Goal: Information Seeking & Learning: Learn about a topic

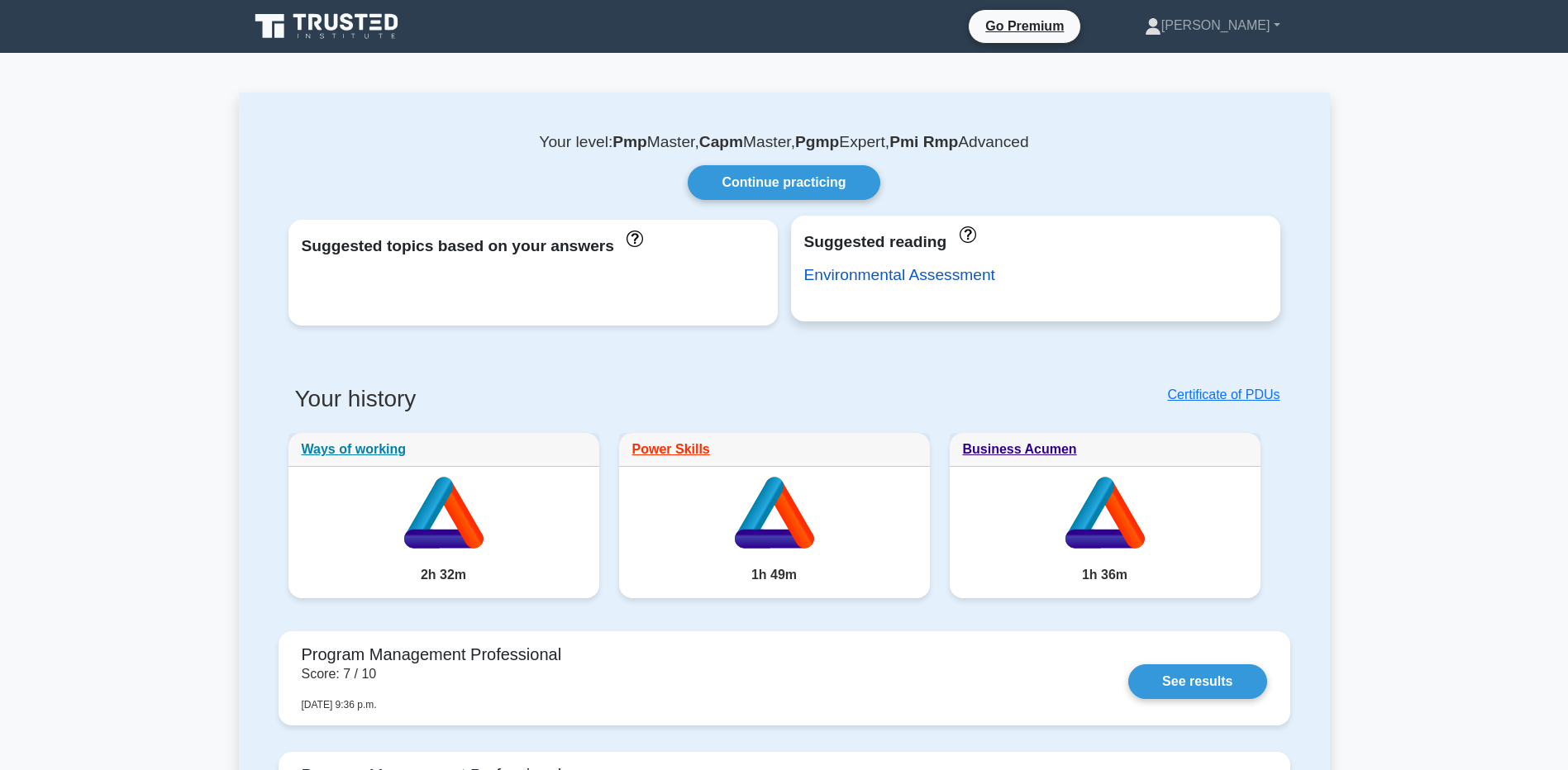
click at [928, 281] on link "Environmental Assessment" at bounding box center [899, 274] width 191 height 17
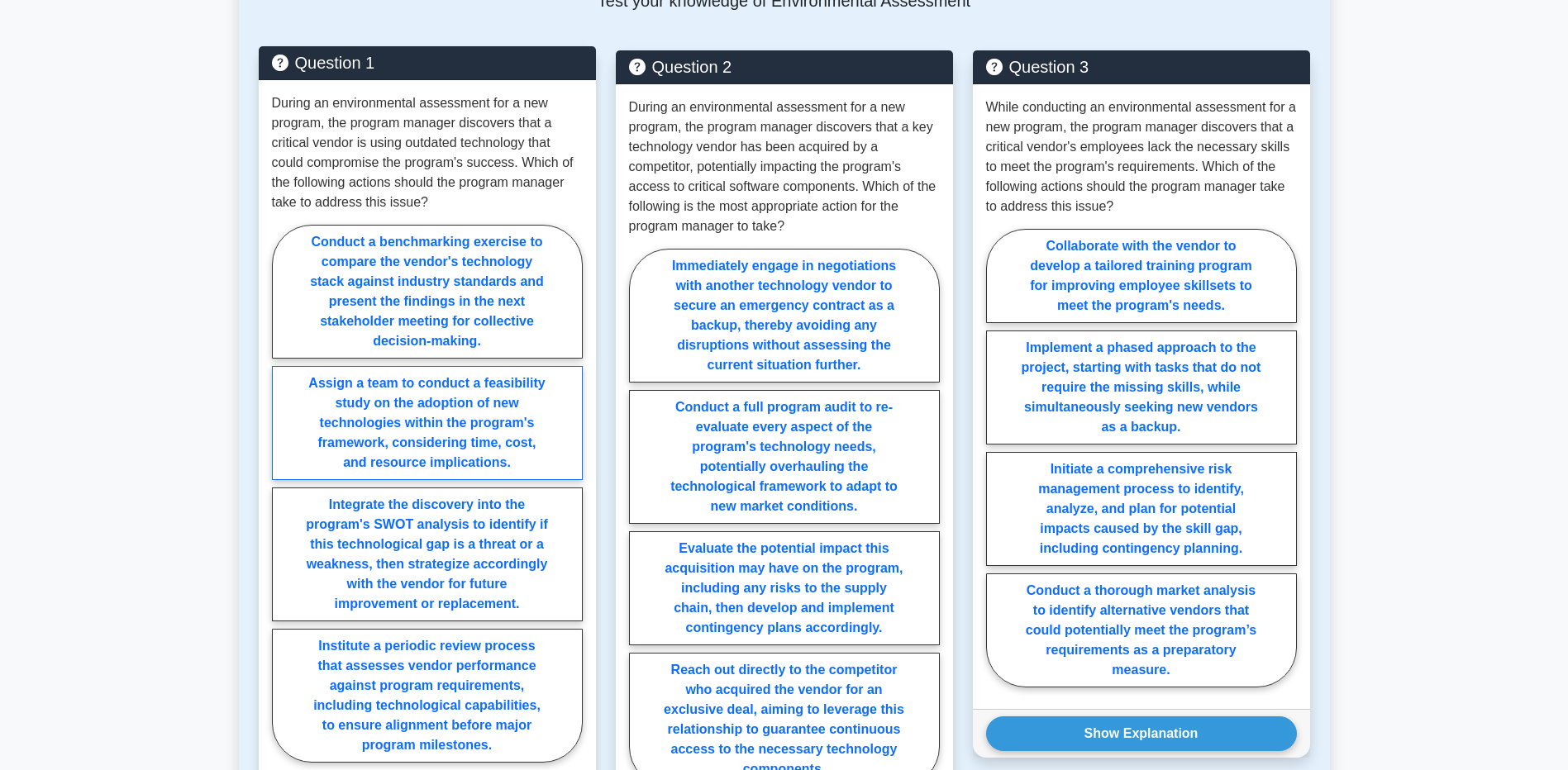
scroll to position [1818, 0]
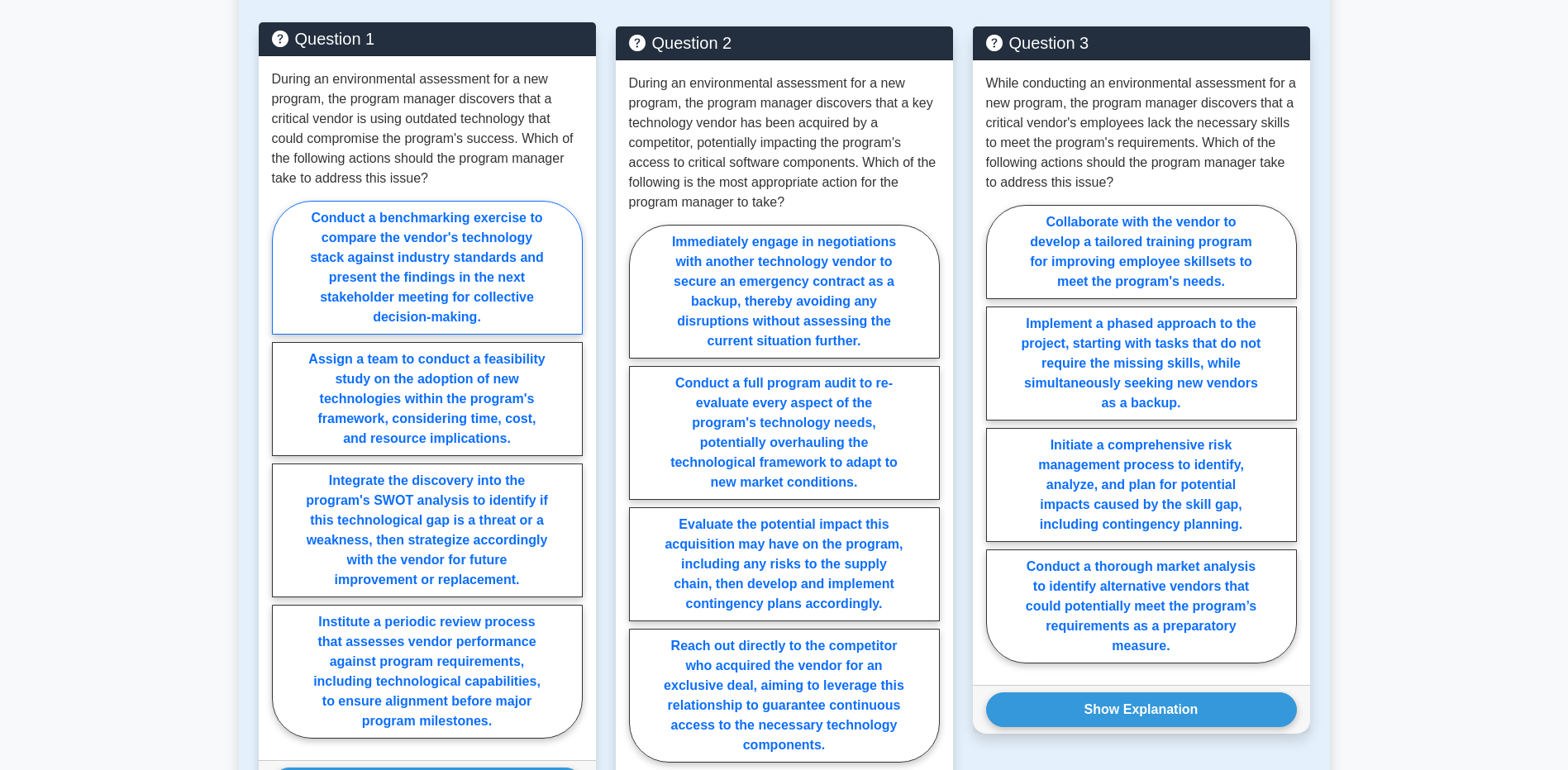
click at [473, 281] on label "Conduct a benchmarking exercise to compare the vendor's technology stack agains…" at bounding box center [427, 267] width 311 height 133
click at [283, 469] on input "Conduct a benchmarking exercise to compare the vendor's technology stack agains…" at bounding box center [277, 475] width 11 height 11
radio input "true"
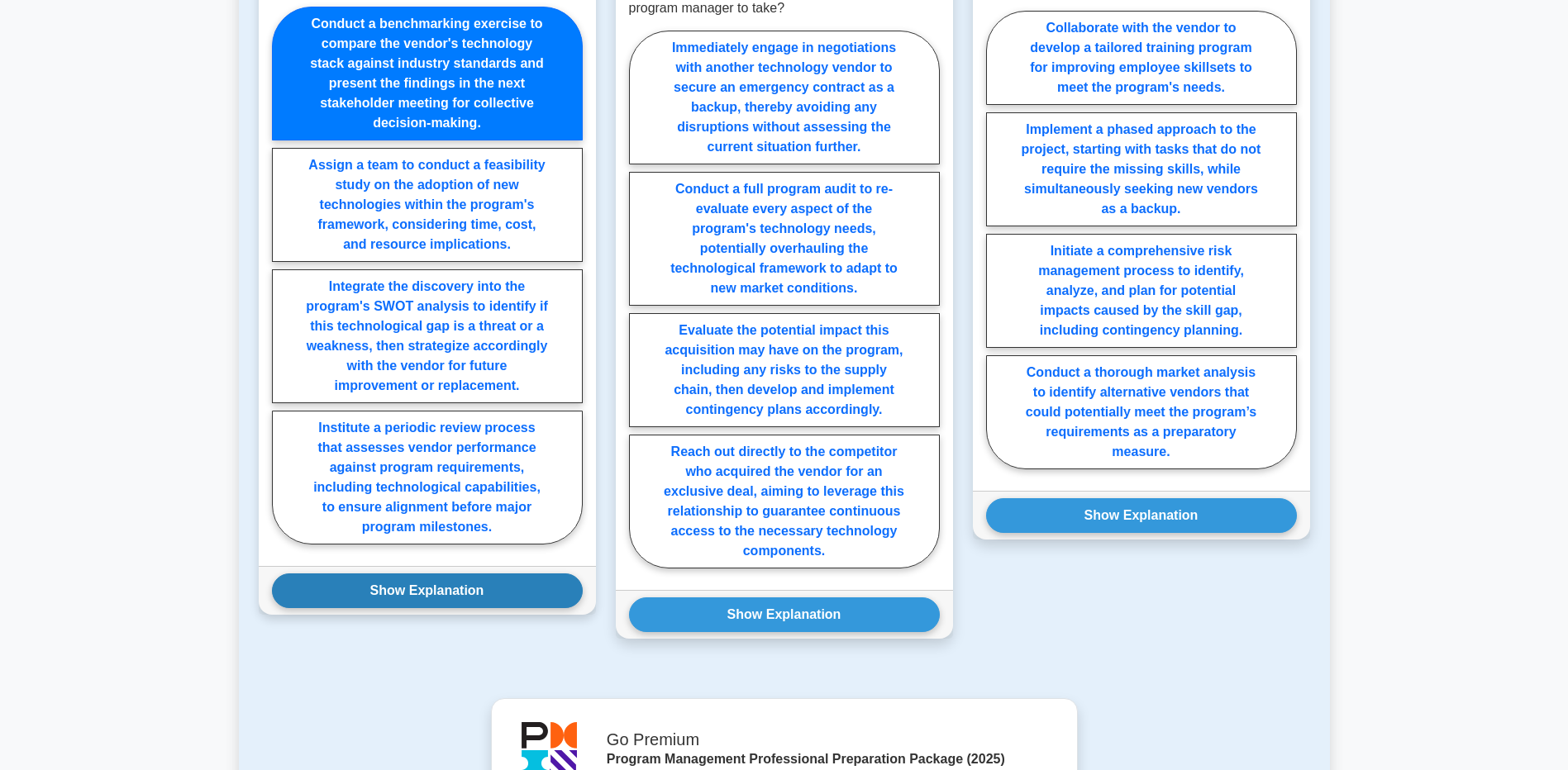
scroll to position [2148, 0]
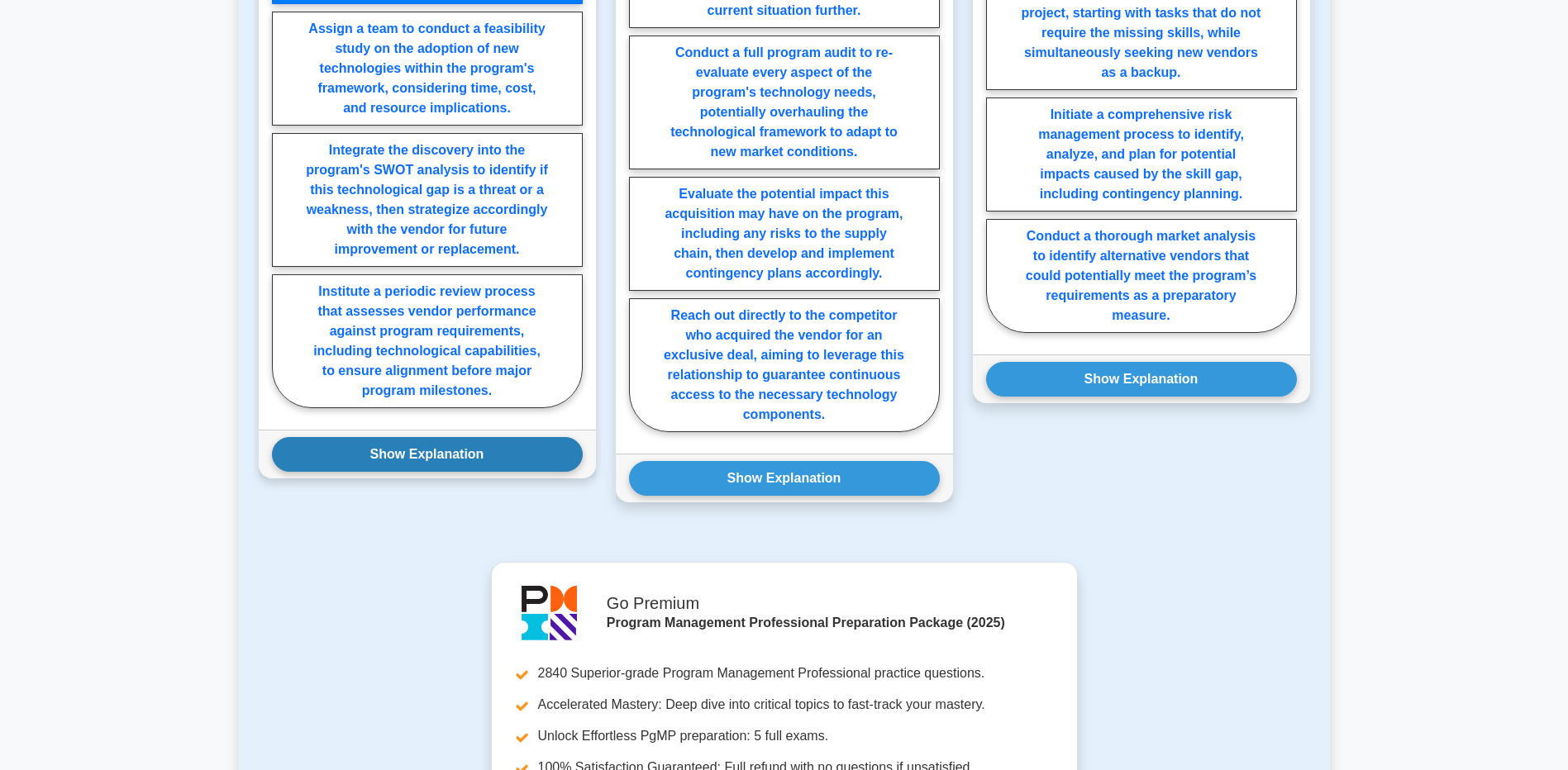
click at [454, 455] on button "Show Explanation" at bounding box center [427, 454] width 311 height 35
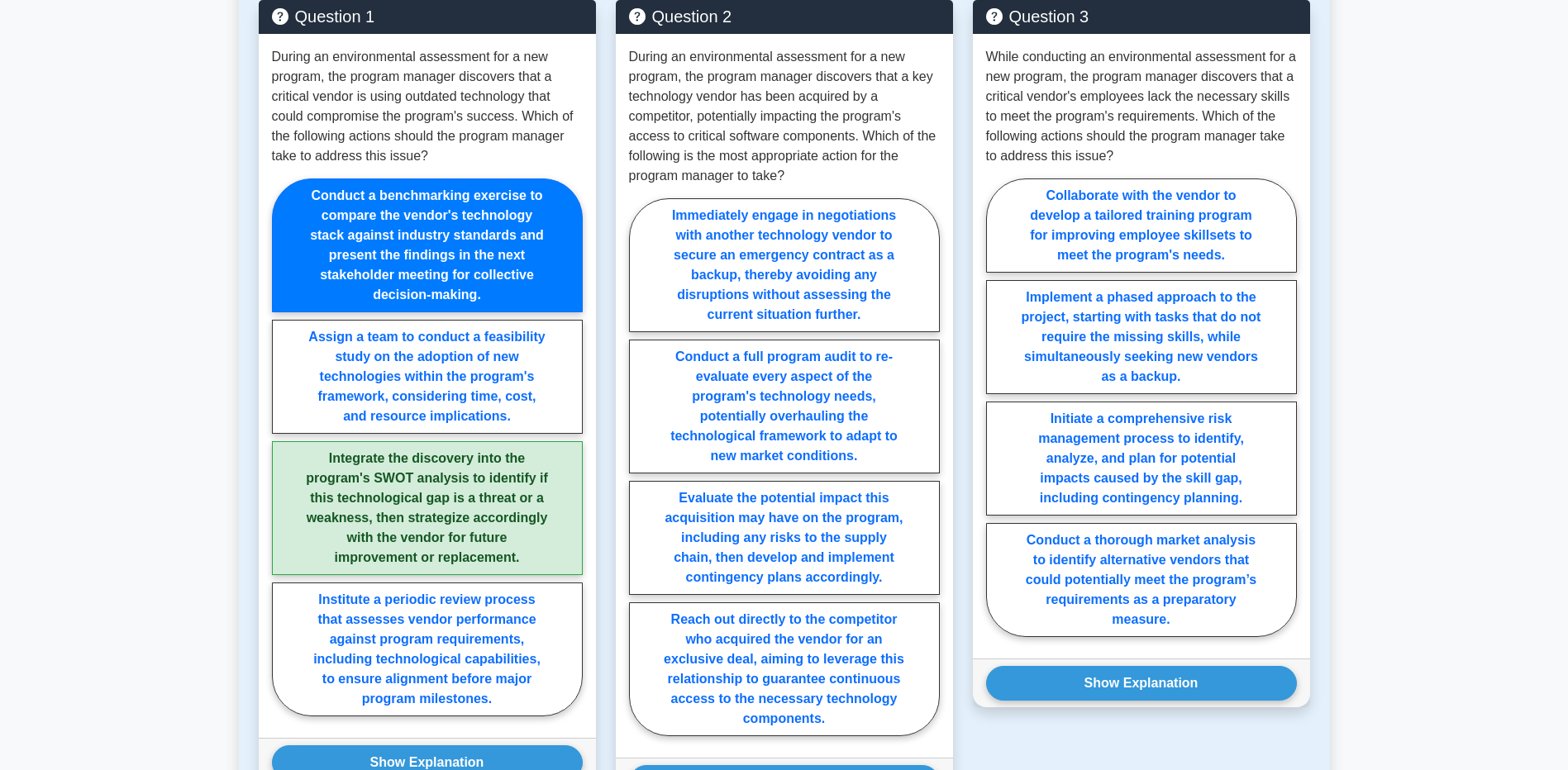
scroll to position [1818, 0]
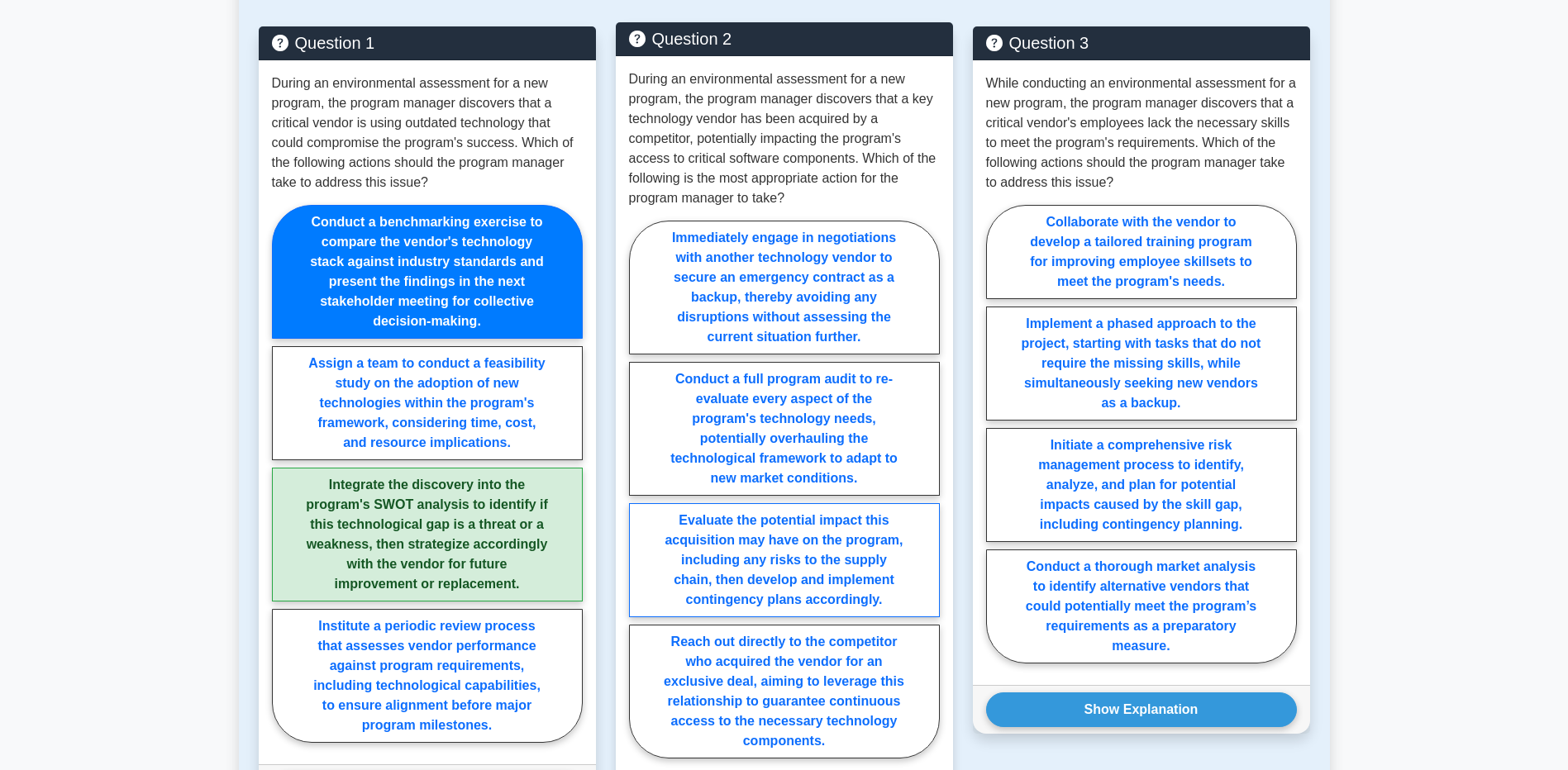
click at [844, 575] on label "Evaluate the potential impact this acquisition may have on the program, includi…" at bounding box center [785, 560] width 311 height 114
click at [640, 500] on input "Evaluate the potential impact this acquisition may have on the program, includi…" at bounding box center [635, 495] width 11 height 11
radio input "true"
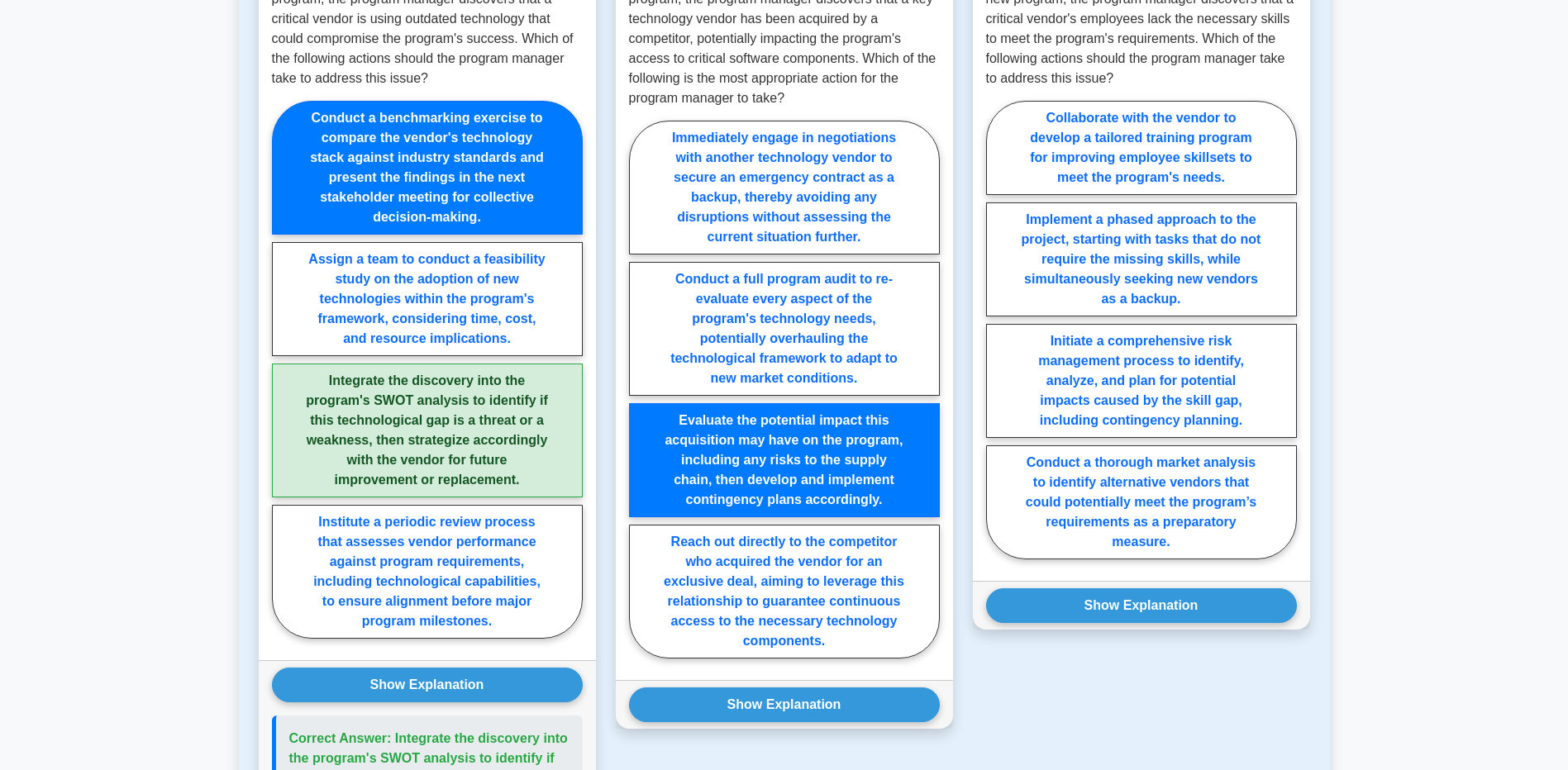
scroll to position [2066, 0]
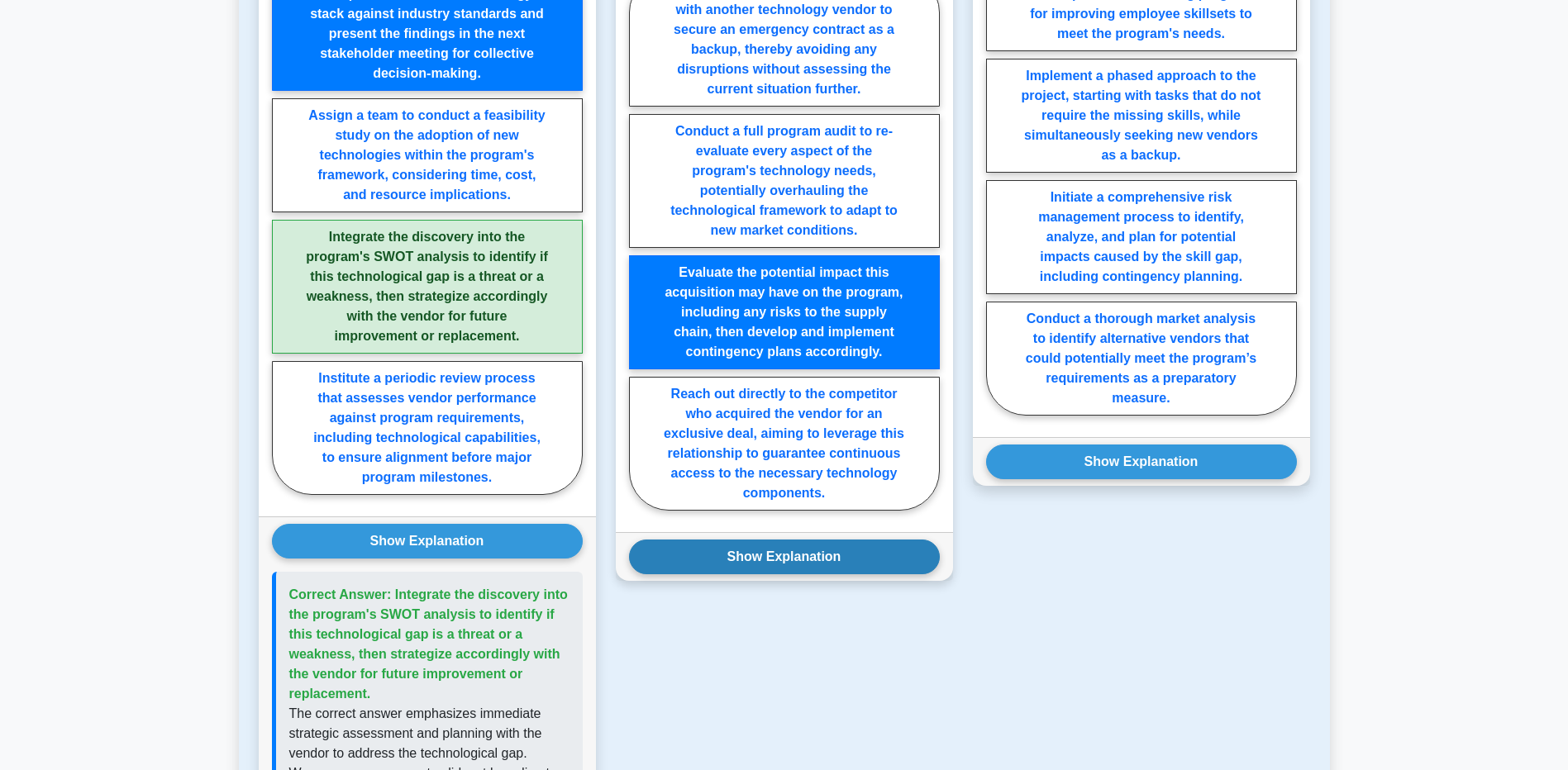
click at [815, 570] on button "Show Explanation" at bounding box center [785, 557] width 311 height 35
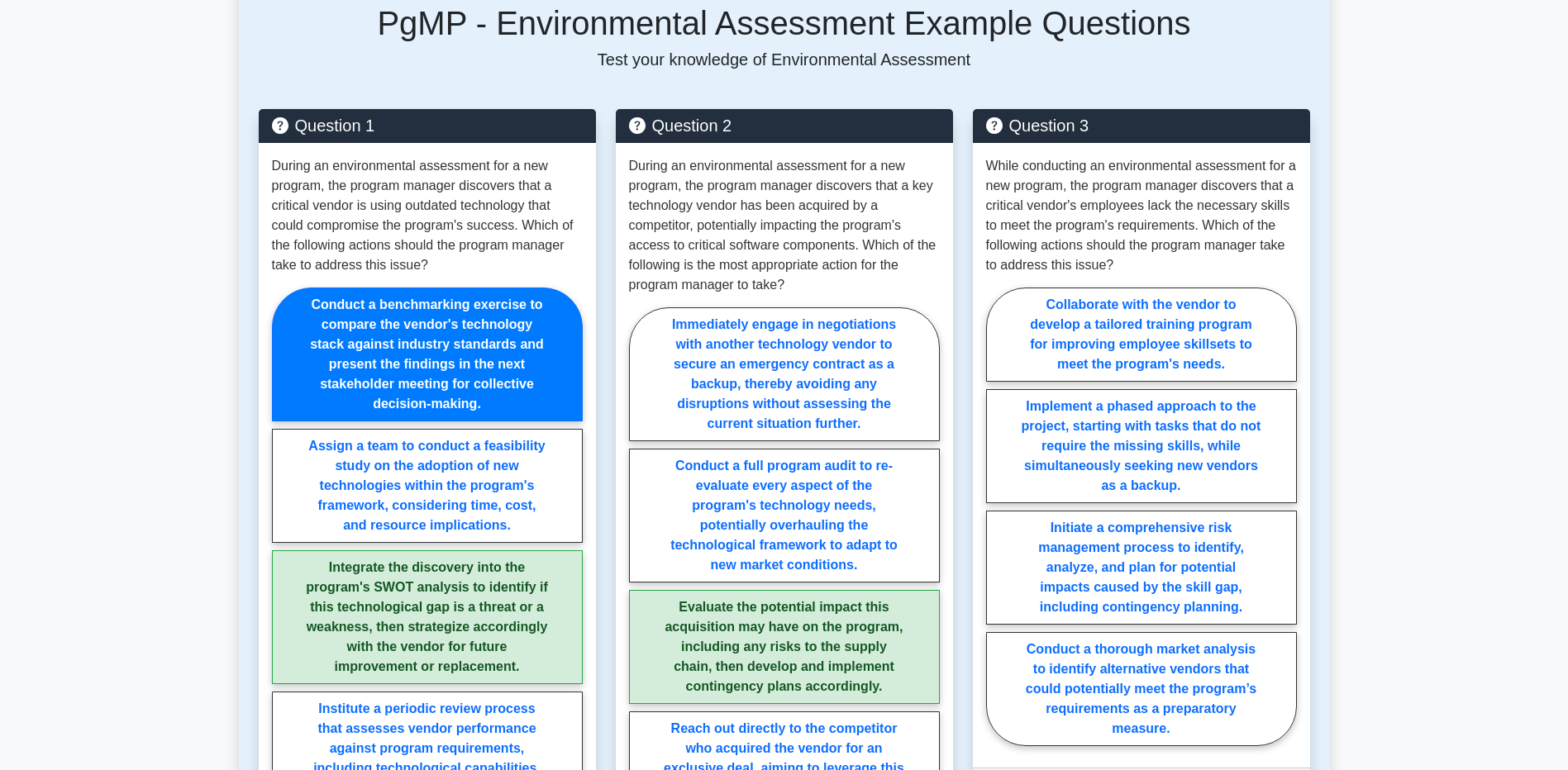
scroll to position [1818, 0]
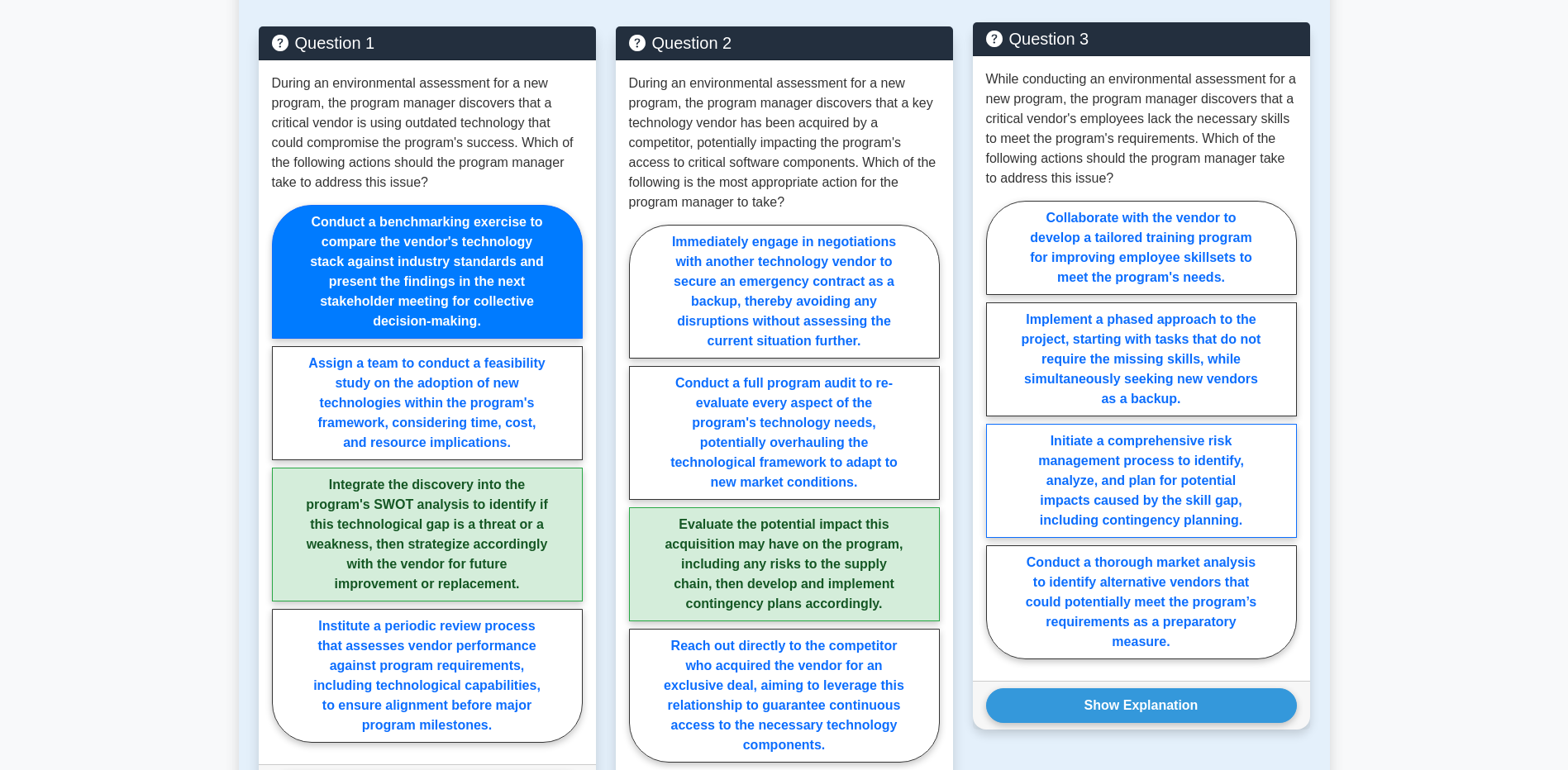
click at [1154, 481] on label "Initiate a comprehensive risk management process to identify, analyze, and plan…" at bounding box center [1142, 481] width 311 height 114
click at [997, 440] on input "Initiate a comprehensive risk management process to identify, analyze, and plan…" at bounding box center [992, 435] width 11 height 11
radio input "true"
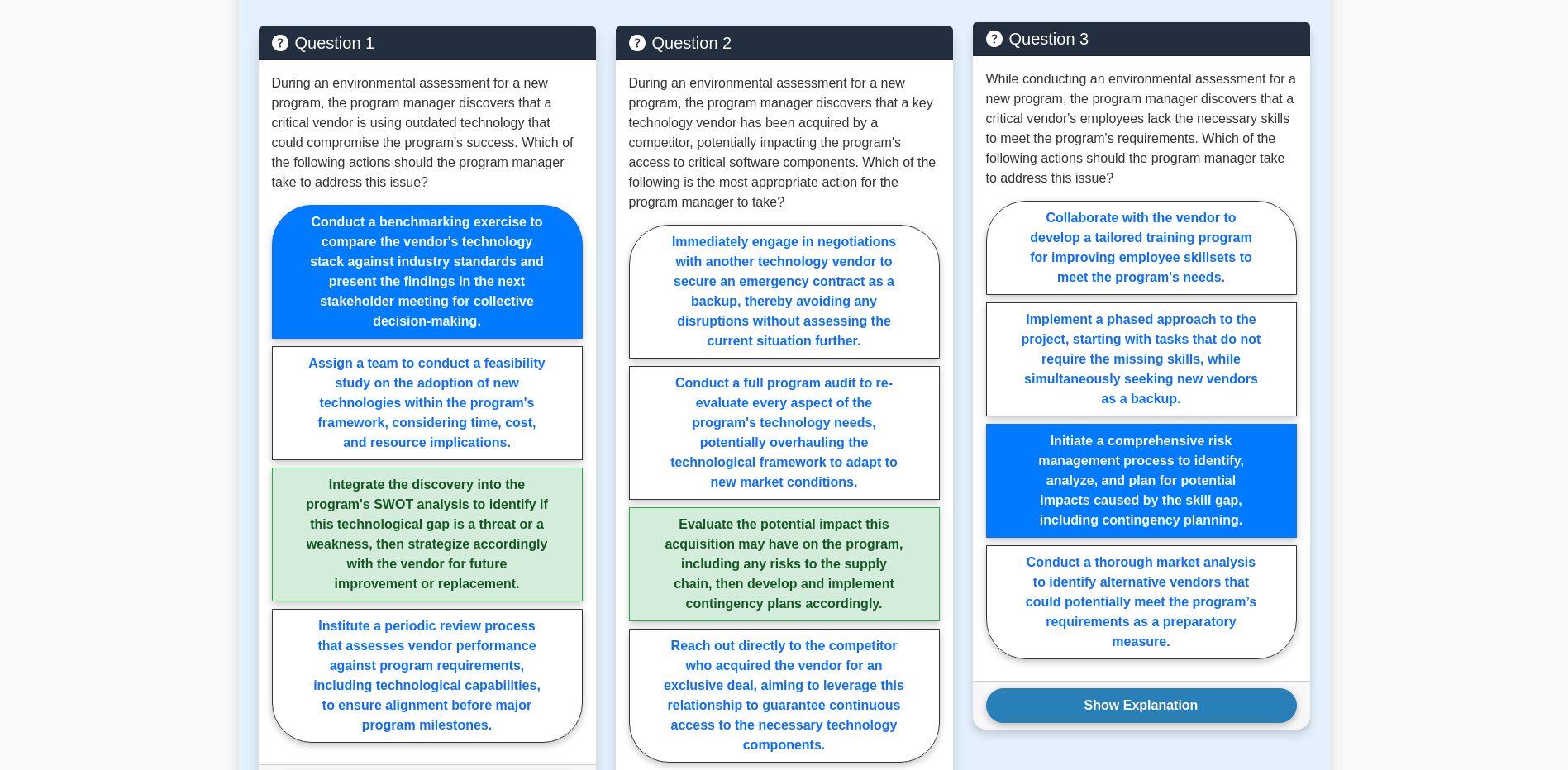
click at [1276, 709] on button "Show Explanation" at bounding box center [1142, 706] width 311 height 35
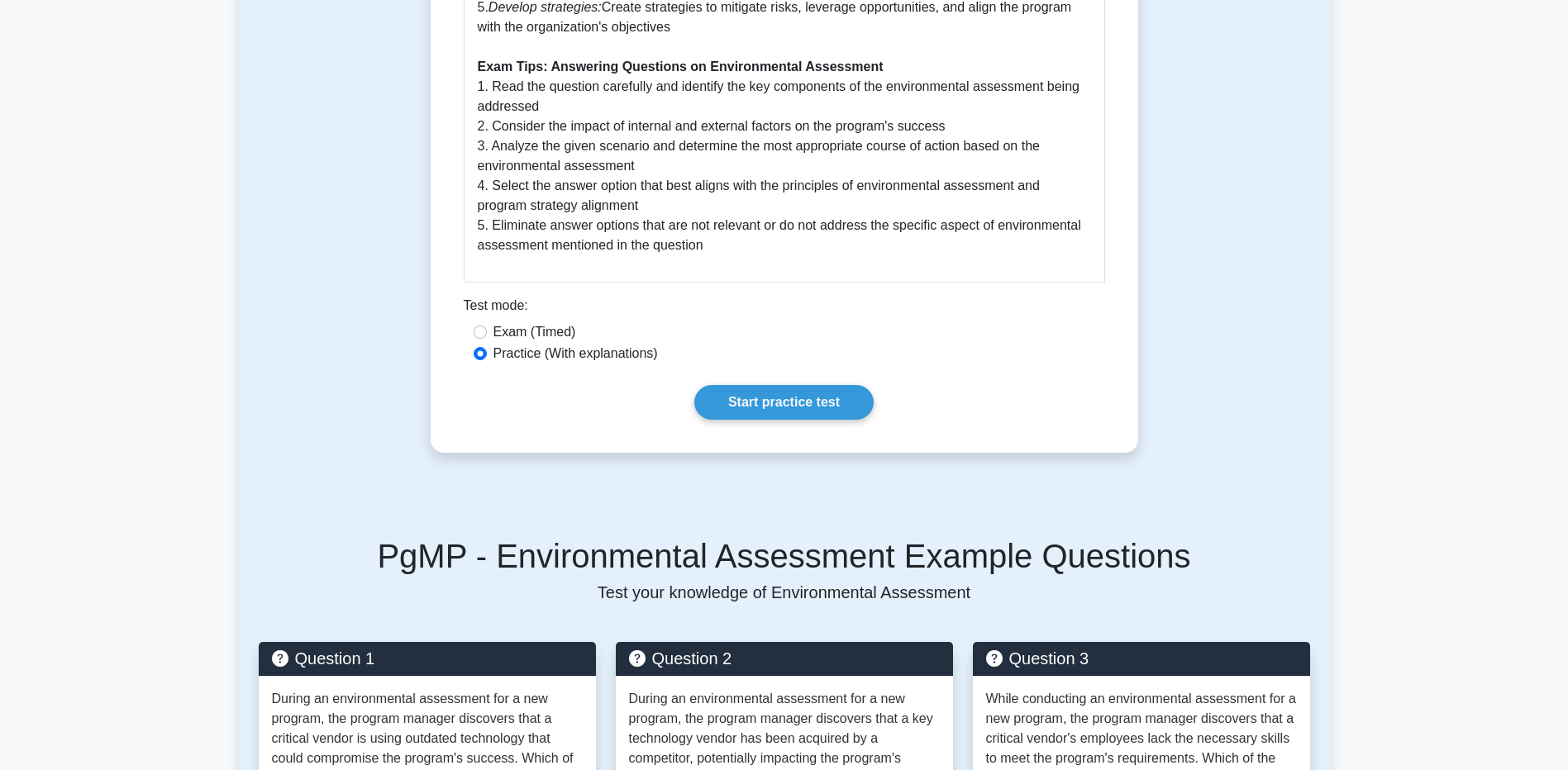
scroll to position [1074, 0]
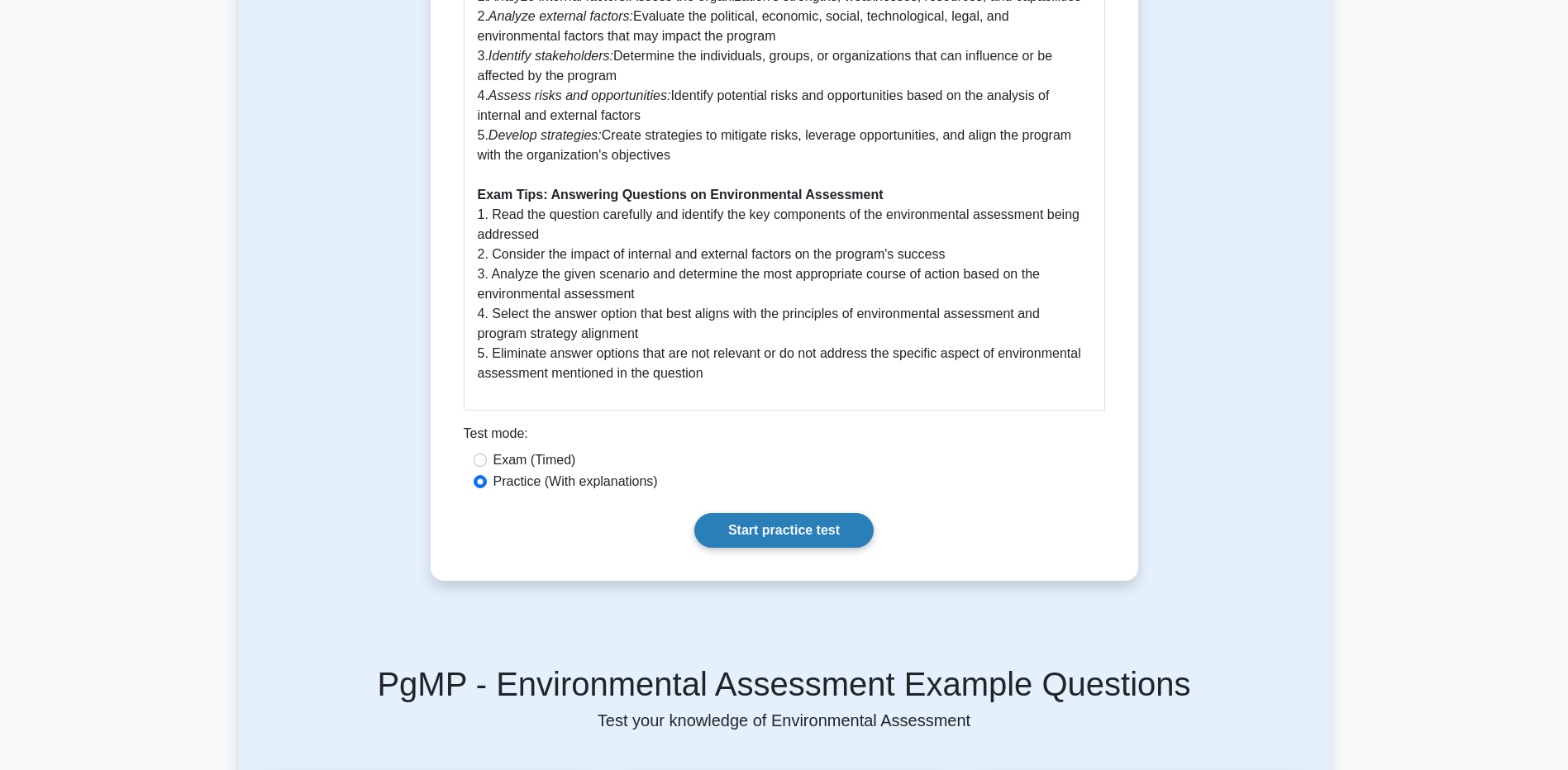
click at [776, 535] on link "Start practice test" at bounding box center [783, 530] width 179 height 35
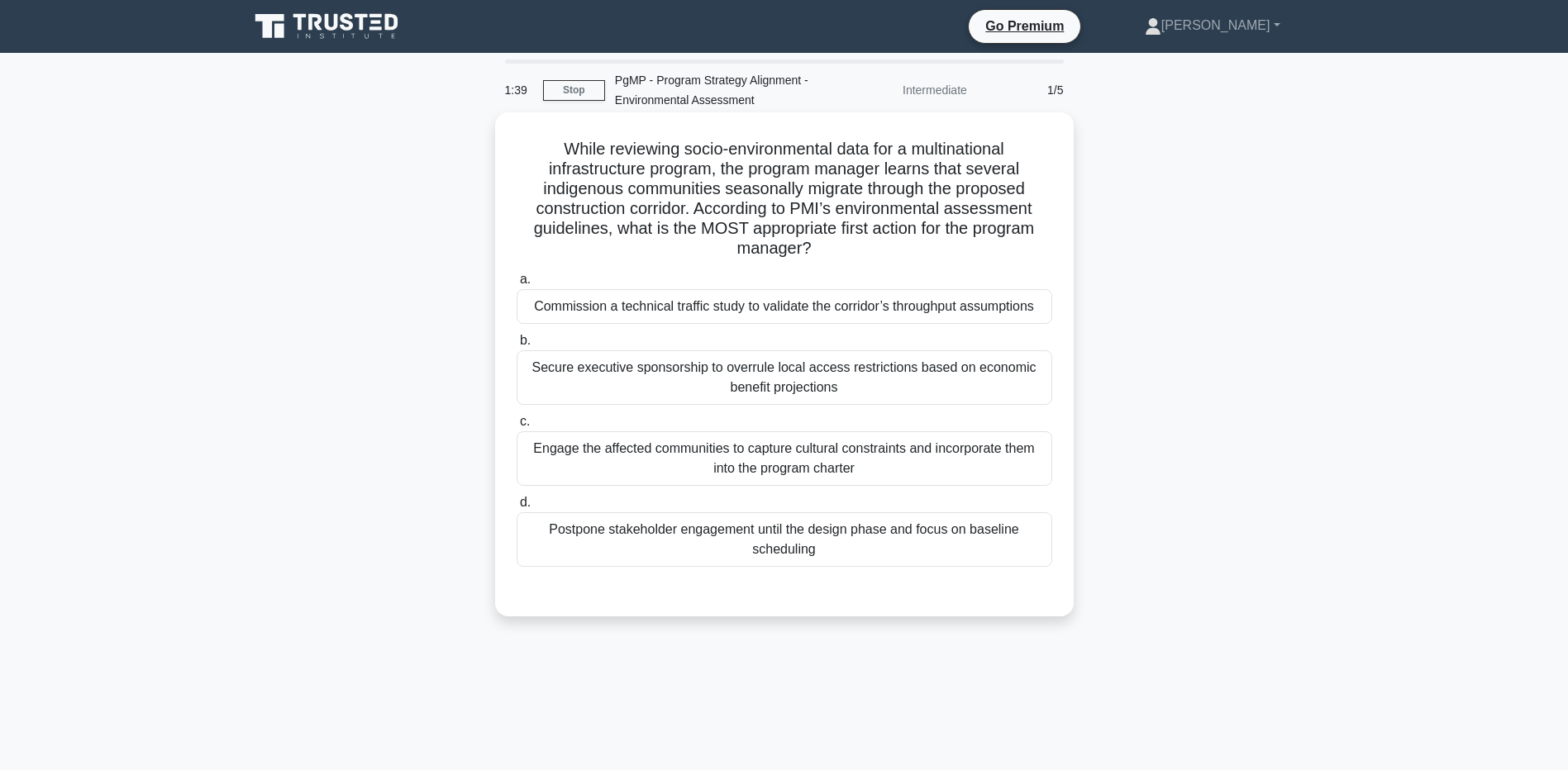
click at [670, 465] on div "Engage the affected communities to capture cultural constraints and incorporate…" at bounding box center [785, 459] width 536 height 54
click at [517, 428] on input "c. Engage the affected communities to capture cultural constraints and incorpor…" at bounding box center [517, 422] width 0 height 11
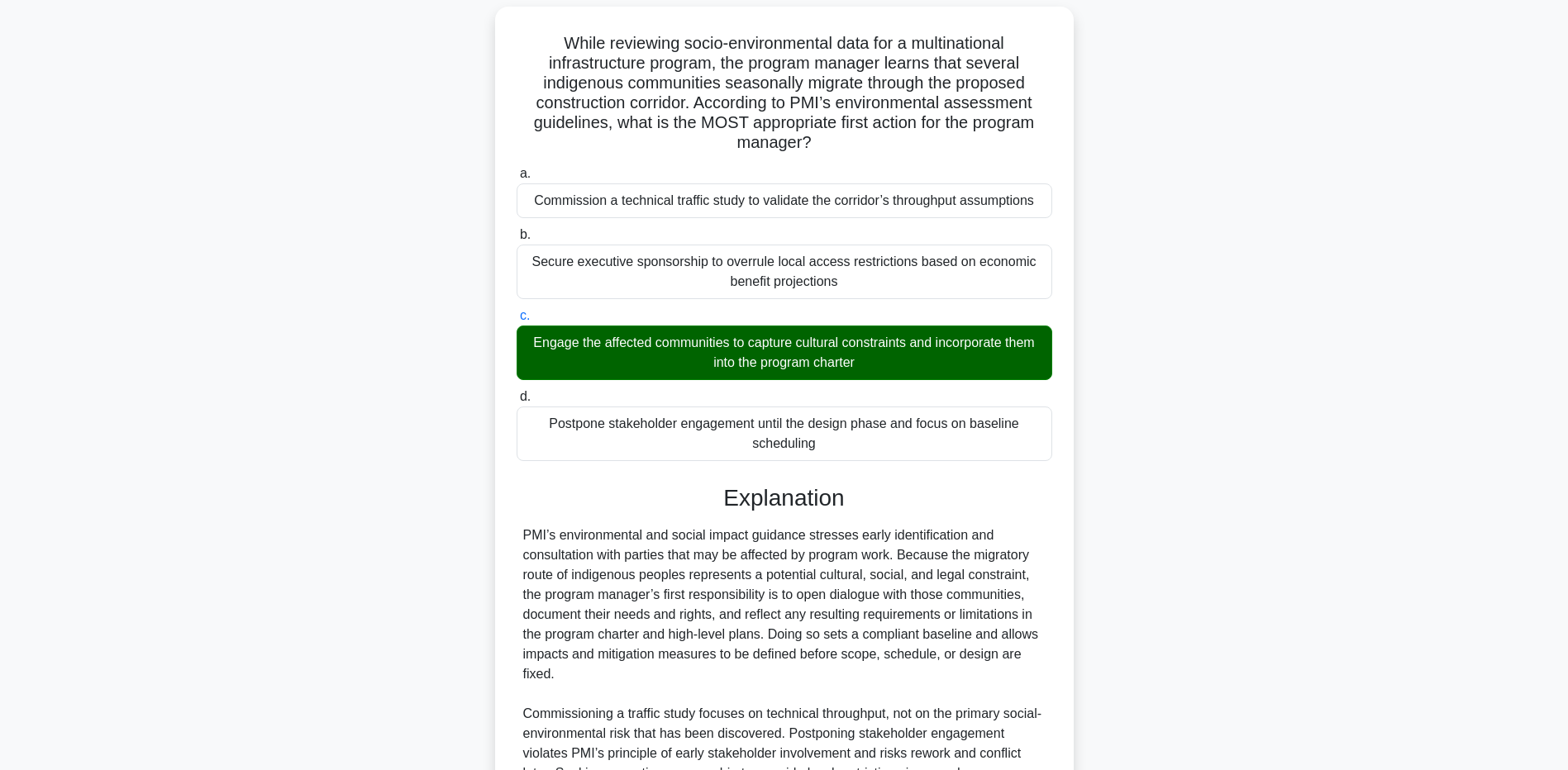
scroll to position [309, 0]
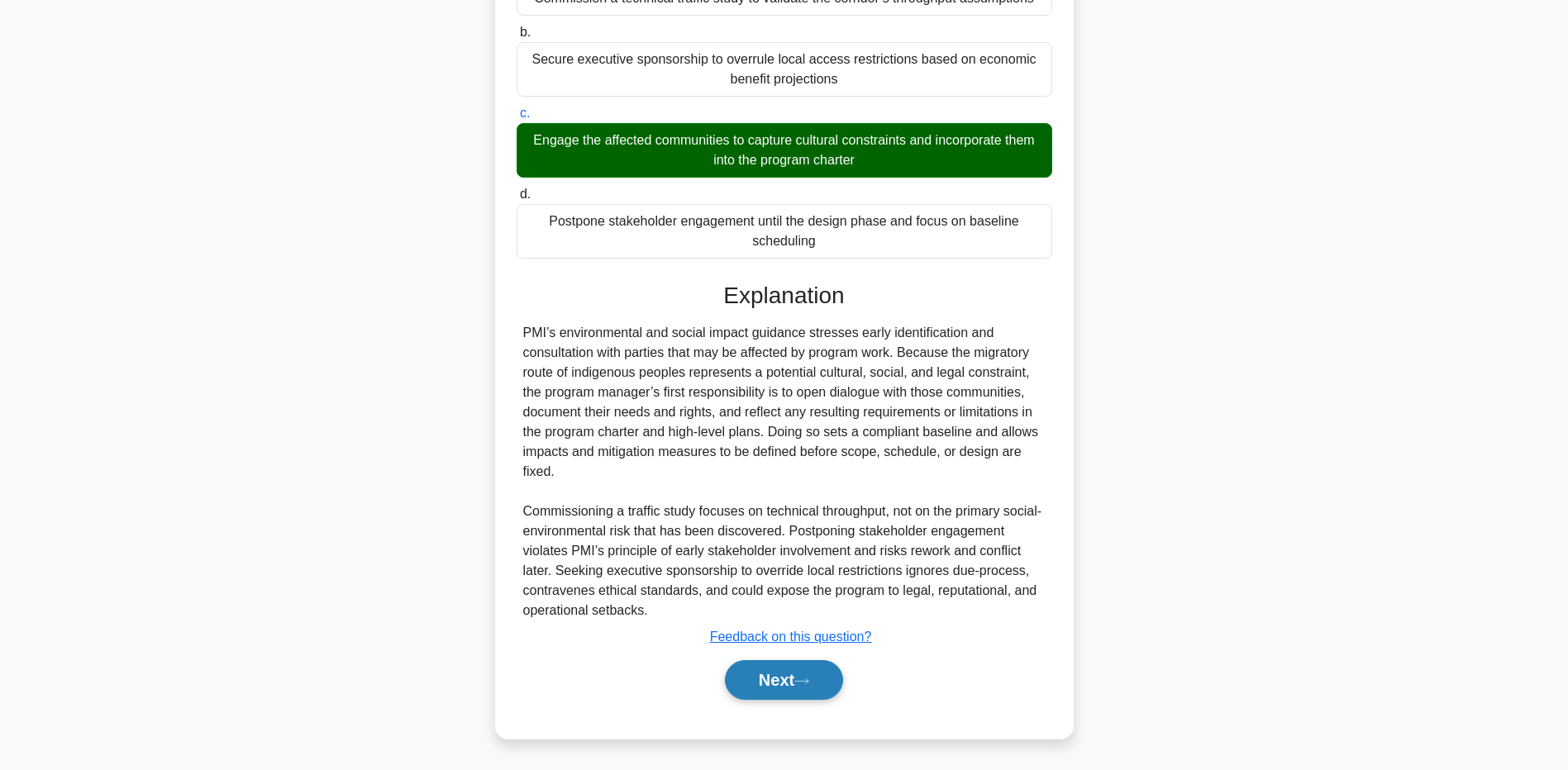
click at [806, 698] on button "Next" at bounding box center [784, 680] width 118 height 40
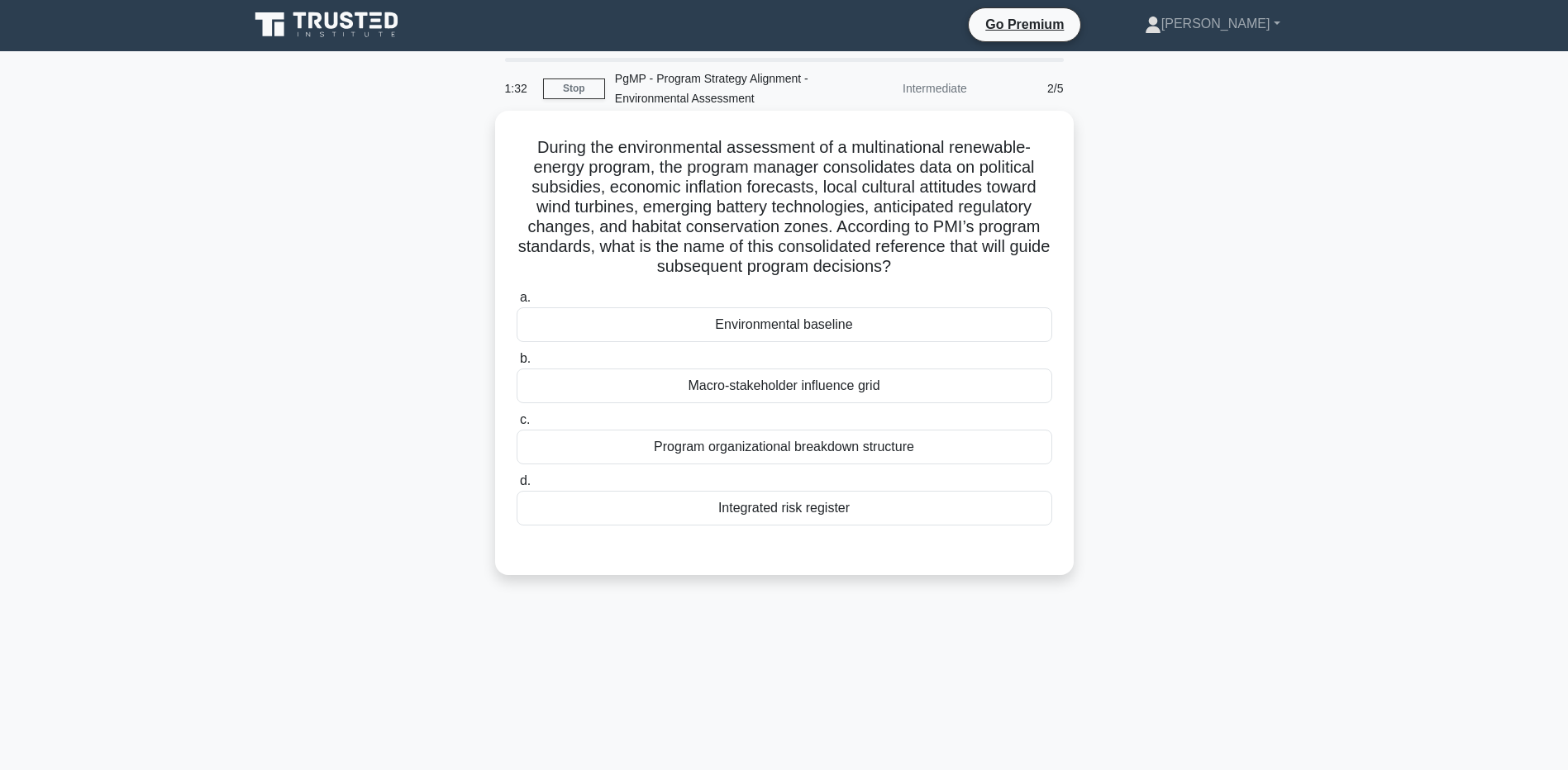
scroll to position [0, 0]
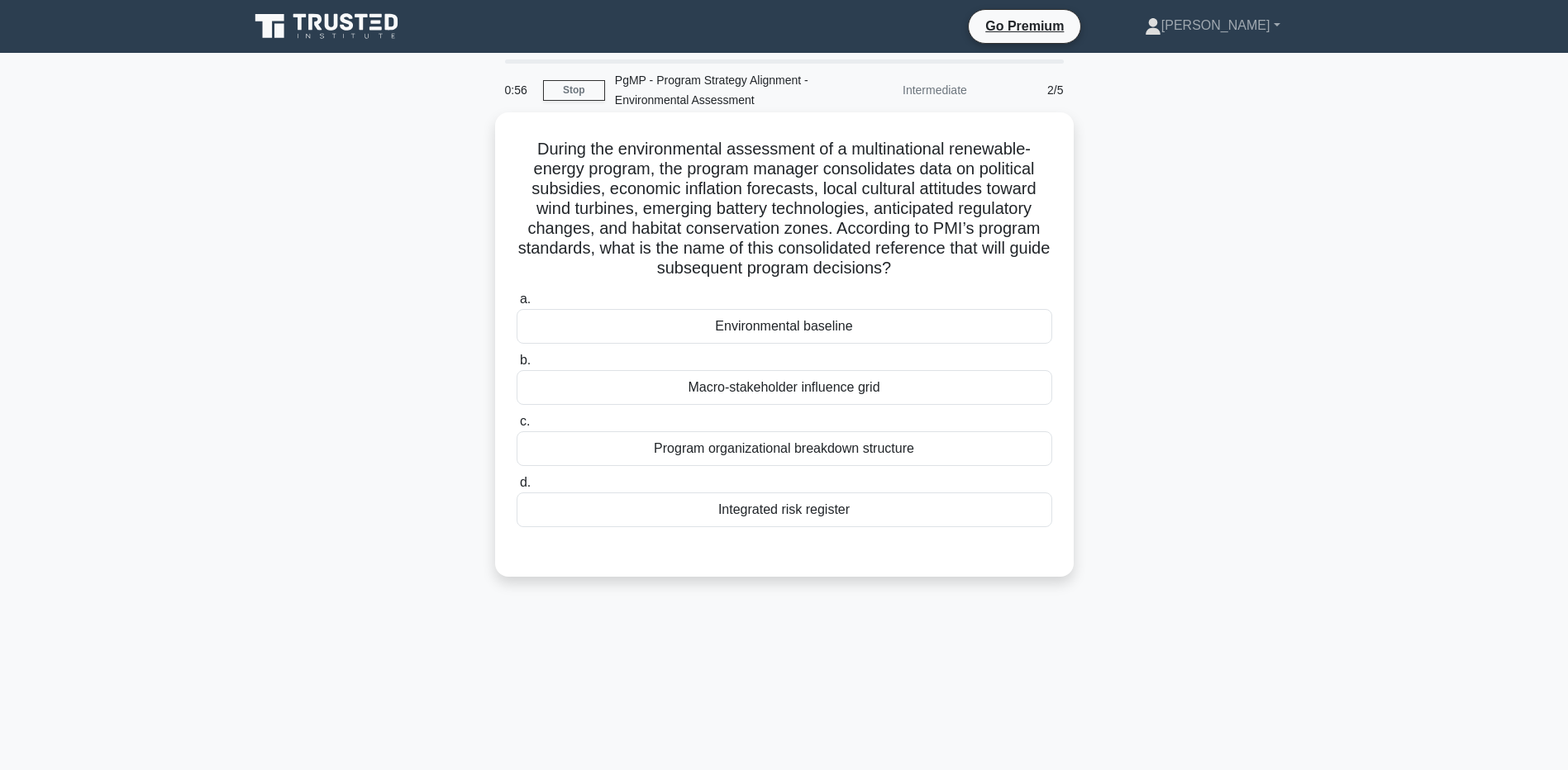
click at [912, 335] on div "Environmental baseline" at bounding box center [785, 326] width 536 height 35
click at [517, 305] on input "a. Environmental baseline" at bounding box center [517, 300] width 0 height 11
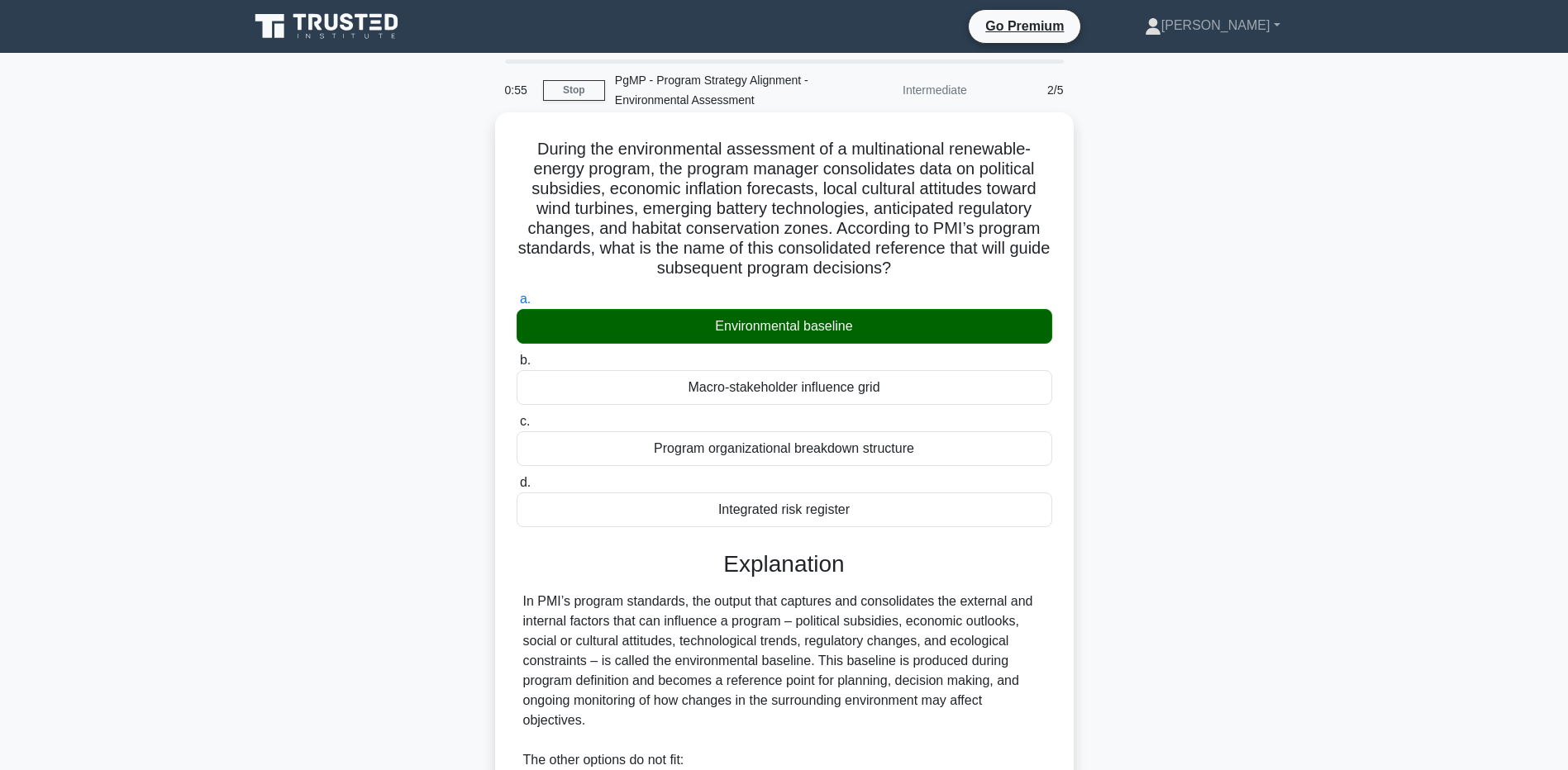
scroll to position [270, 0]
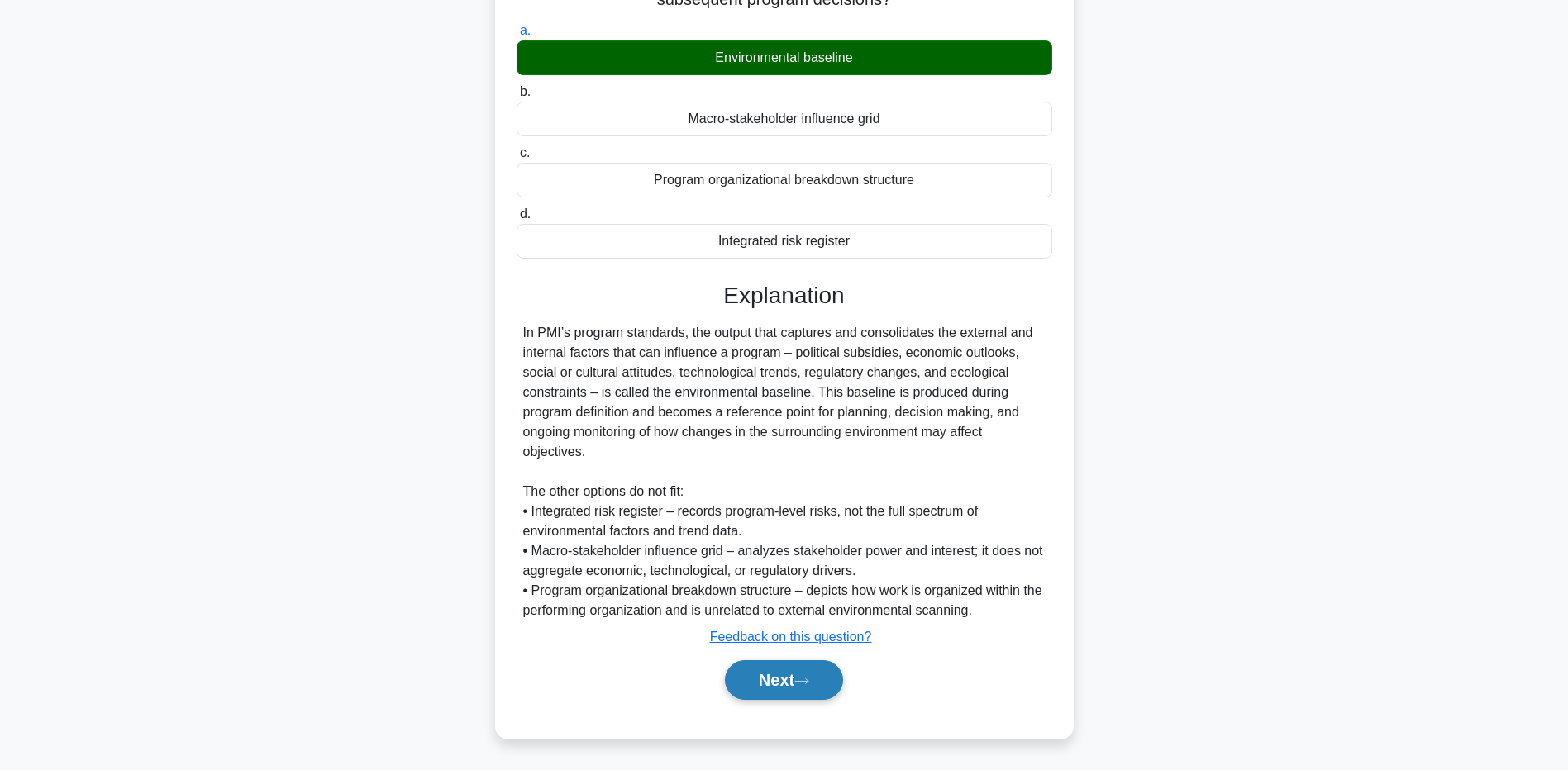
click at [821, 664] on button "Next" at bounding box center [784, 680] width 118 height 40
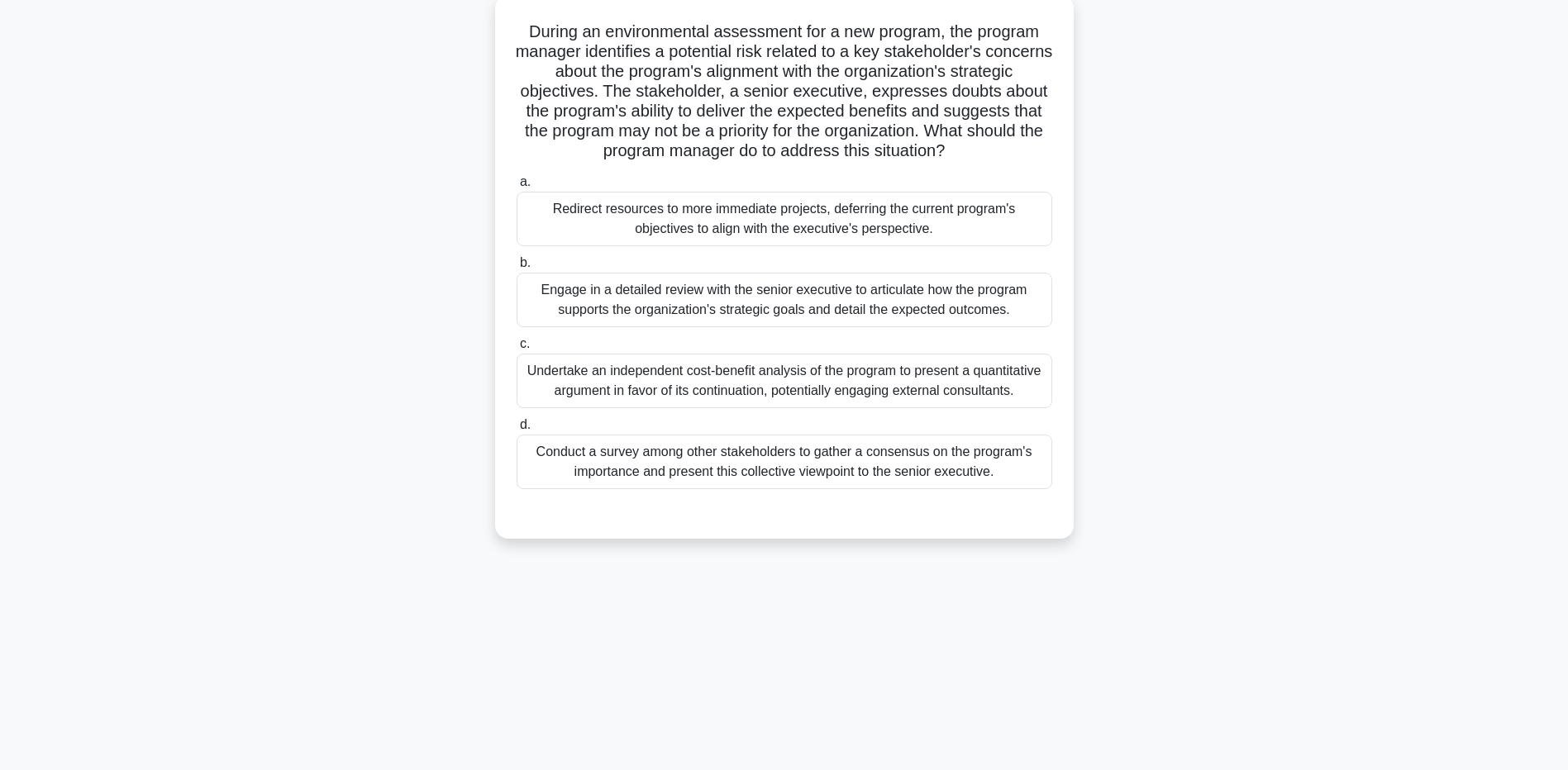
scroll to position [0, 0]
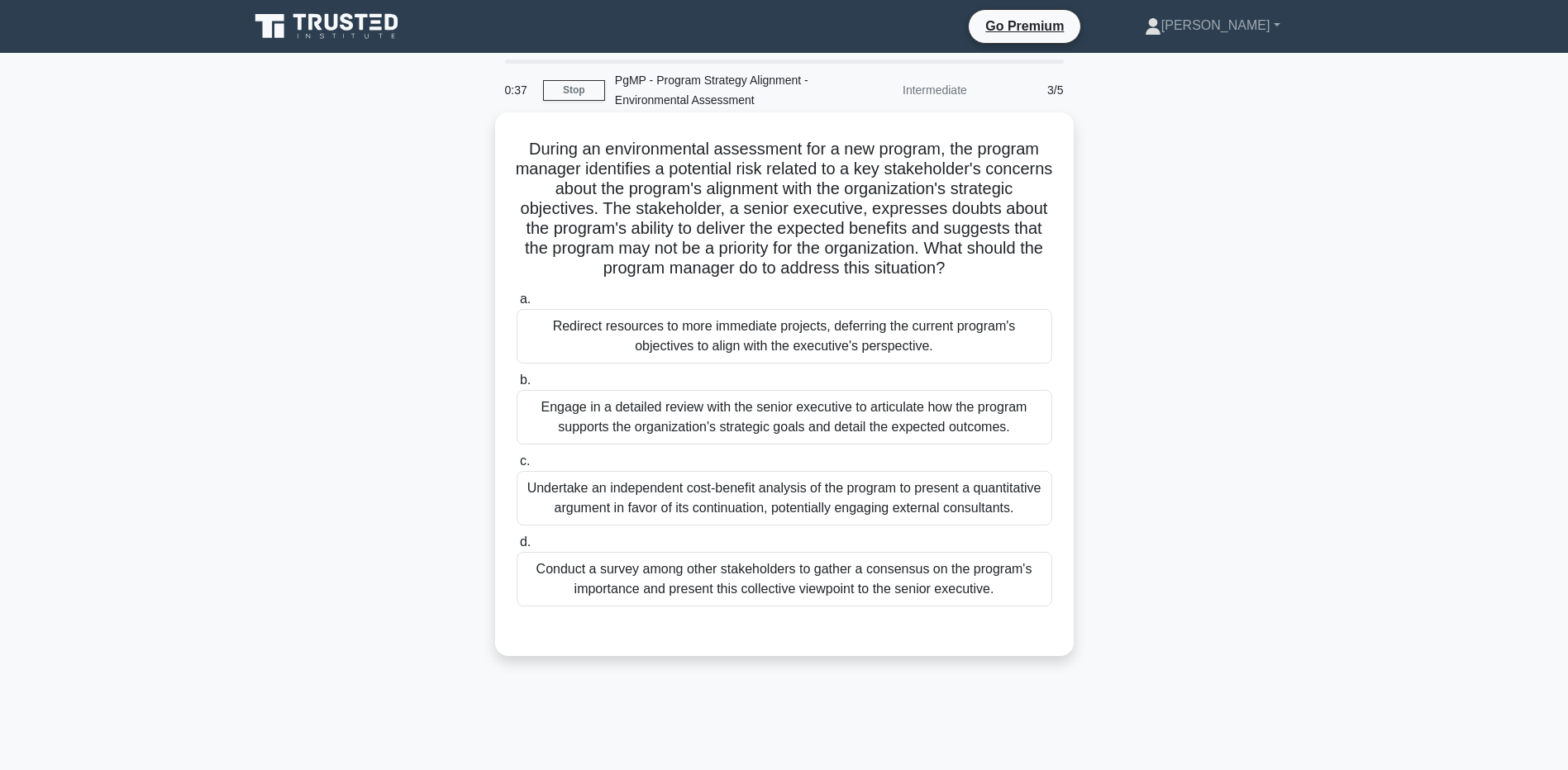
click at [696, 425] on div "Engage in a detailed review with the senior executive to articulate how the pro…" at bounding box center [785, 418] width 536 height 54
click at [517, 386] on input "b. Engage in a detailed review with the senior executive to articulate how the …" at bounding box center [517, 380] width 0 height 11
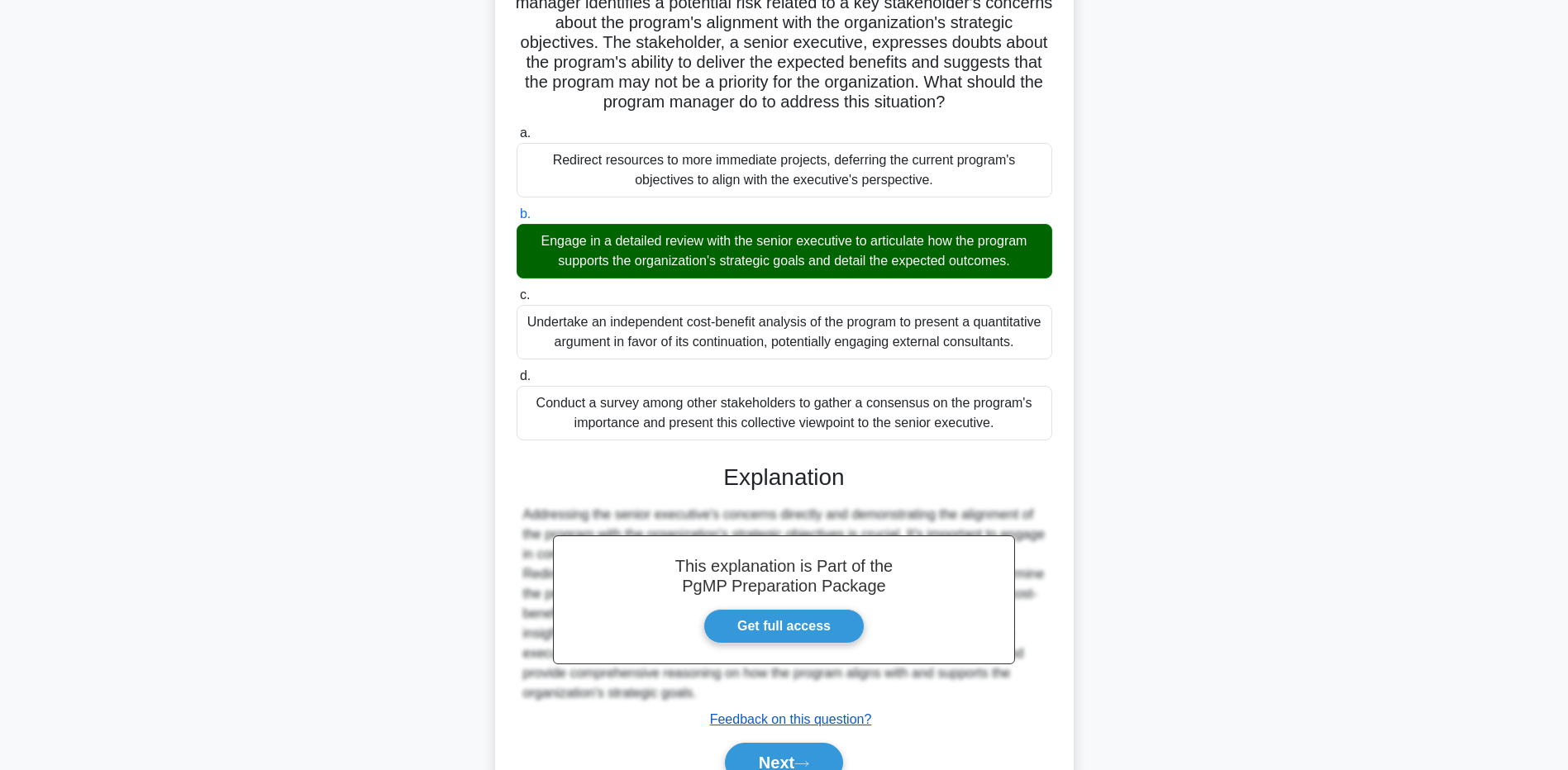
scroll to position [250, 0]
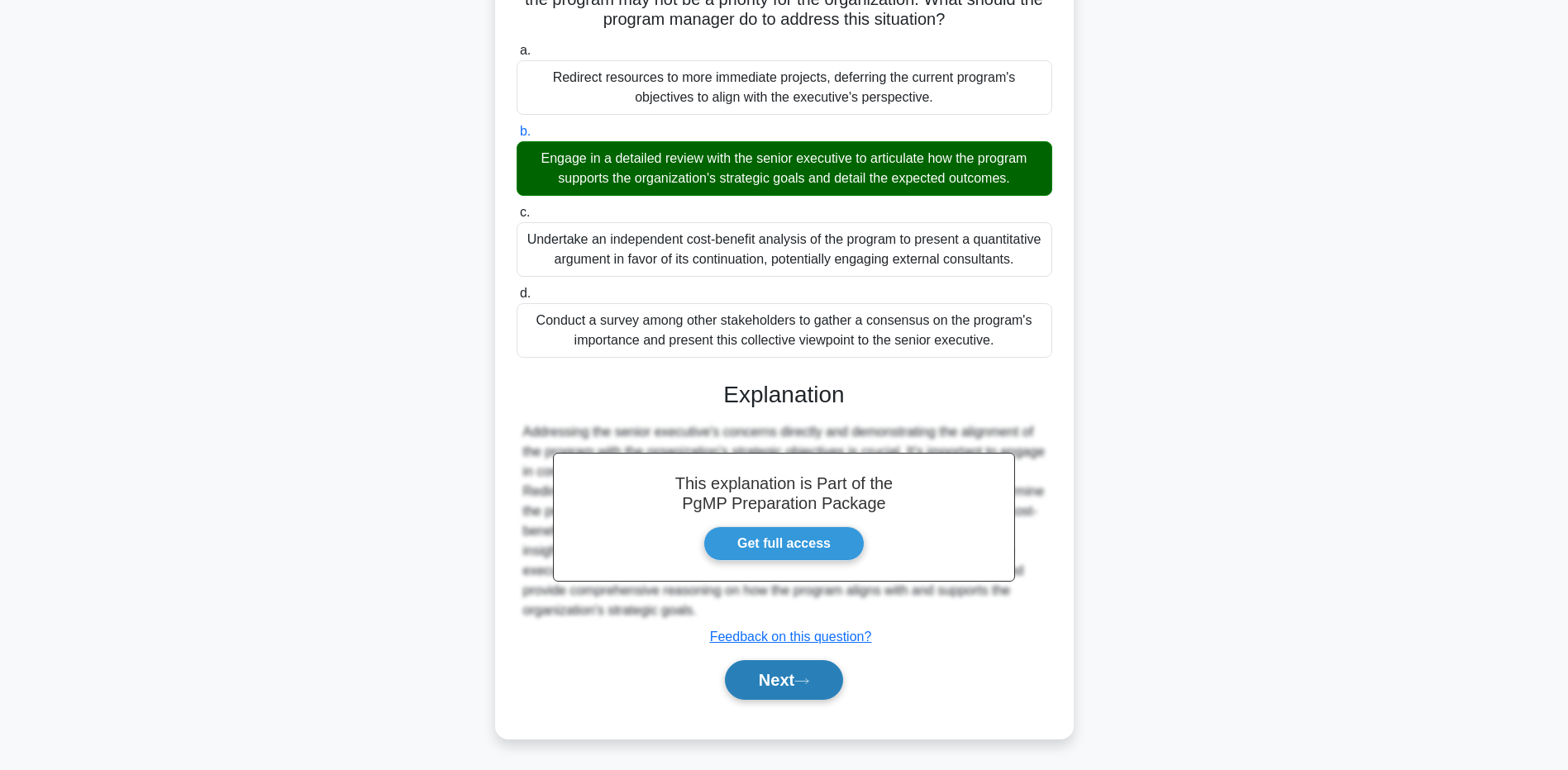
click at [778, 667] on button "Next" at bounding box center [784, 680] width 118 height 40
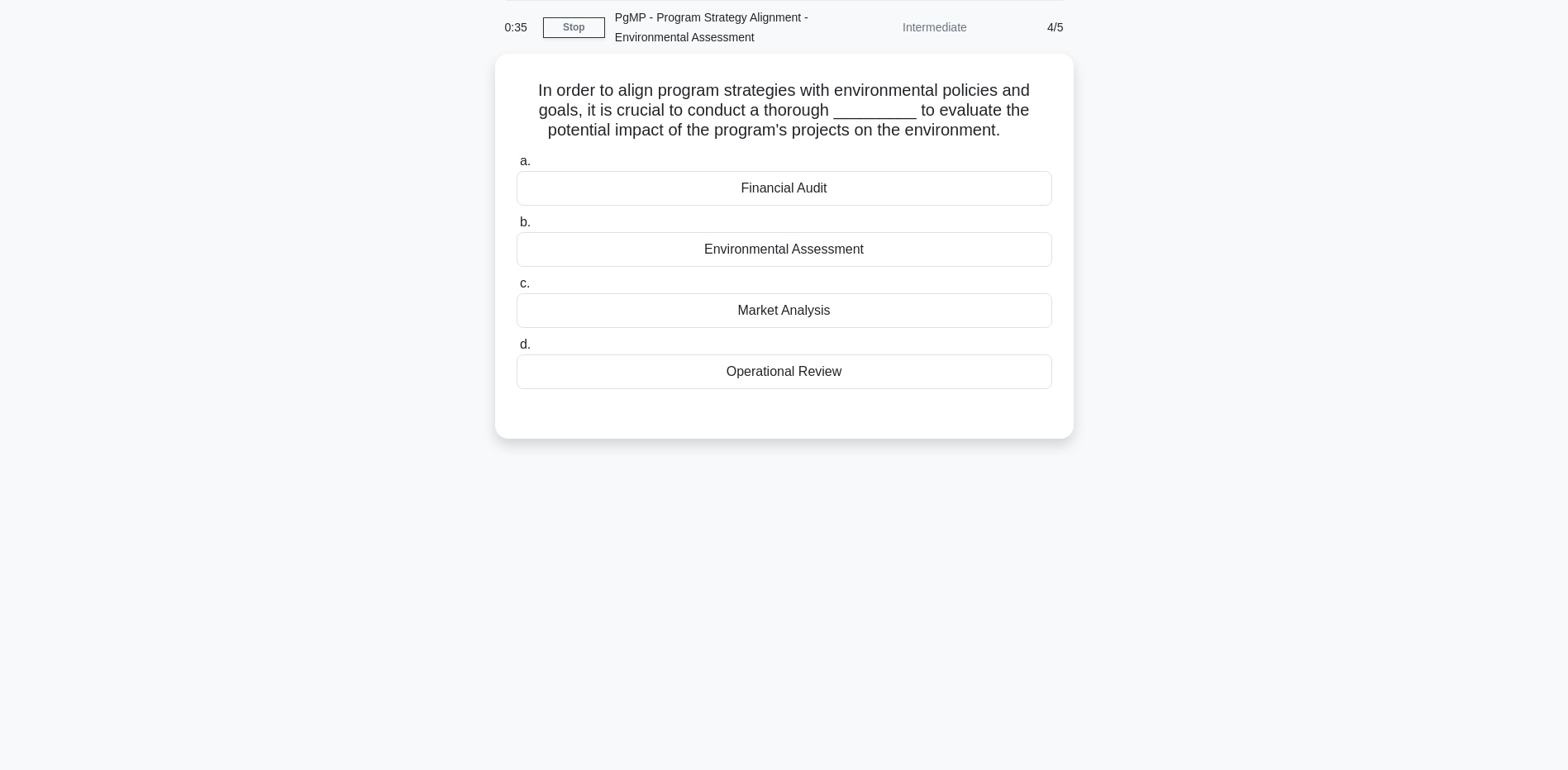
scroll to position [0, 0]
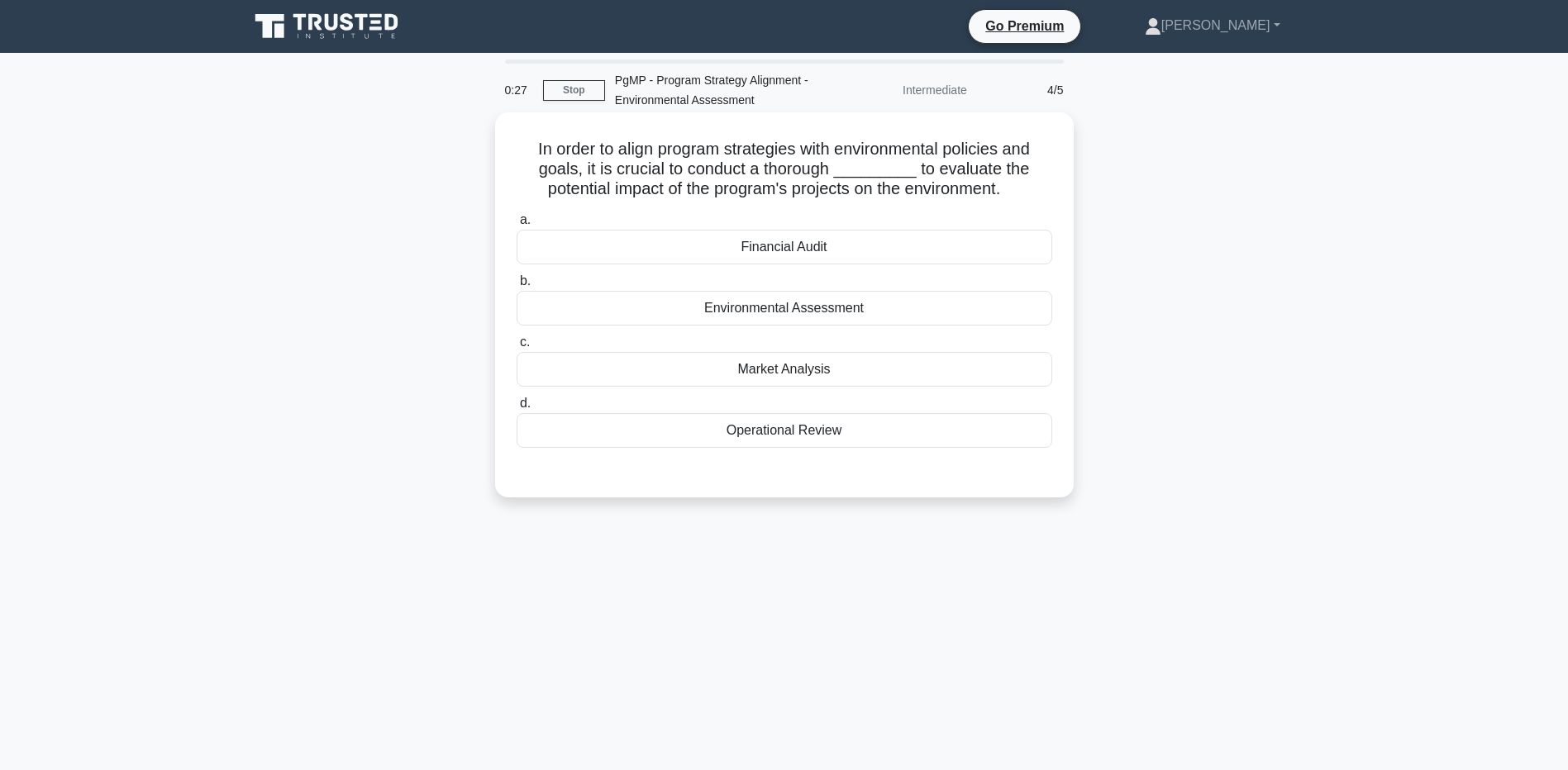
click at [841, 312] on div "Environmental Assessment" at bounding box center [785, 308] width 536 height 35
click at [517, 287] on input "b. Environmental Assessment" at bounding box center [517, 281] width 0 height 11
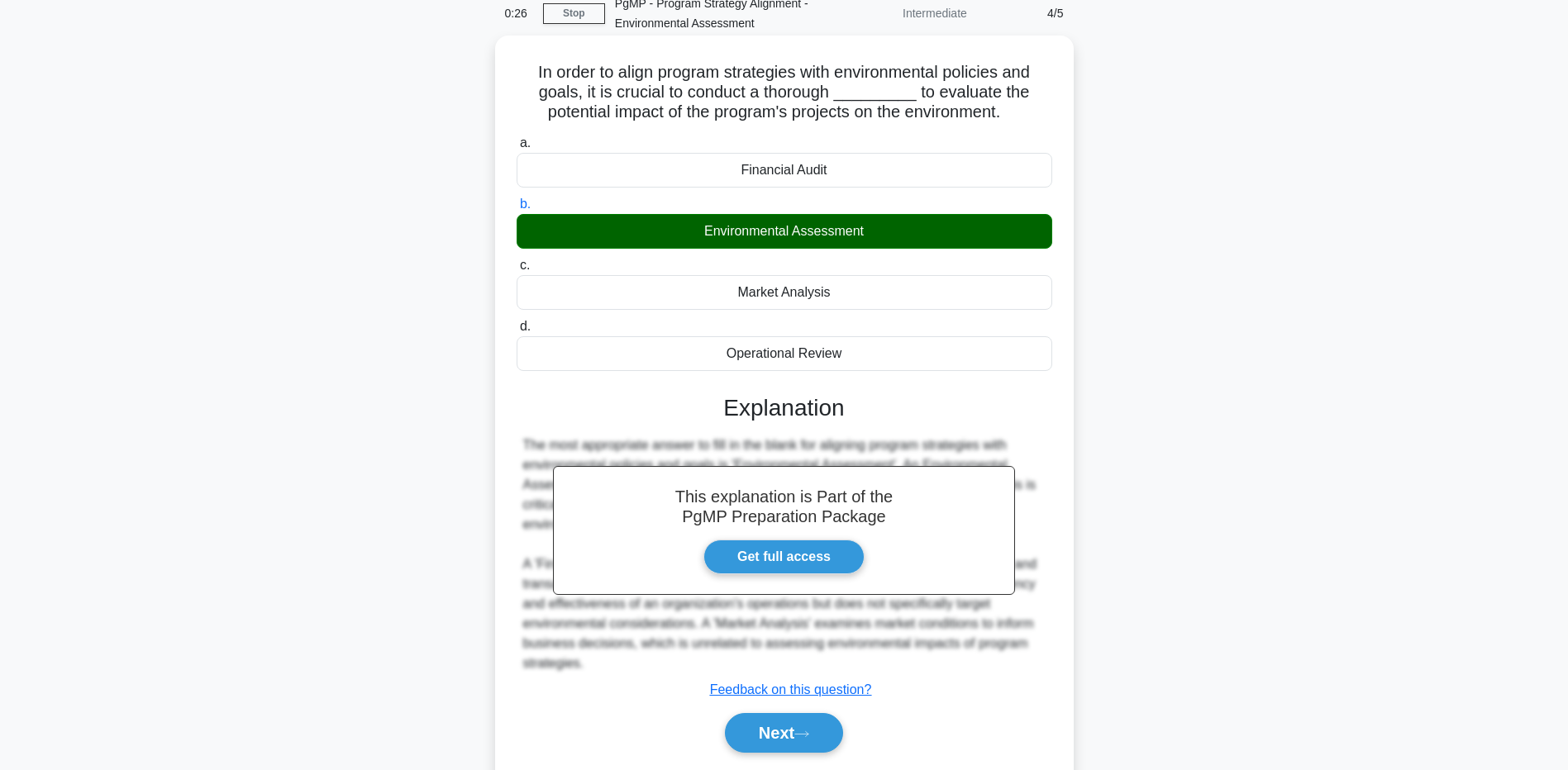
scroll to position [131, 0]
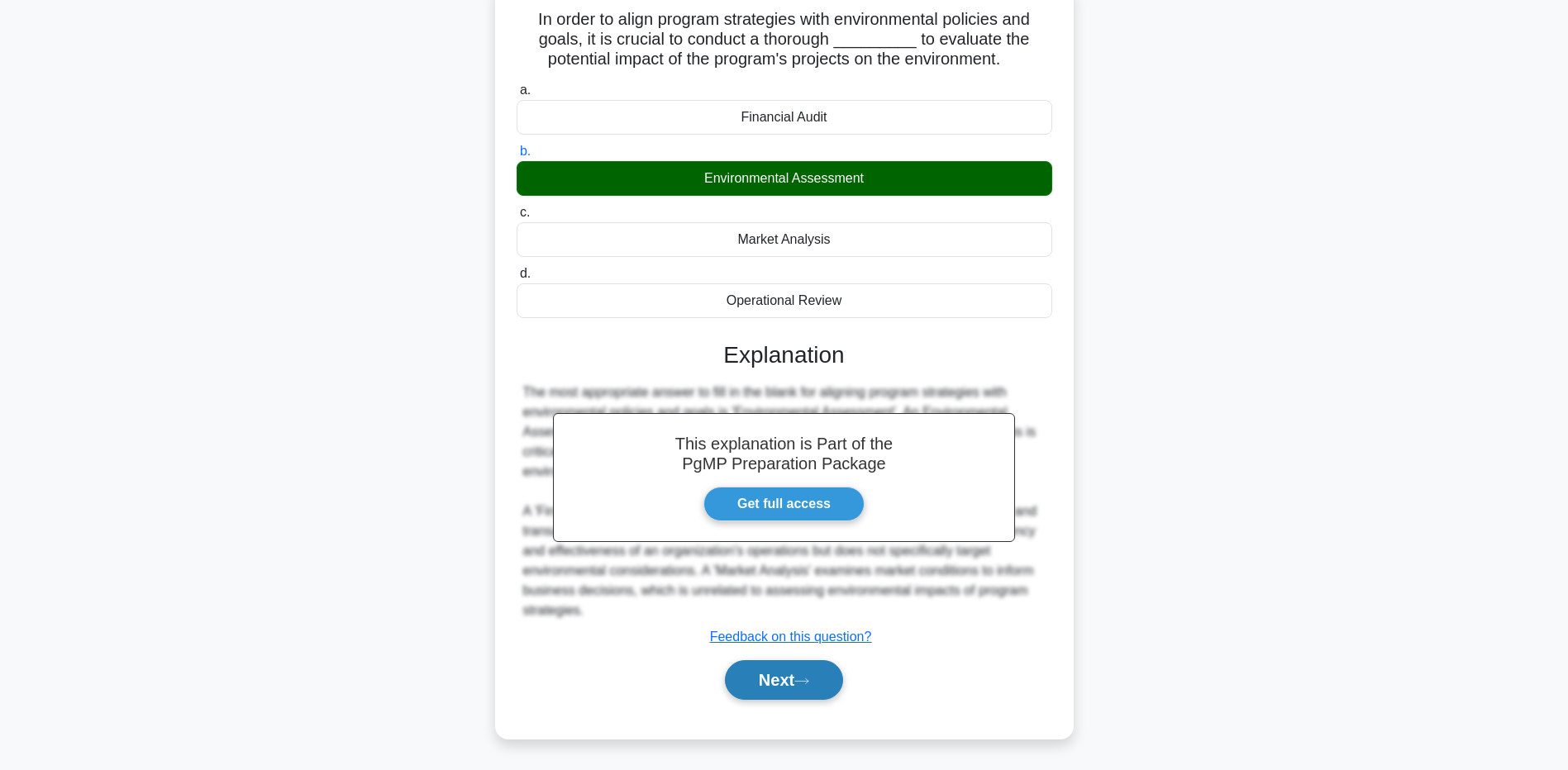
click at [835, 674] on button "Next" at bounding box center [784, 680] width 118 height 40
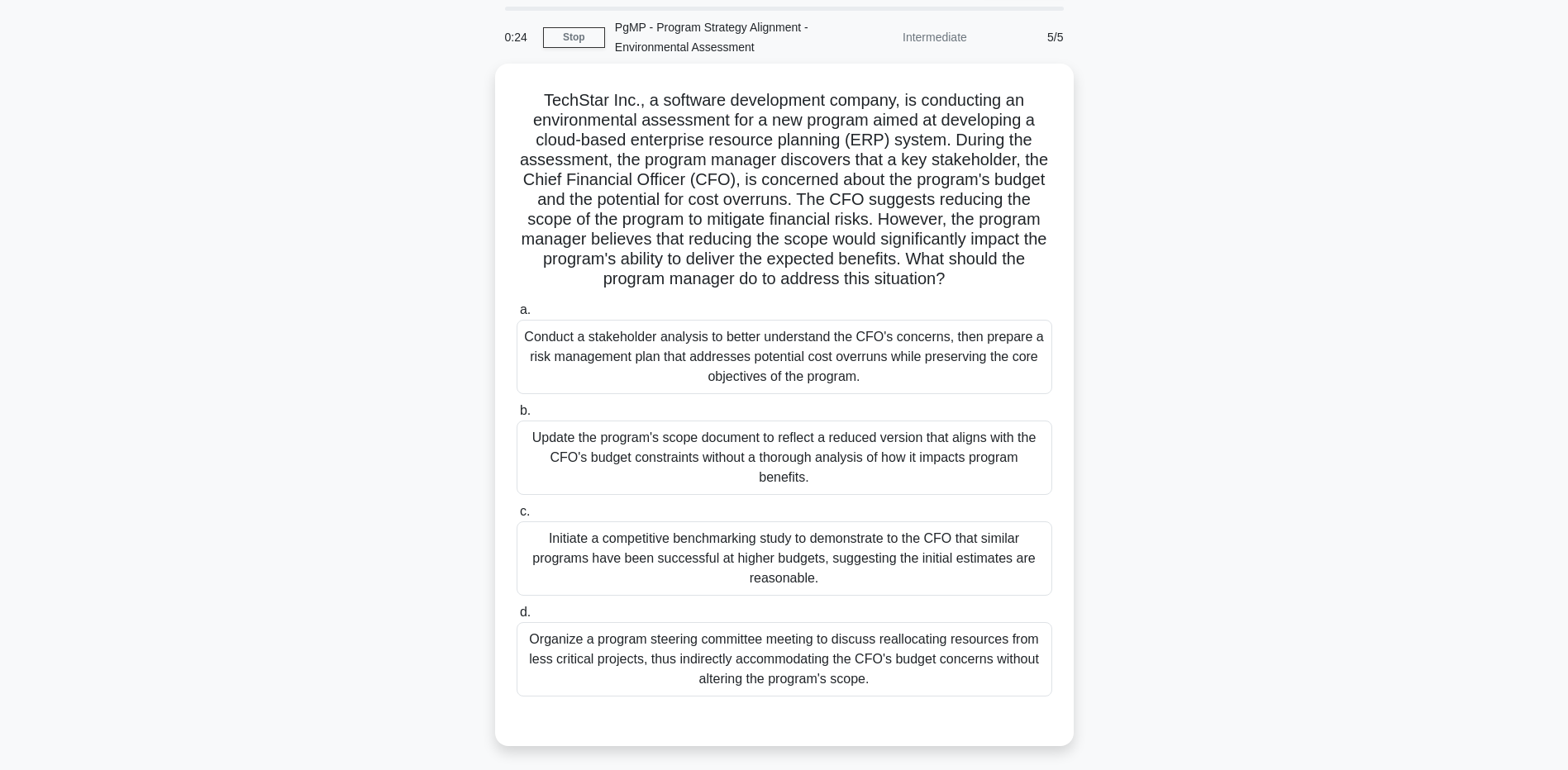
scroll to position [83, 0]
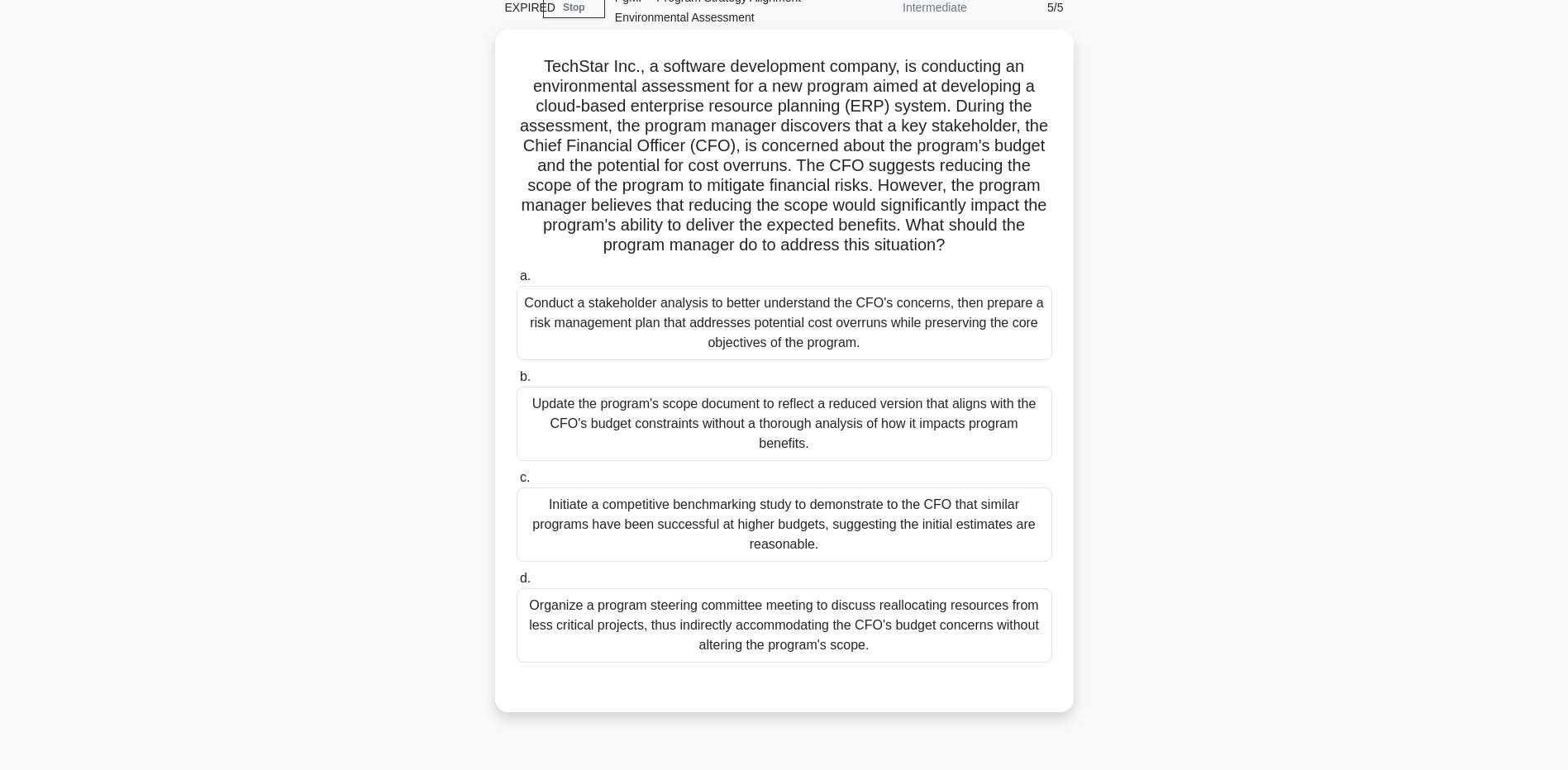
click at [703, 319] on div "Conduct a stakeholder analysis to better understand the CFO's concerns, then pr…" at bounding box center [785, 323] width 536 height 74
click at [517, 281] on input "a. Conduct a stakeholder analysis to better understand the CFO's concerns, then…" at bounding box center [517, 277] width 0 height 11
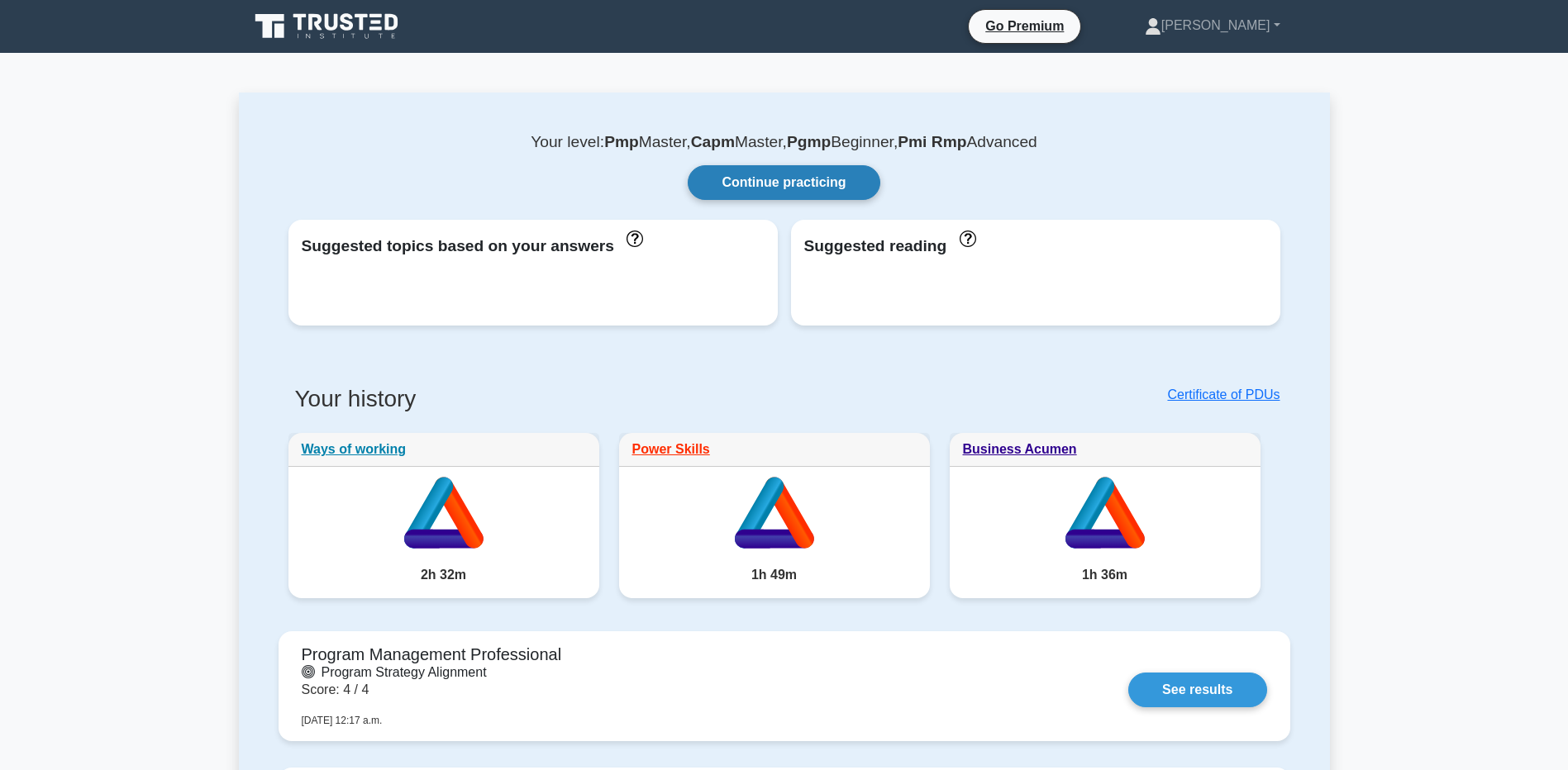
click at [744, 188] on link "Continue practicing" at bounding box center [783, 183] width 192 height 35
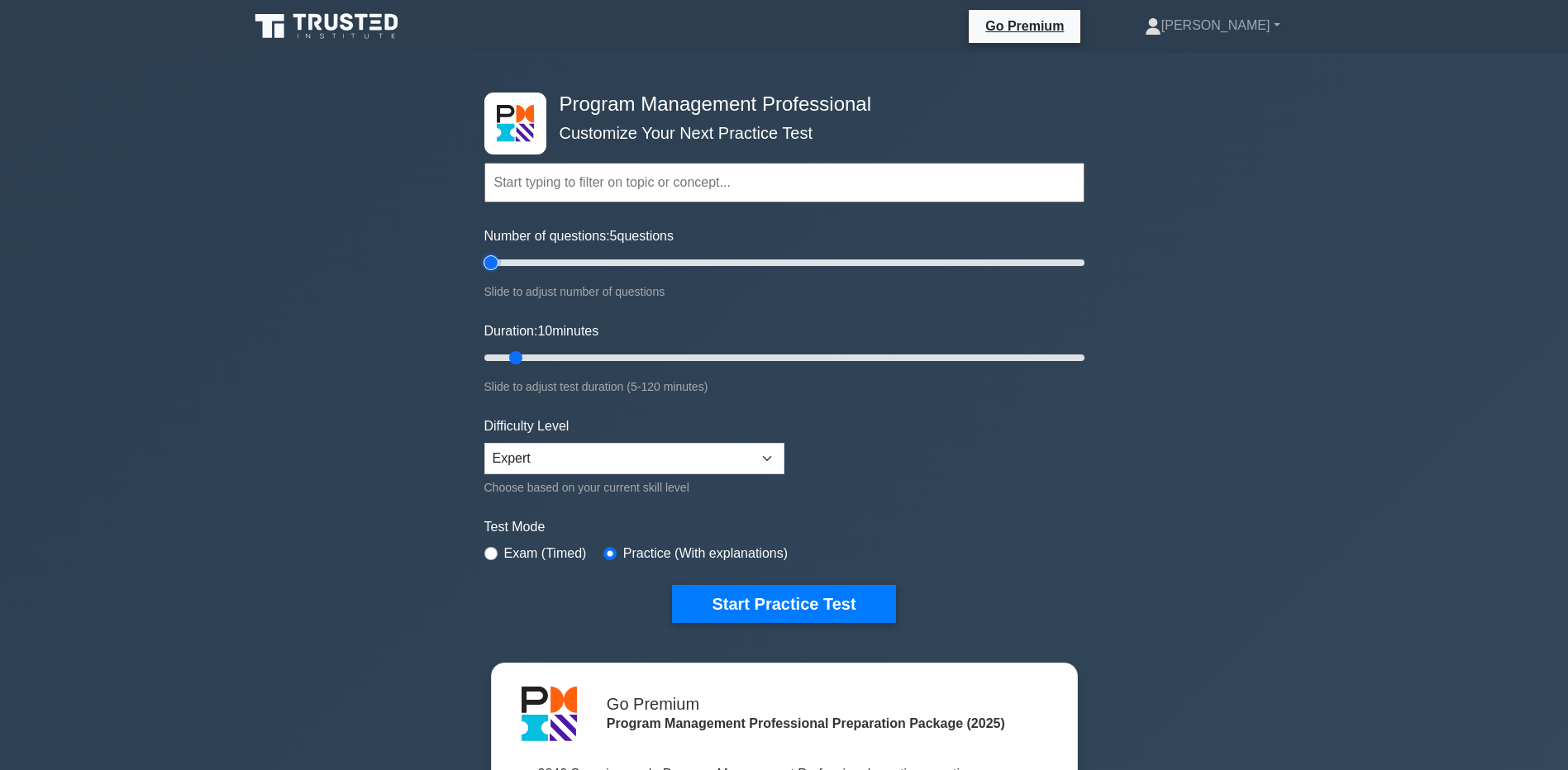
type input "5"
click at [497, 264] on input "Number of questions: 5 questions" at bounding box center [784, 262] width 600 height 20
click at [843, 605] on button "Start Practice Test" at bounding box center [784, 604] width 223 height 38
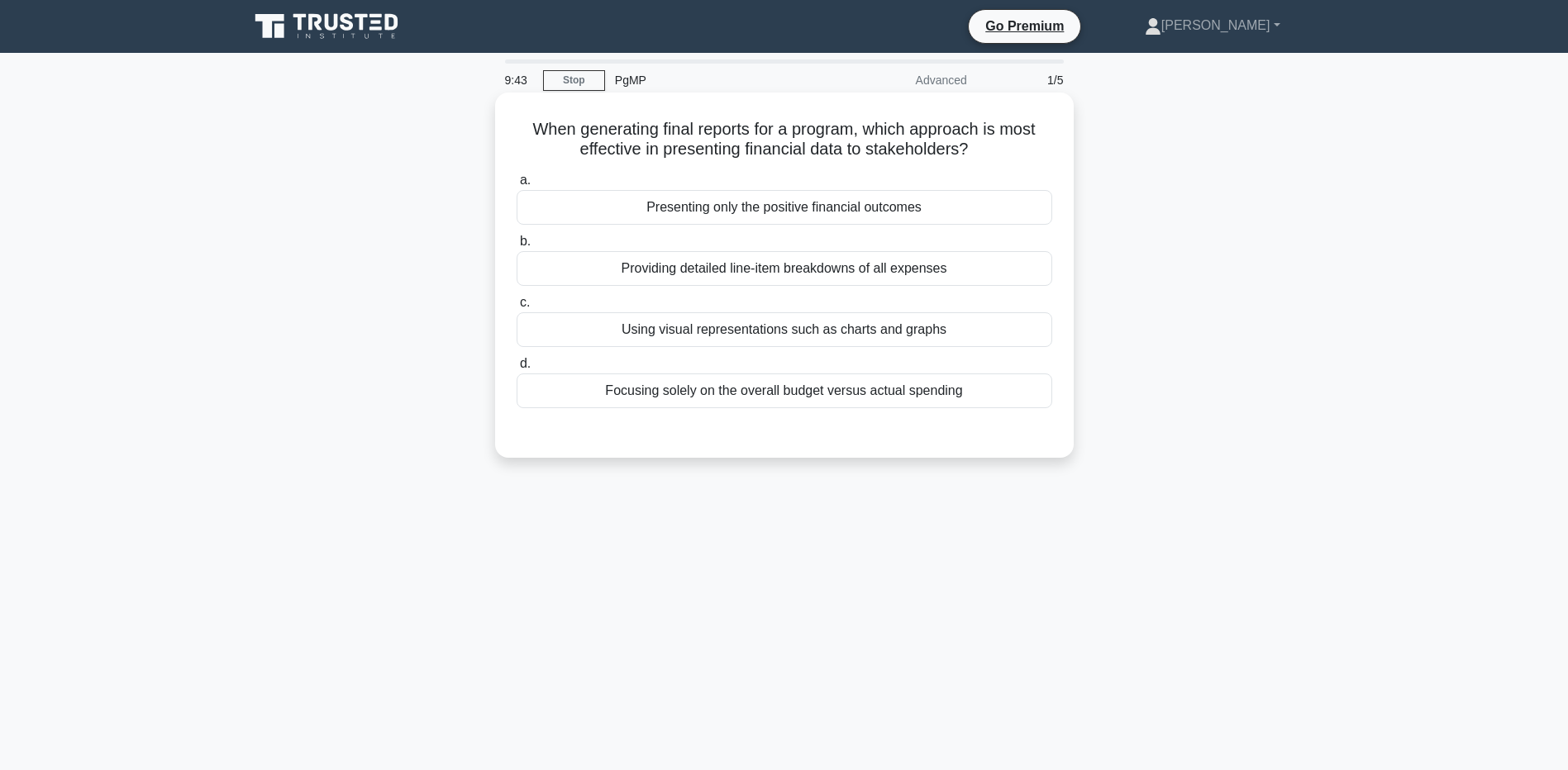
click at [893, 335] on div "Using visual representations such as charts and graphs" at bounding box center [785, 330] width 536 height 35
click at [517, 308] on input "c. Using visual representations such as charts and graphs" at bounding box center [517, 303] width 0 height 11
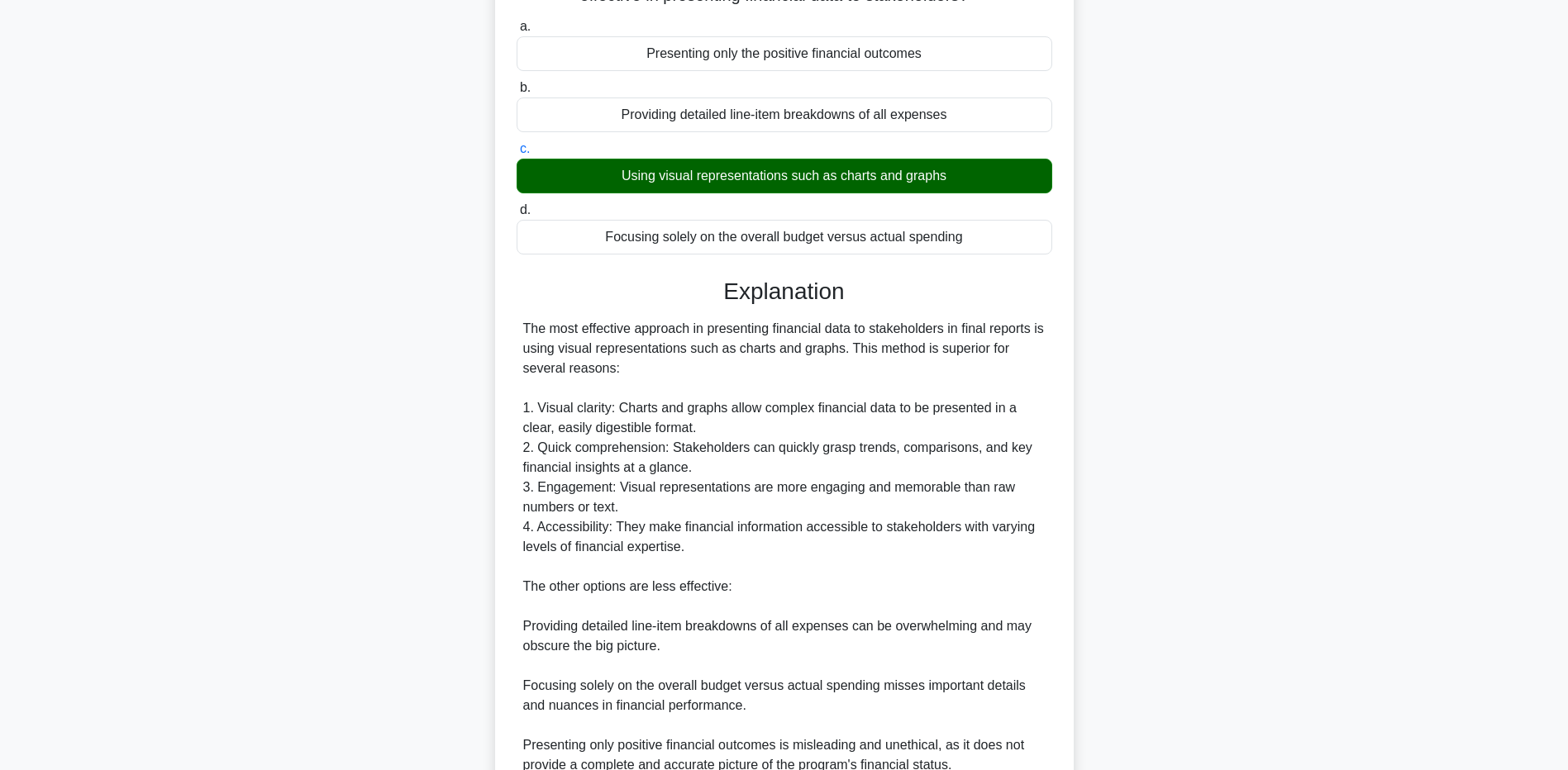
scroll to position [331, 0]
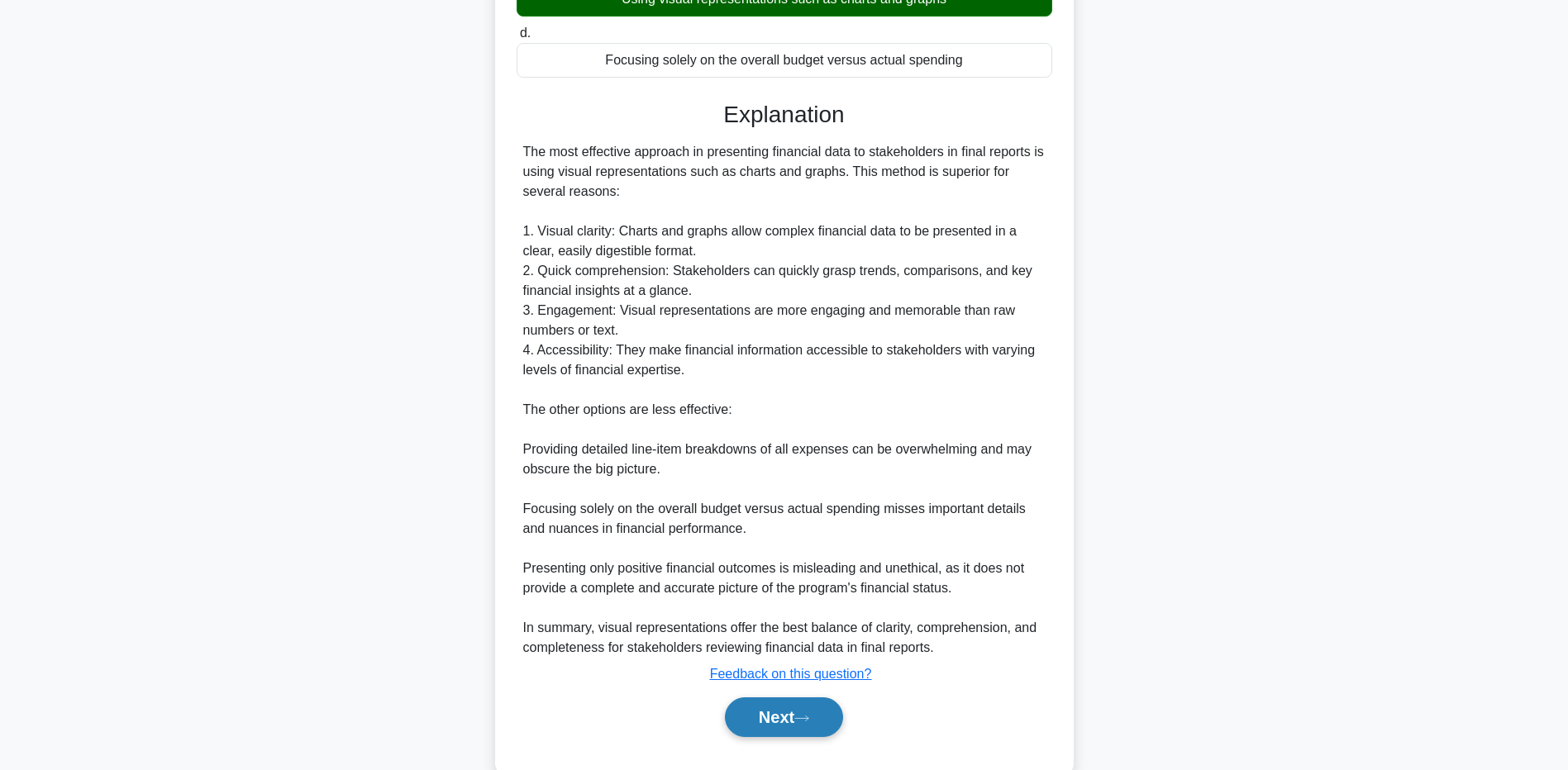
click at [830, 713] on button "Next" at bounding box center [784, 717] width 118 height 40
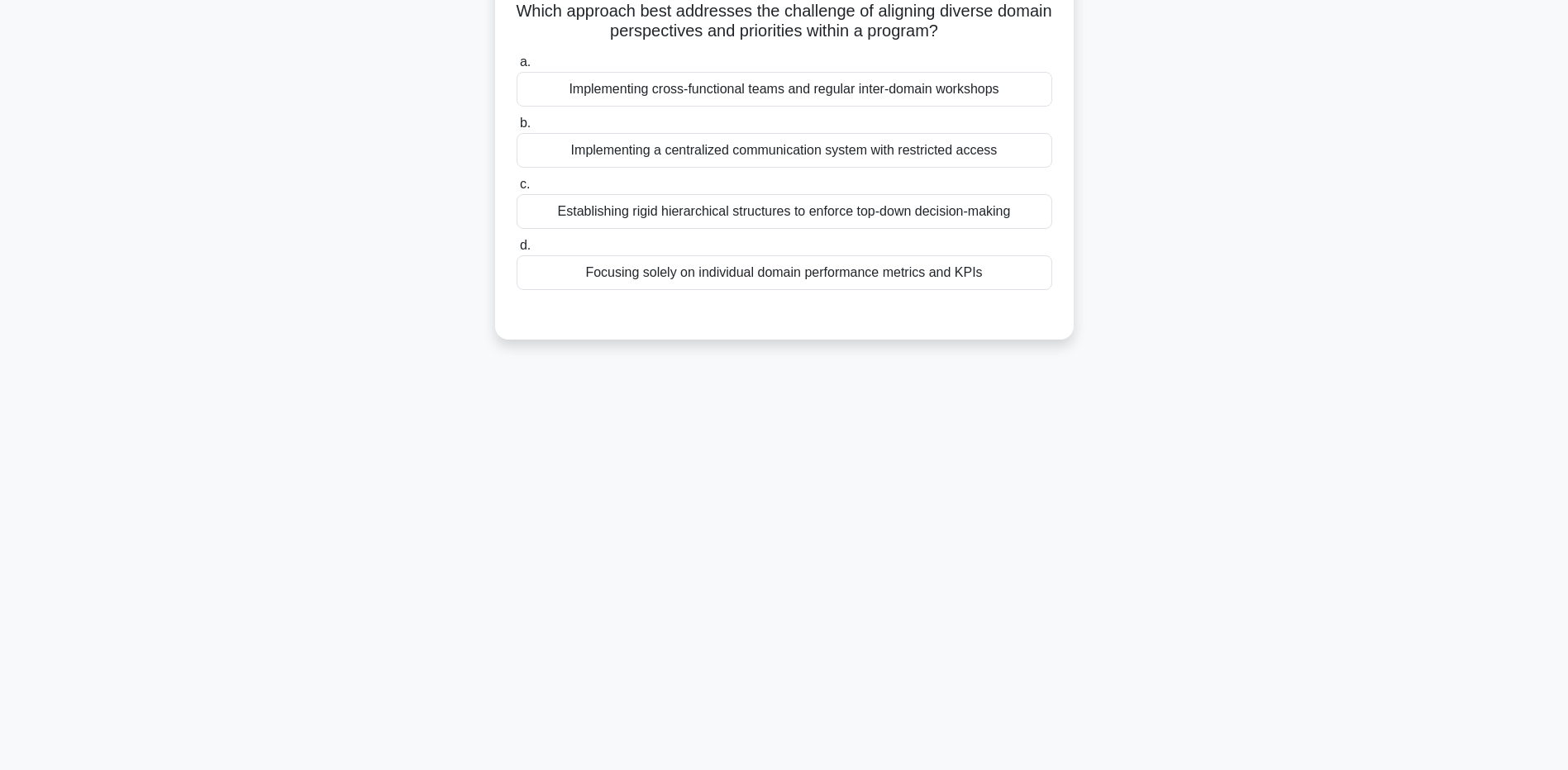
scroll to position [0, 0]
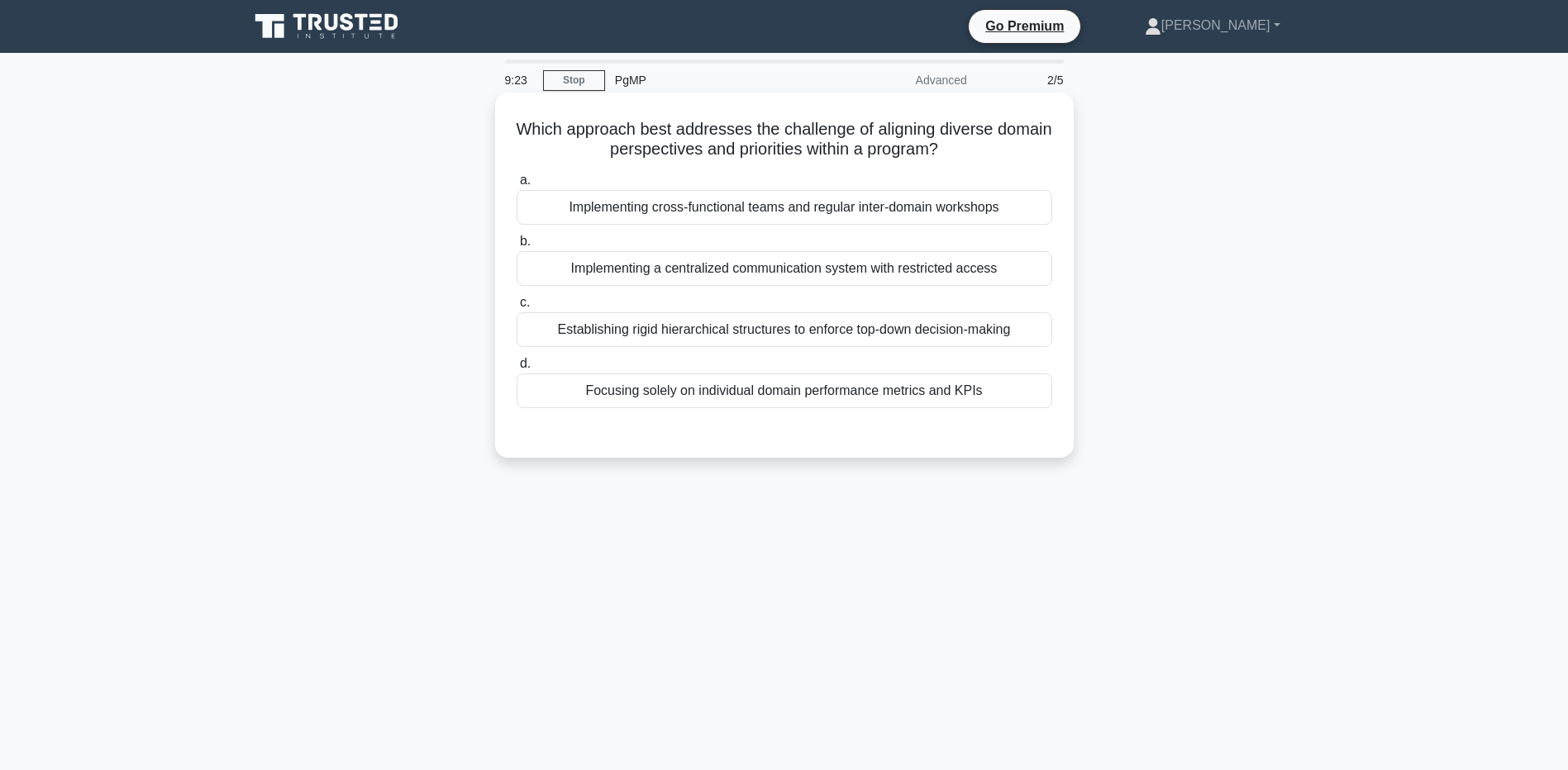
click at [791, 212] on div "Implementing cross-functional teams and regular inter-domain workshops" at bounding box center [785, 207] width 536 height 35
click at [517, 186] on input "a. Implementing cross-functional teams and regular inter-domain workshops" at bounding box center [517, 181] width 0 height 11
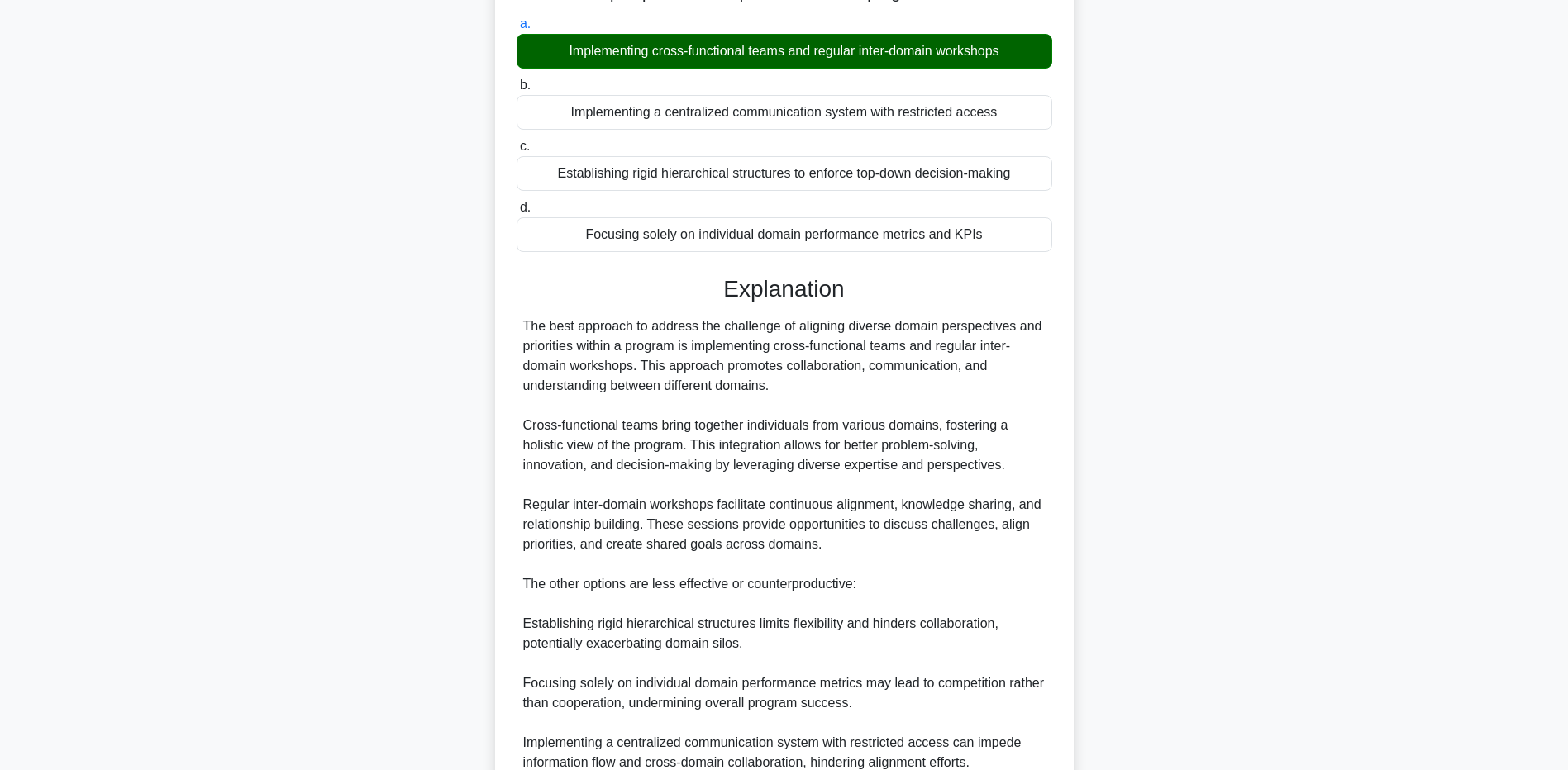
scroll to position [331, 0]
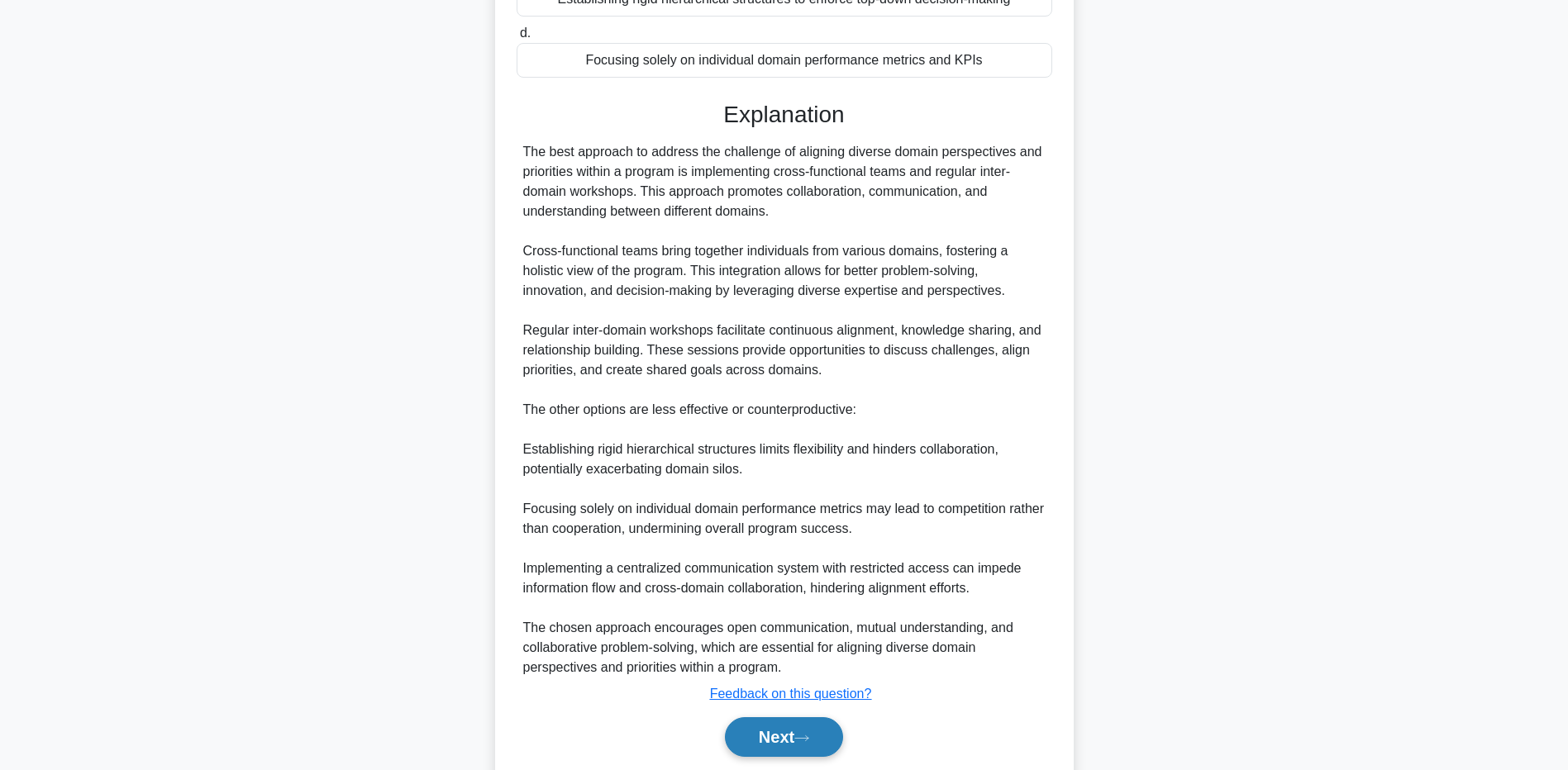
click at [823, 735] on button "Next" at bounding box center [784, 737] width 118 height 40
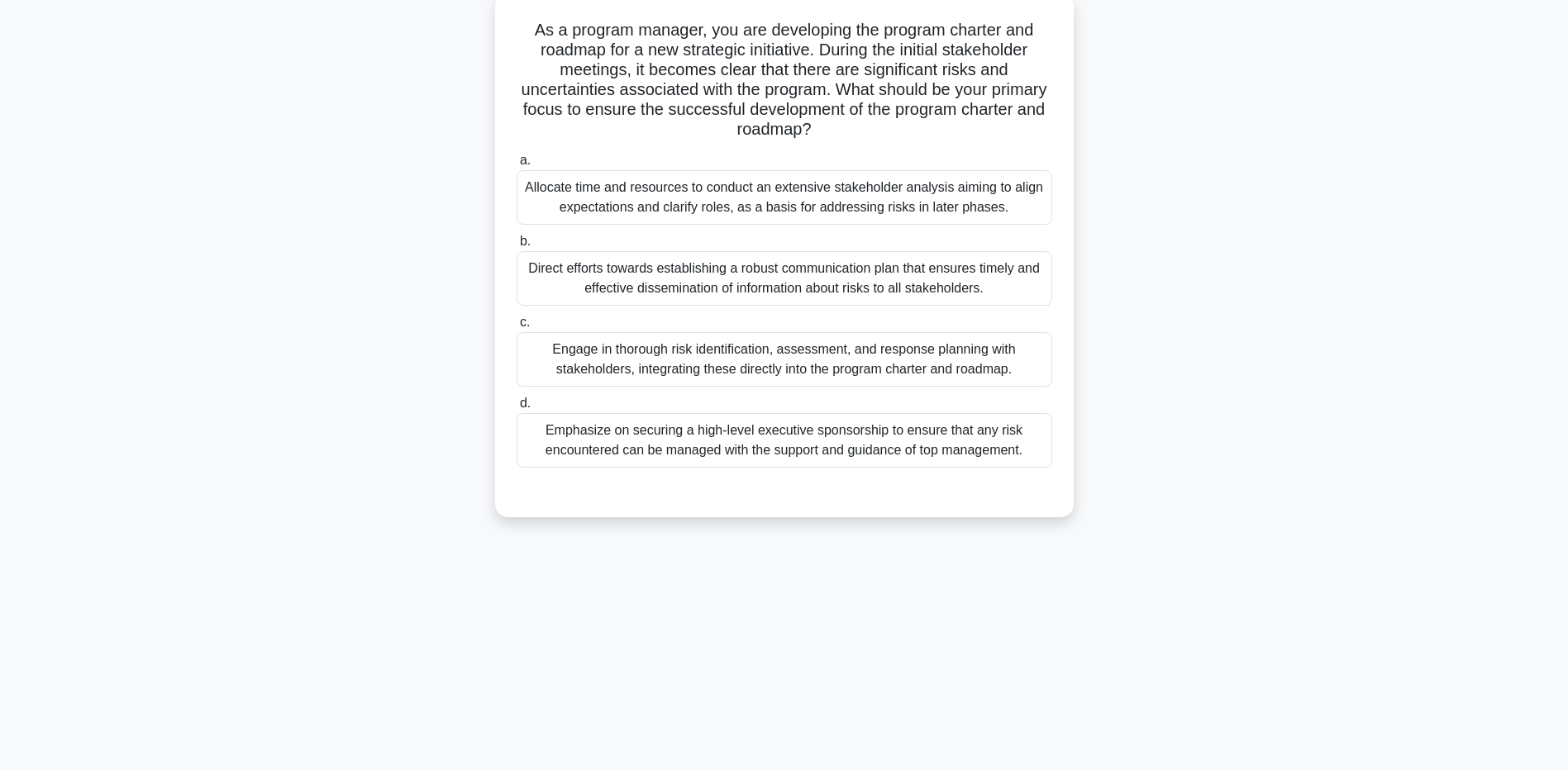
scroll to position [0, 0]
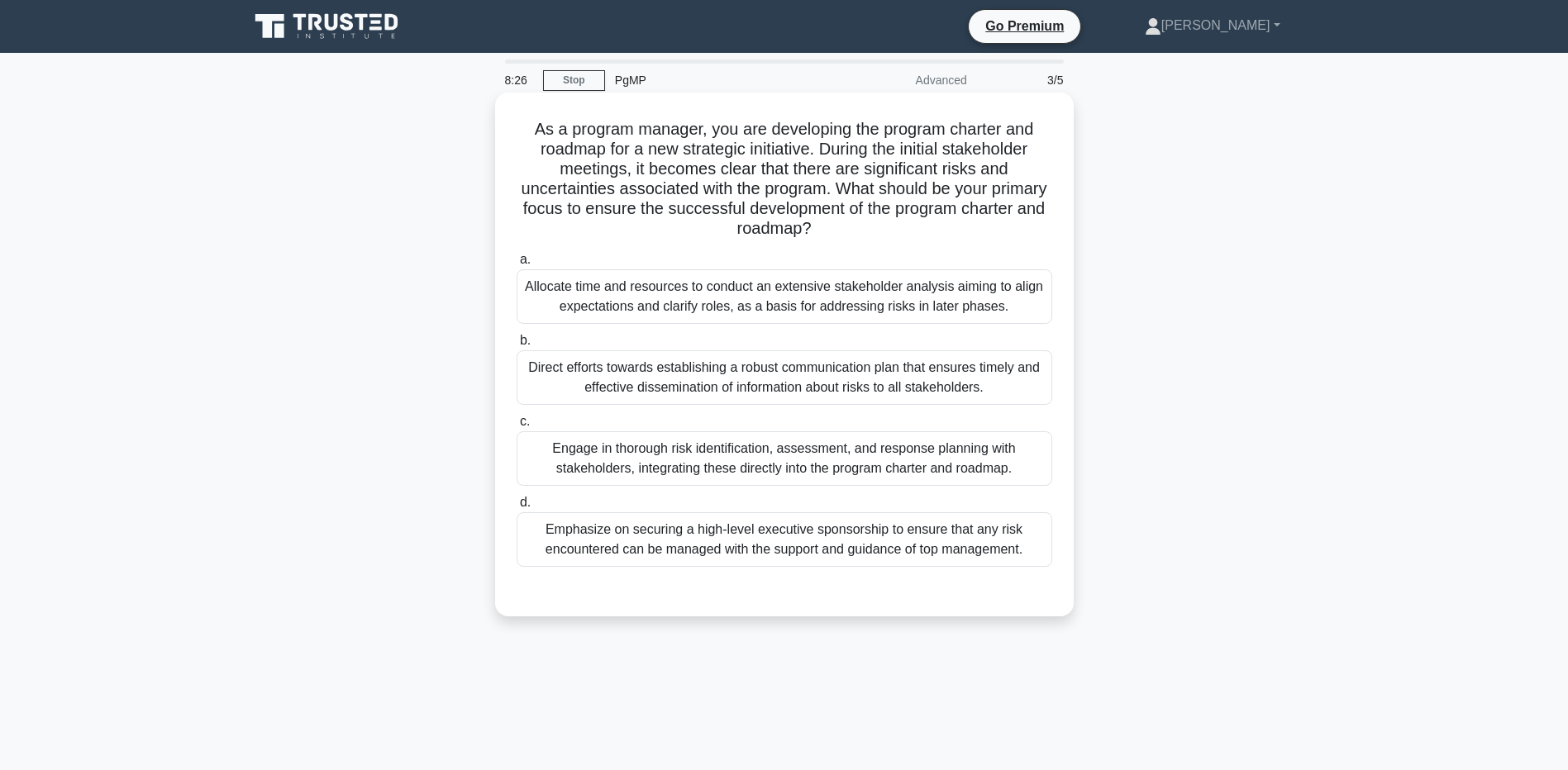
click at [731, 469] on div "Engage in thorough risk identification, assessment, and response planning with …" at bounding box center [785, 459] width 536 height 54
click at [517, 428] on input "c. Engage in thorough risk identification, assessment, and response planning wi…" at bounding box center [517, 422] width 0 height 11
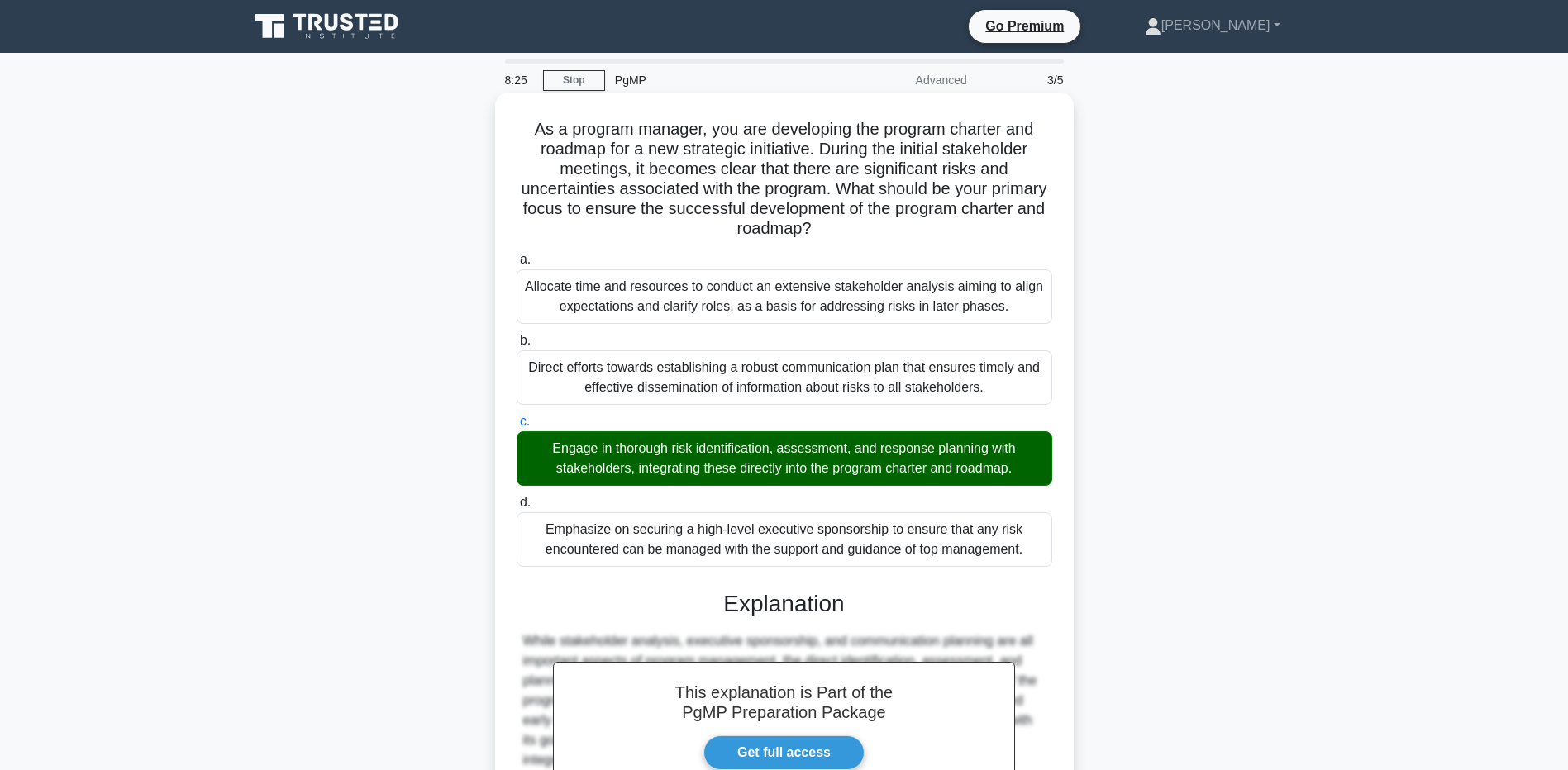
scroll to position [210, 0]
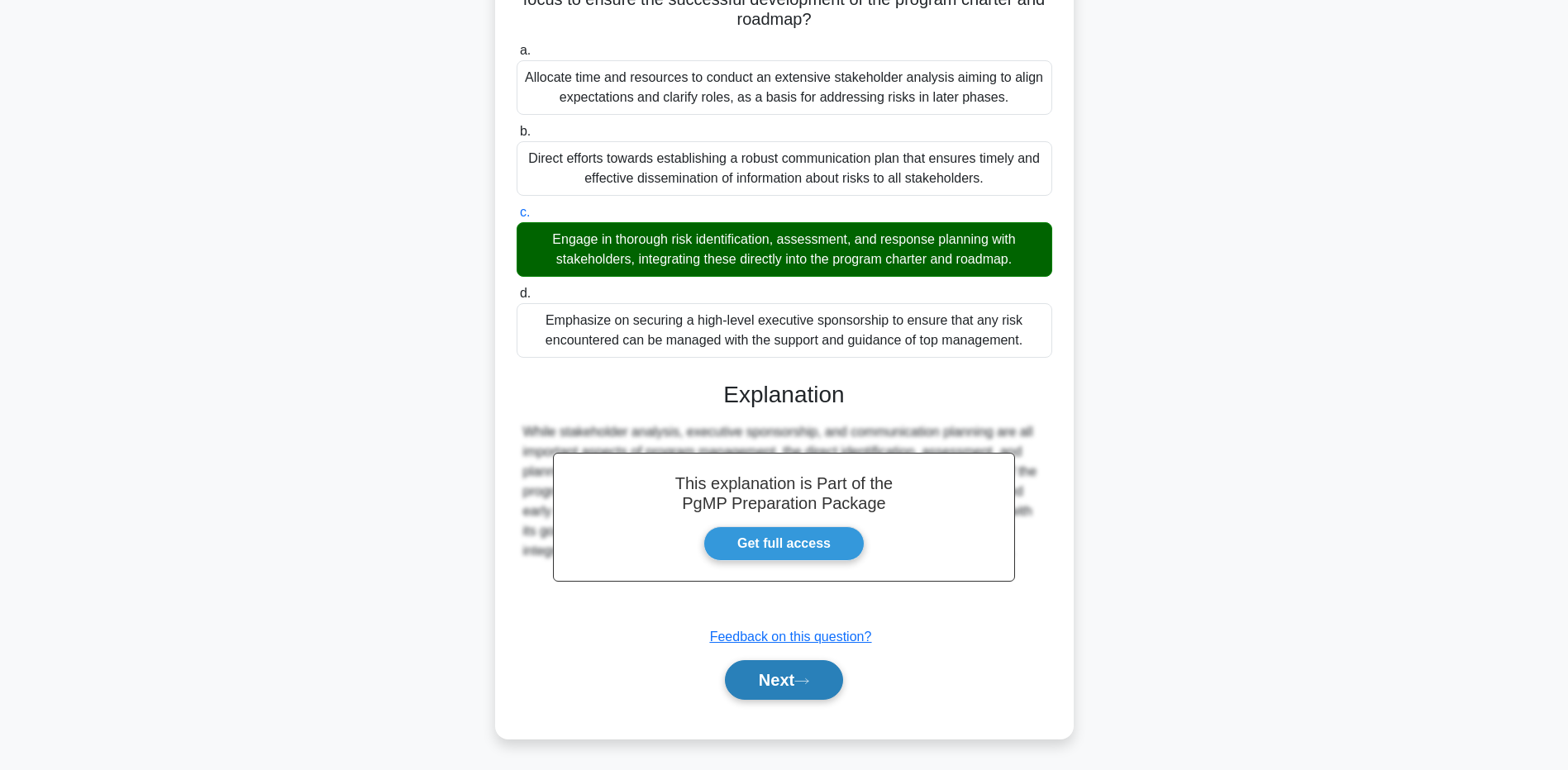
click at [820, 671] on button "Next" at bounding box center [784, 680] width 118 height 40
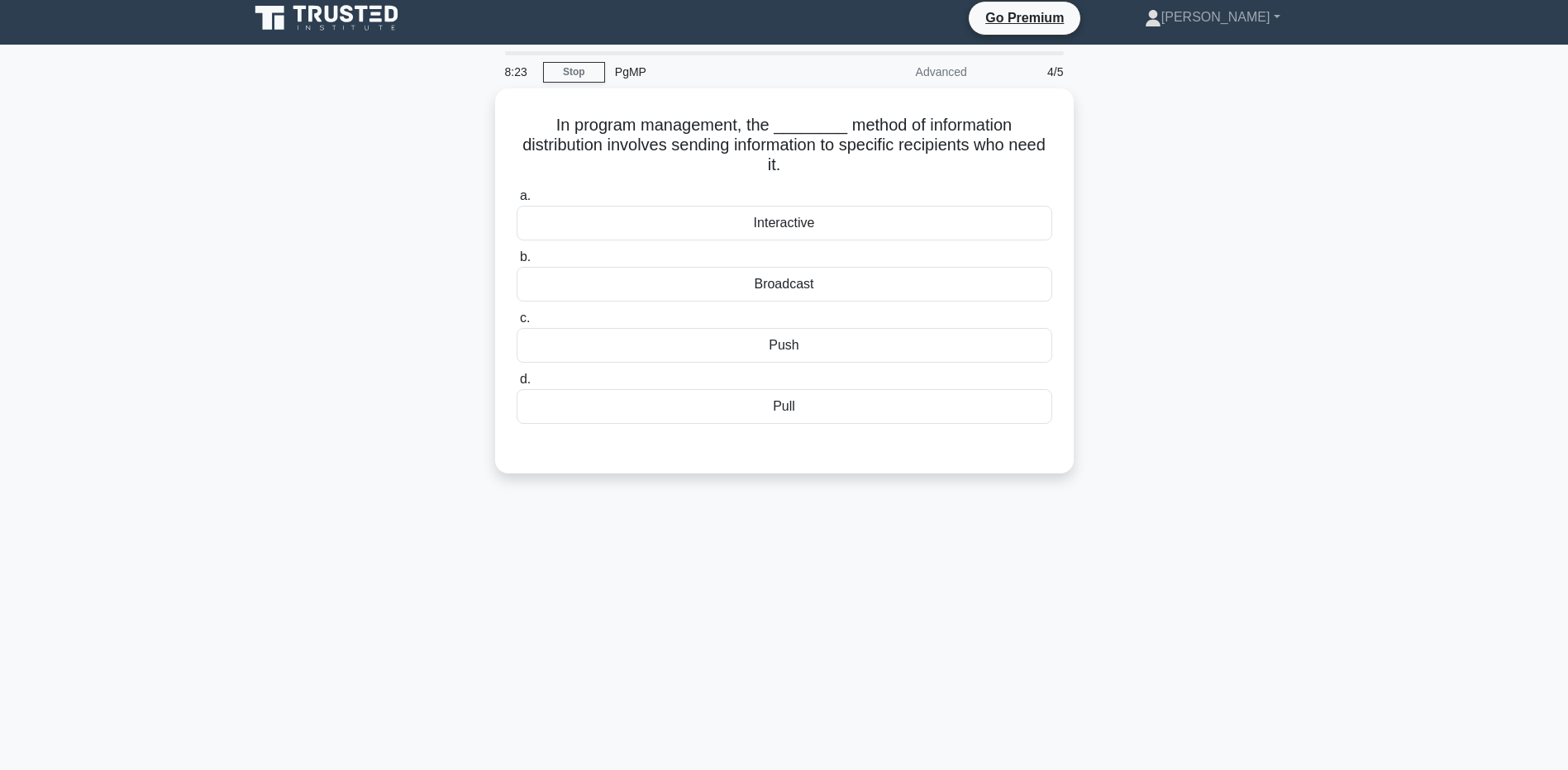
scroll to position [0, 0]
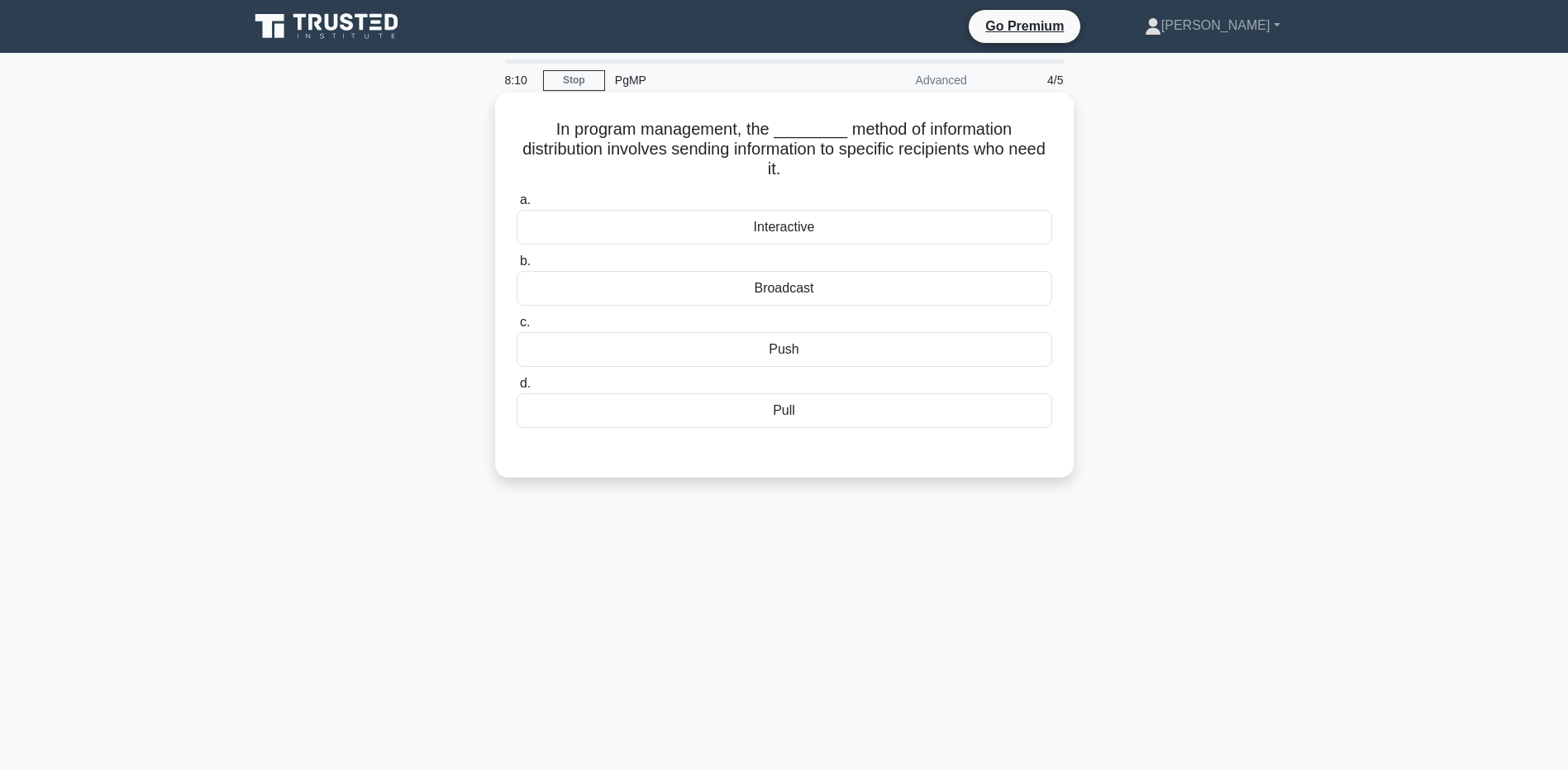
click at [826, 356] on div "Push" at bounding box center [785, 350] width 536 height 35
click at [517, 328] on input "c. Push" at bounding box center [517, 322] width 0 height 11
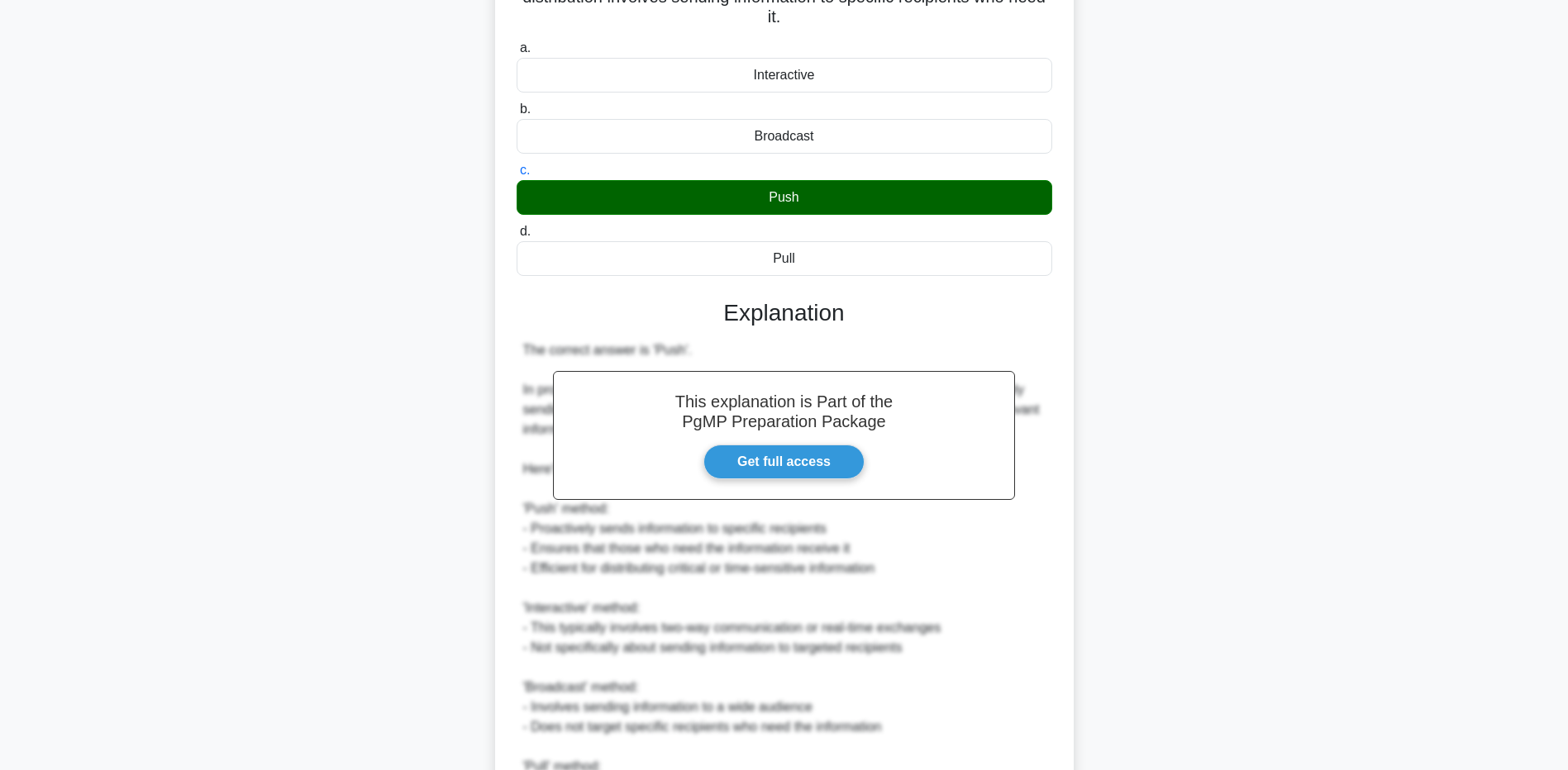
scroll to position [331, 0]
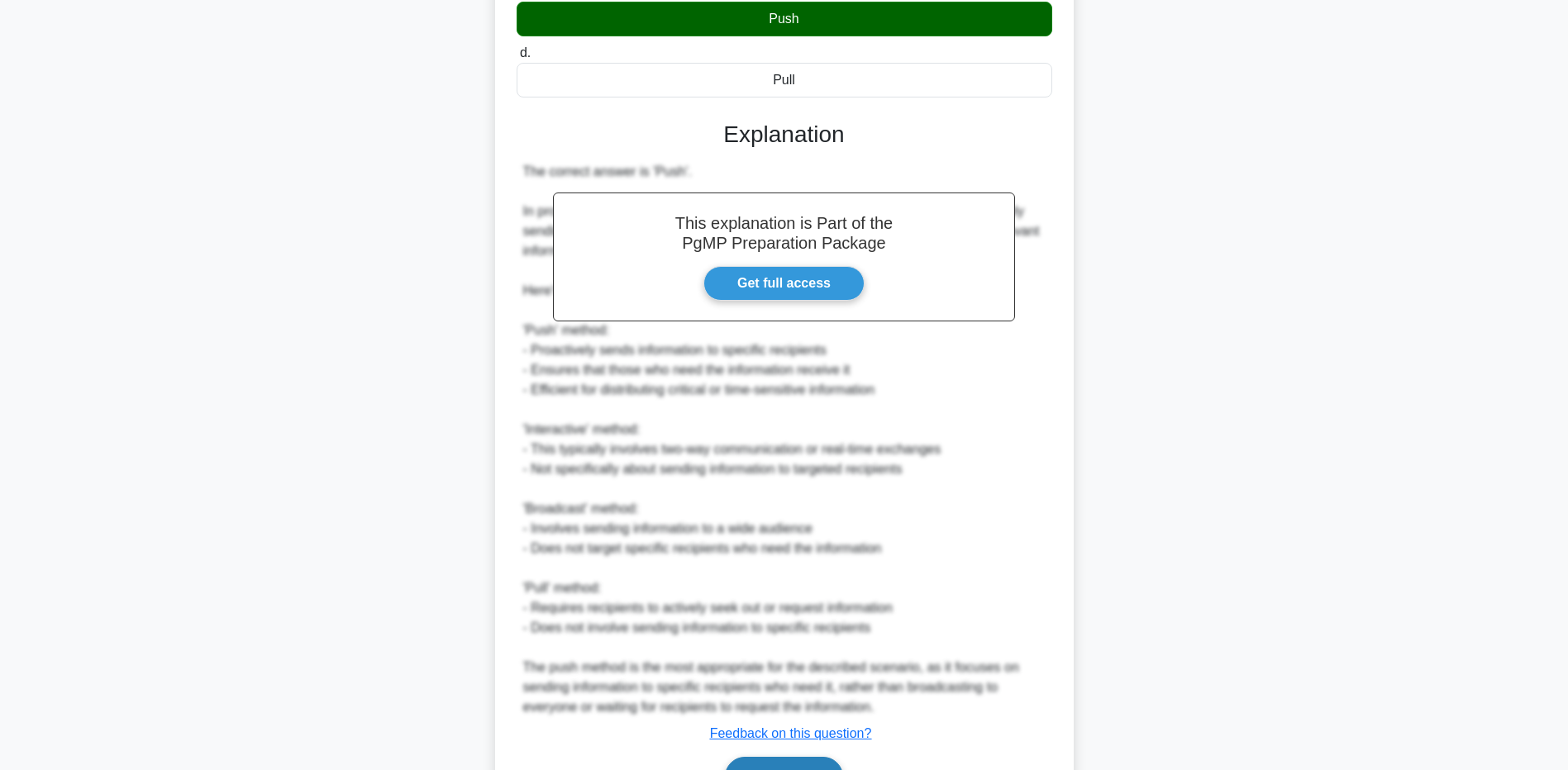
click at [772, 766] on button "Next" at bounding box center [784, 777] width 118 height 40
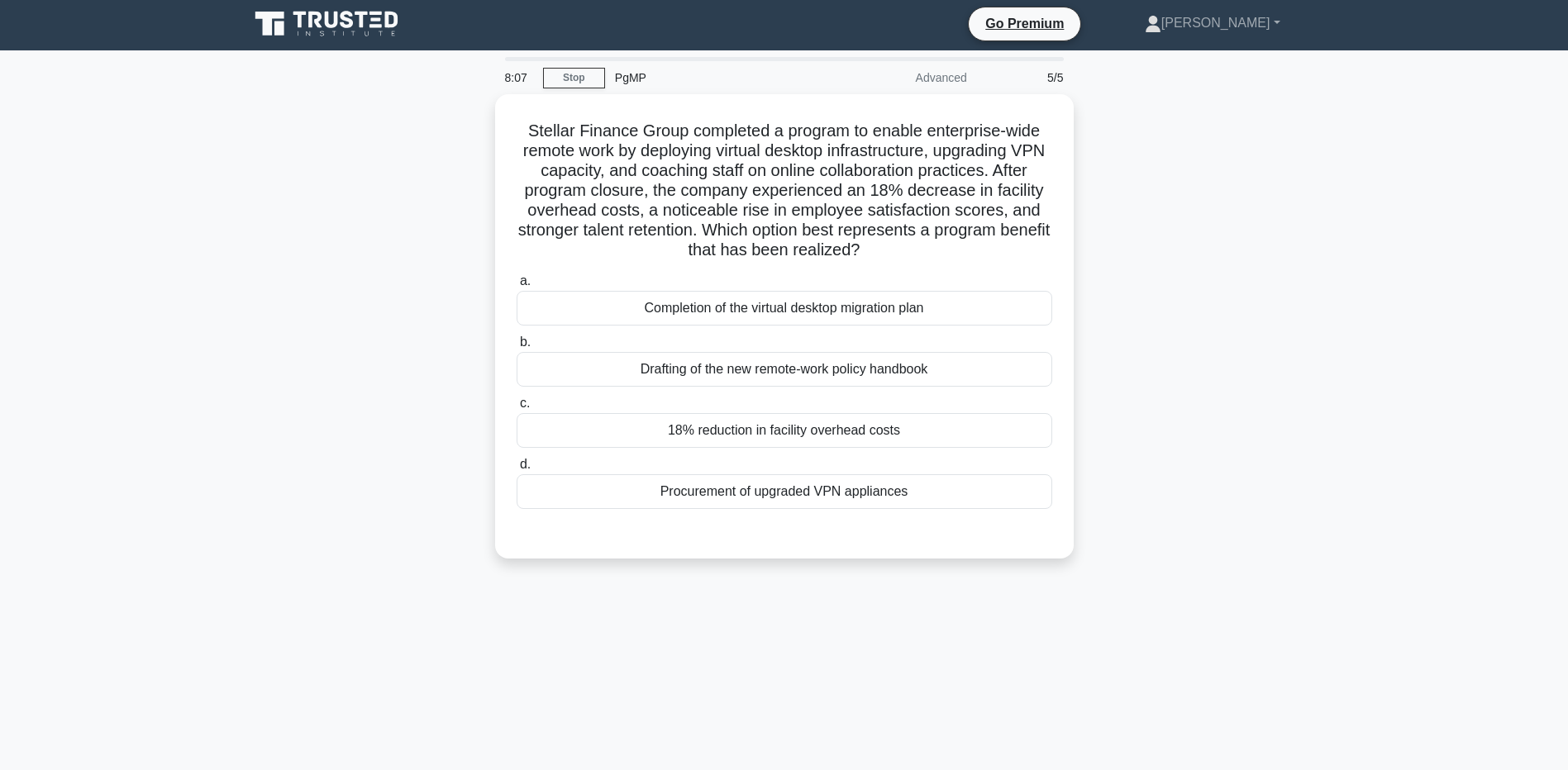
scroll to position [0, 0]
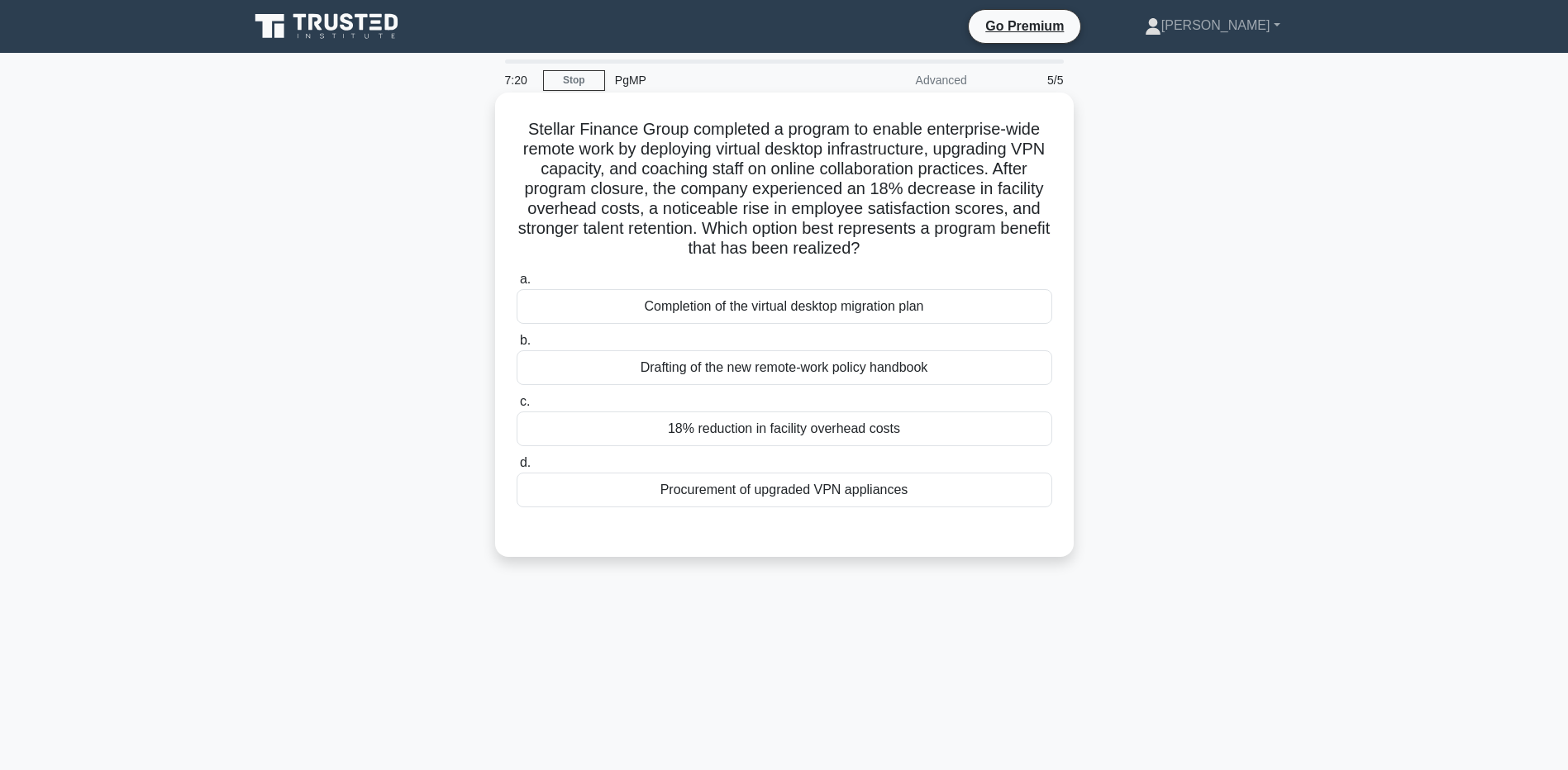
click at [860, 437] on div "18% reduction in facility overhead costs" at bounding box center [785, 429] width 536 height 35
click at [517, 408] on input "c. 18% reduction in facility overhead costs" at bounding box center [517, 402] width 0 height 11
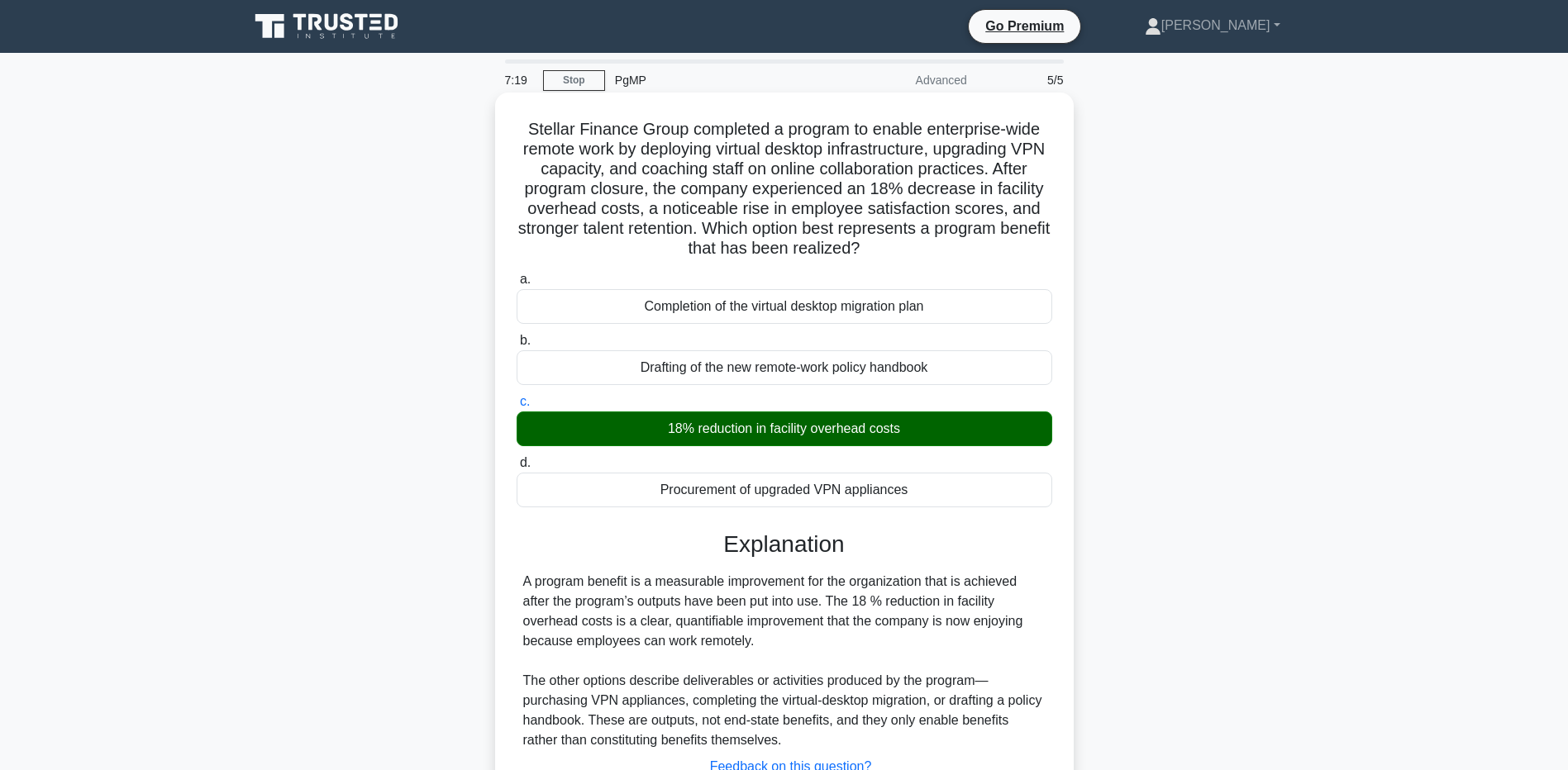
scroll to position [131, 0]
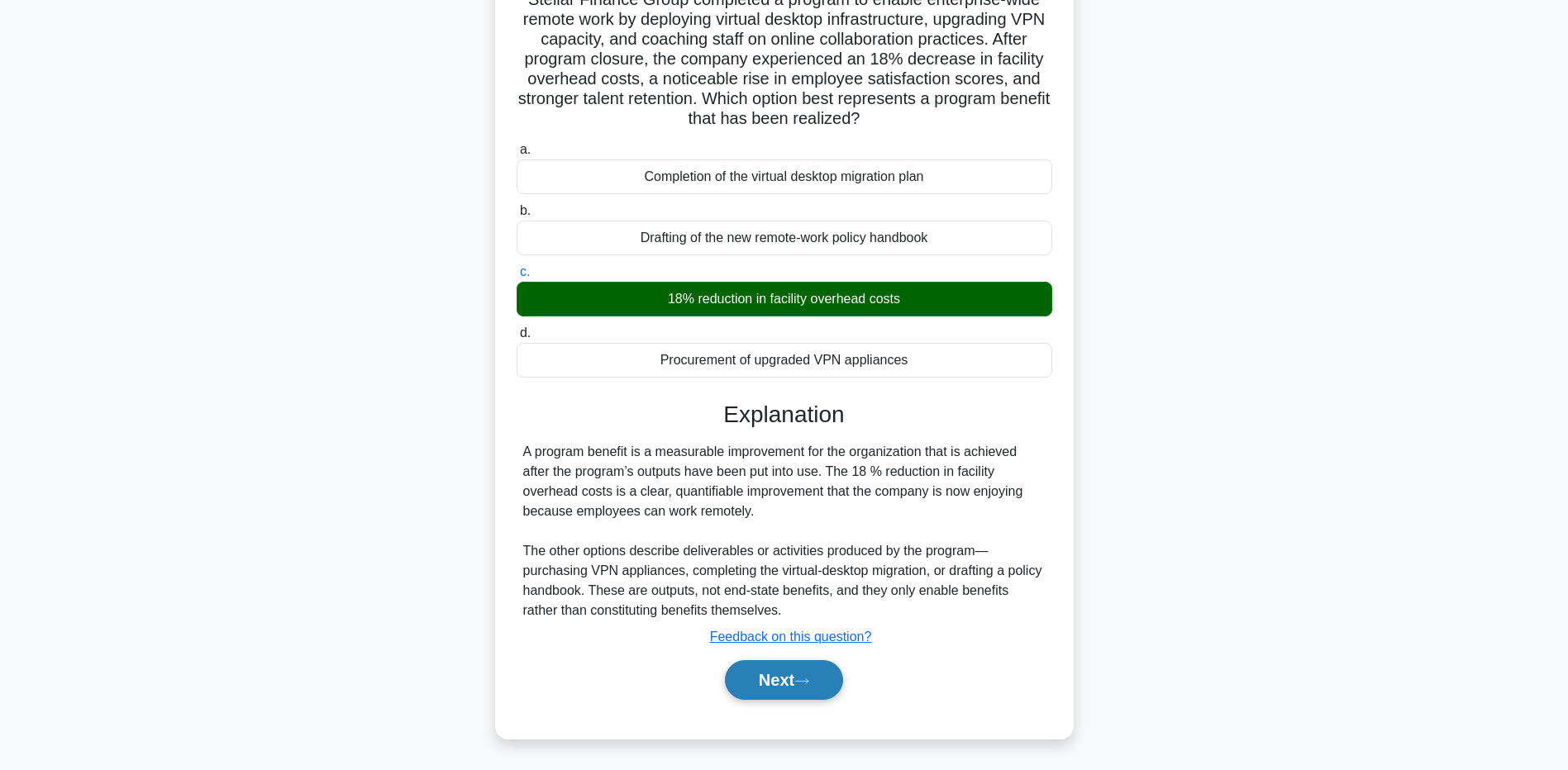
click at [789, 673] on button "Next" at bounding box center [784, 680] width 118 height 40
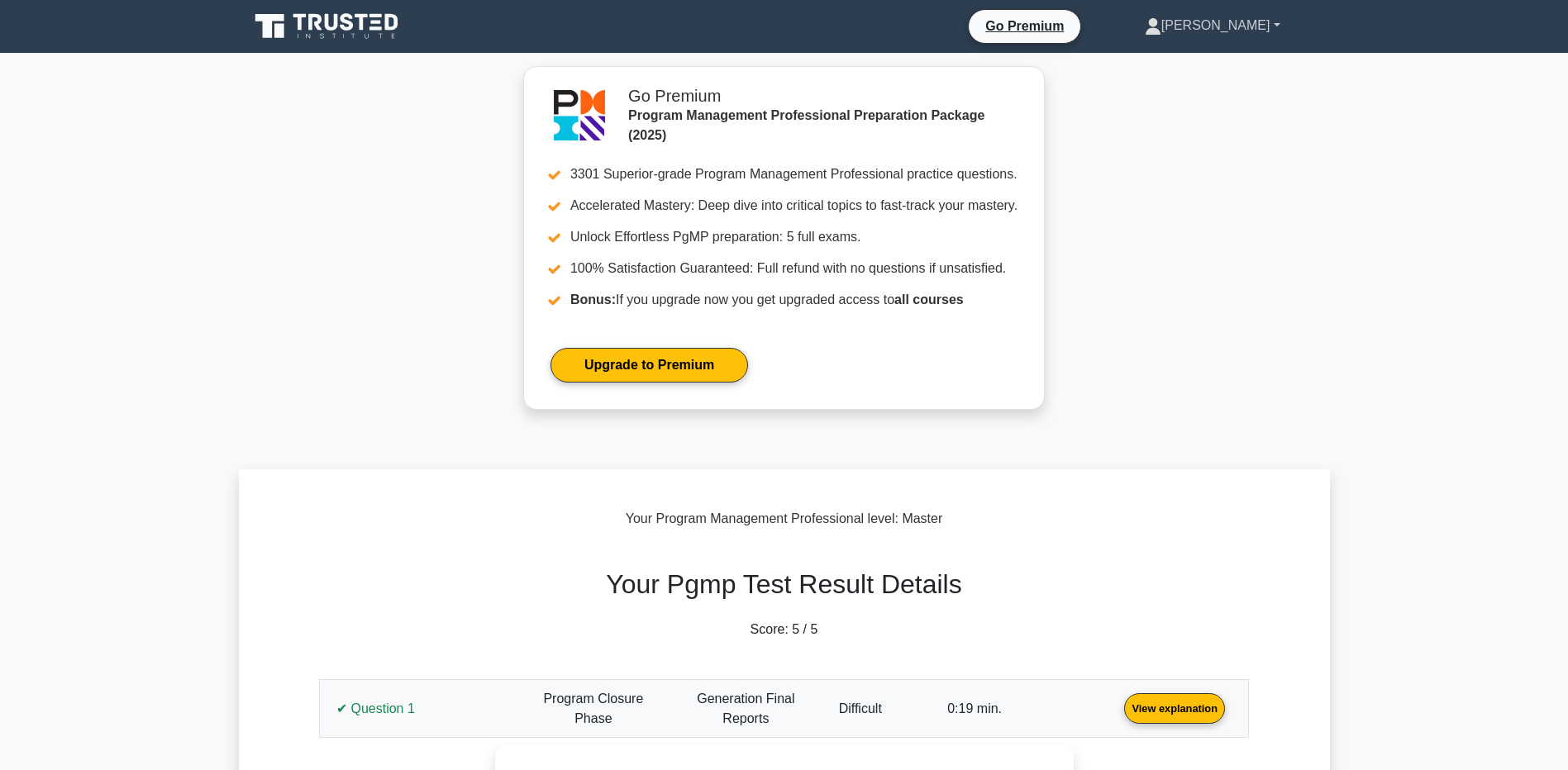
click at [1225, 35] on link "[PERSON_NAME]" at bounding box center [1213, 25] width 215 height 33
click at [1207, 55] on link "Profile" at bounding box center [1172, 64] width 131 height 26
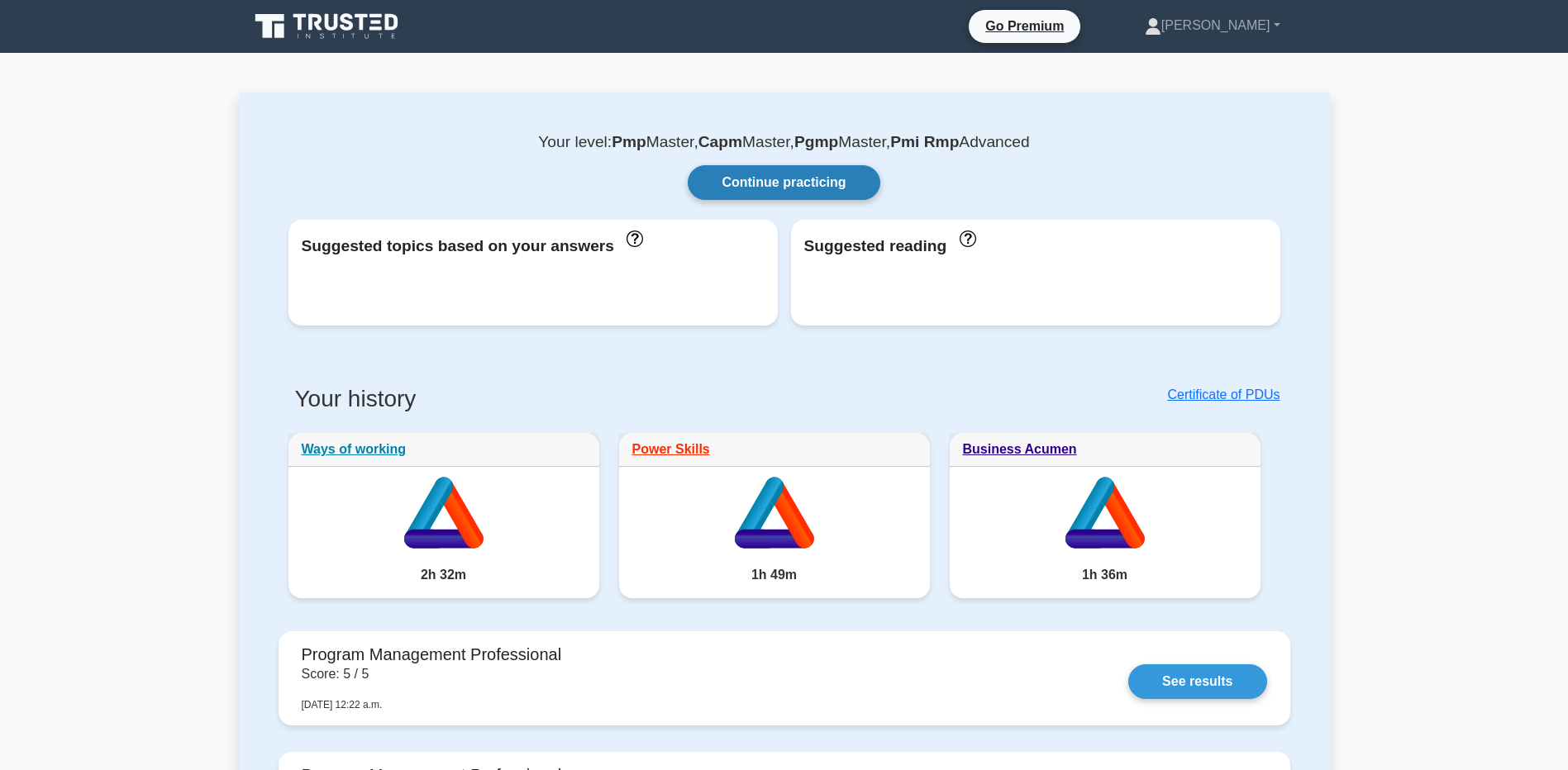
click at [760, 192] on link "Continue practicing" at bounding box center [783, 183] width 192 height 35
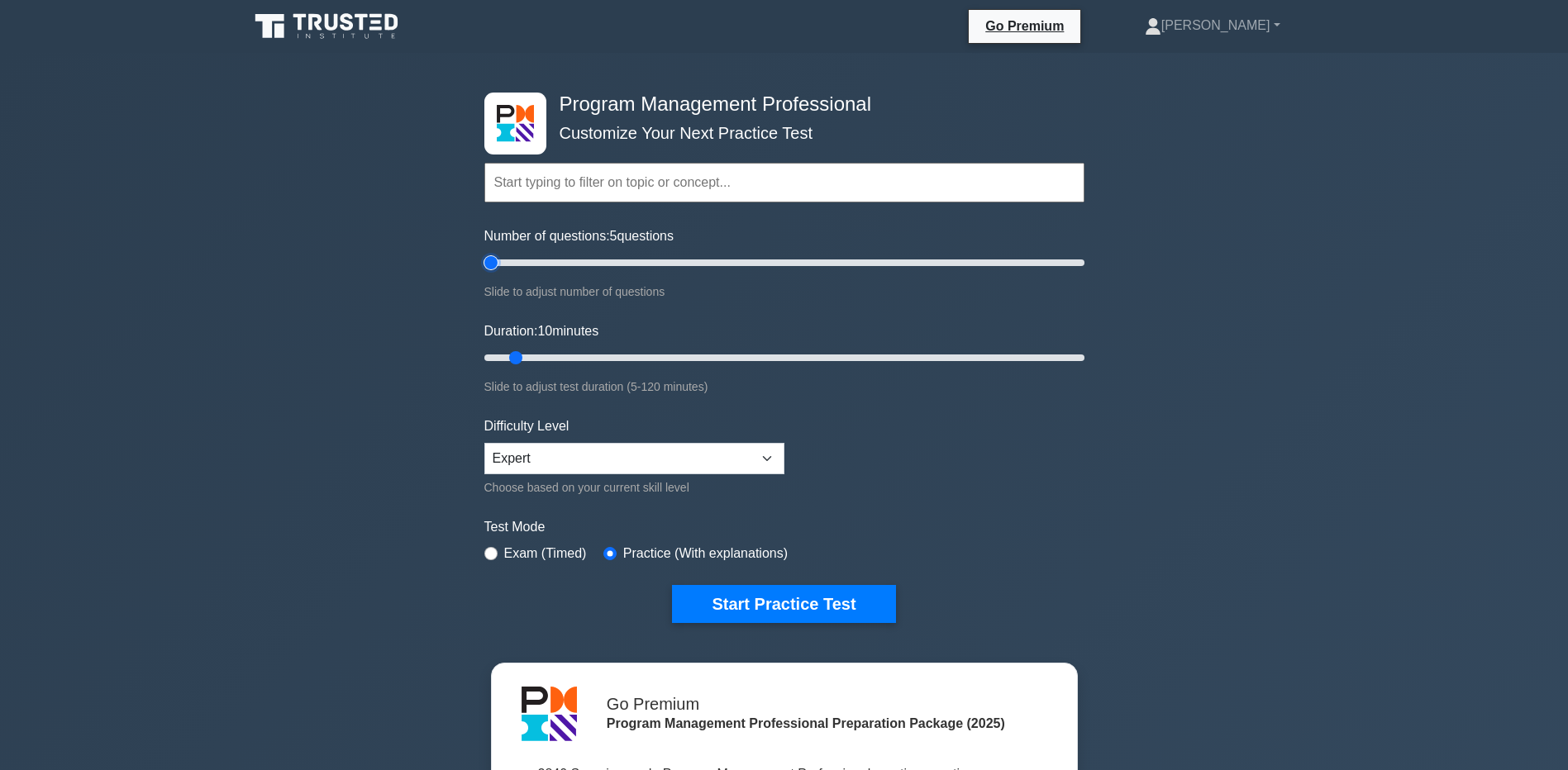
type input "5"
click at [497, 262] on input "Number of questions: 5 questions" at bounding box center [784, 262] width 600 height 20
click at [819, 593] on button "Start Practice Test" at bounding box center [784, 604] width 223 height 38
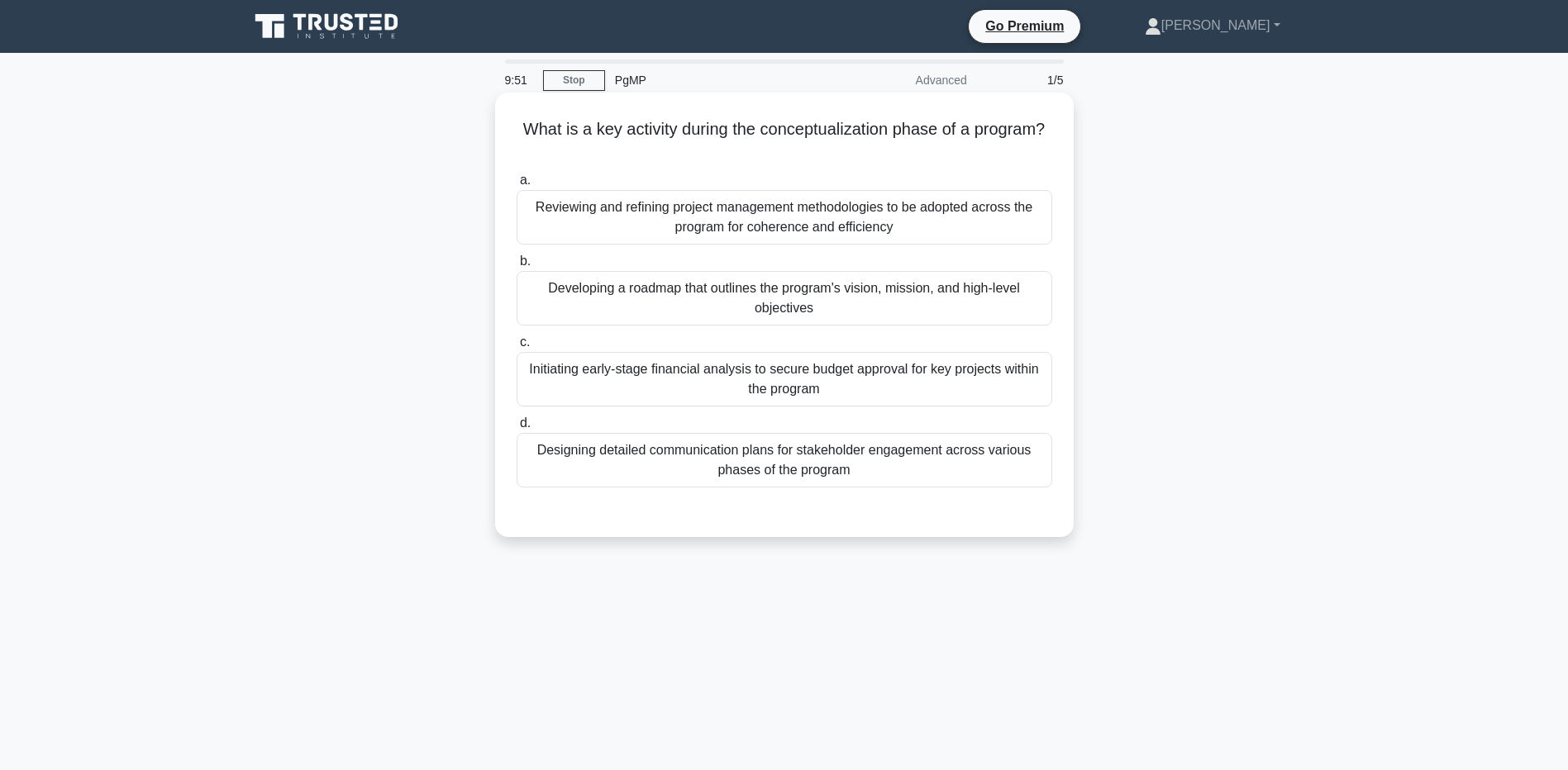
click at [808, 297] on div "Developing a roadmap that outlines the program's vision, mission, and high-leve…" at bounding box center [785, 299] width 536 height 54
click at [517, 267] on input "b. Developing a roadmap that outlines the program's vision, mission, and high-l…" at bounding box center [517, 262] width 0 height 11
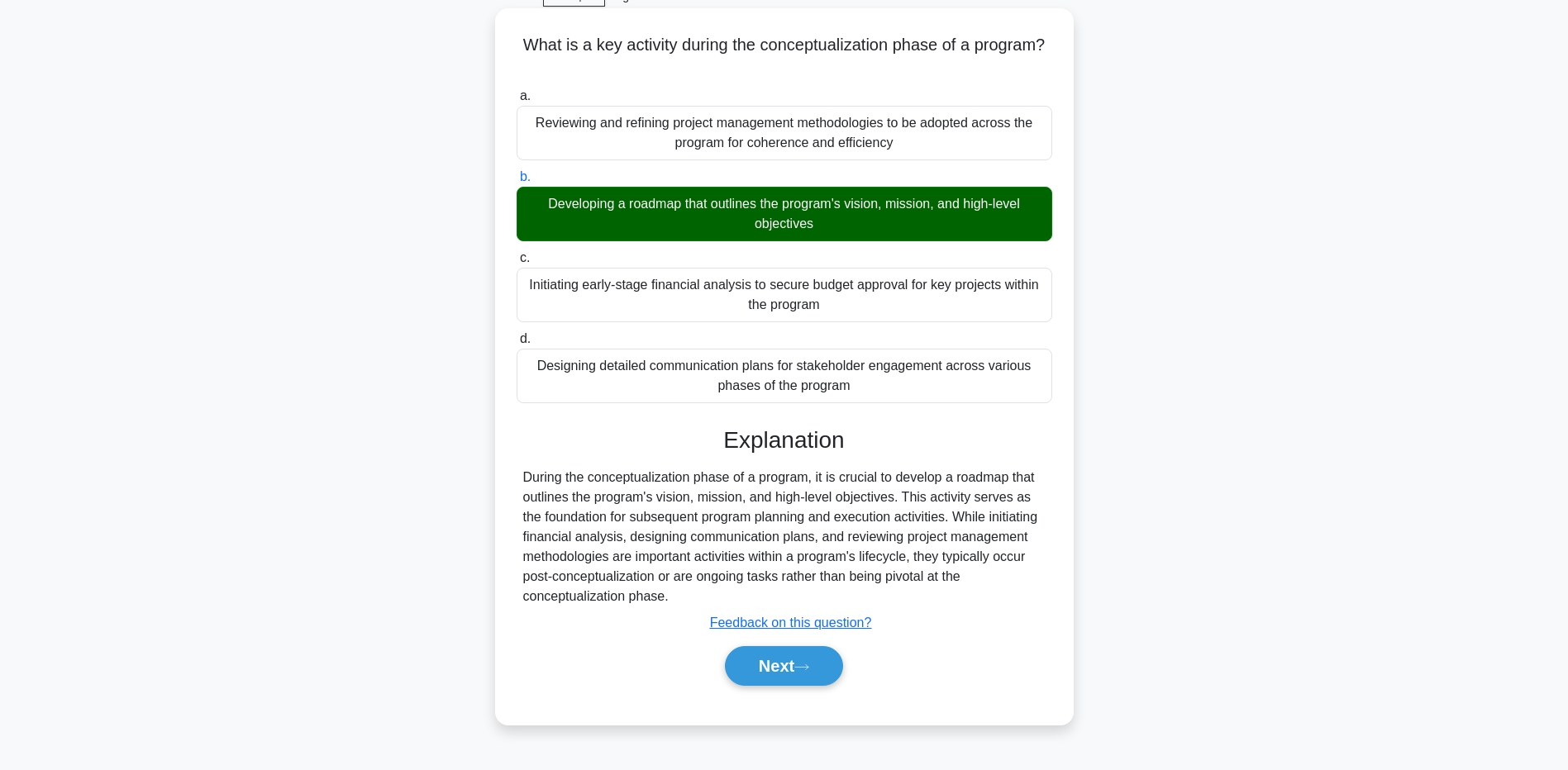
scroll to position [123, 0]
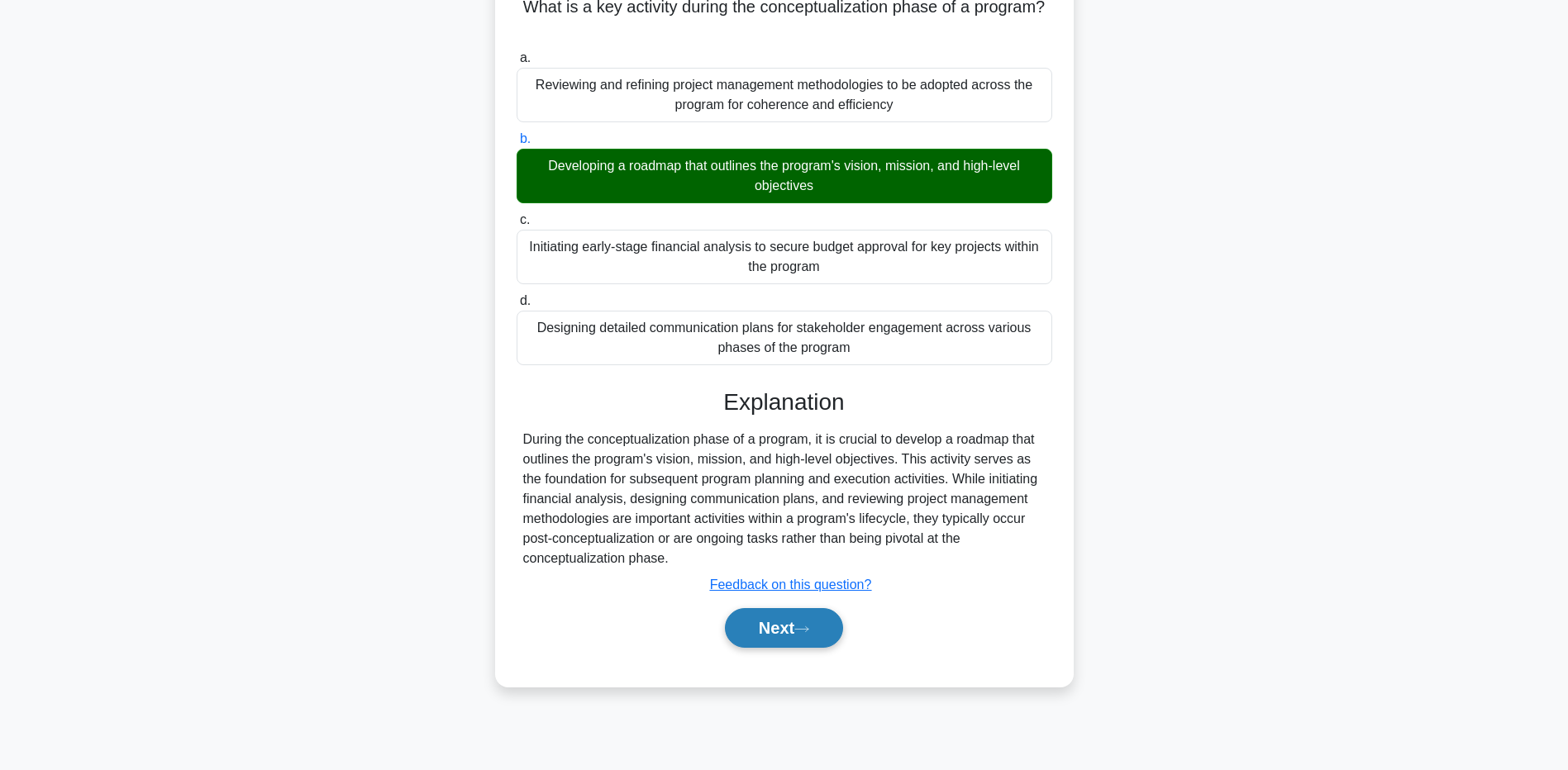
click at [767, 636] on button "Next" at bounding box center [784, 628] width 118 height 40
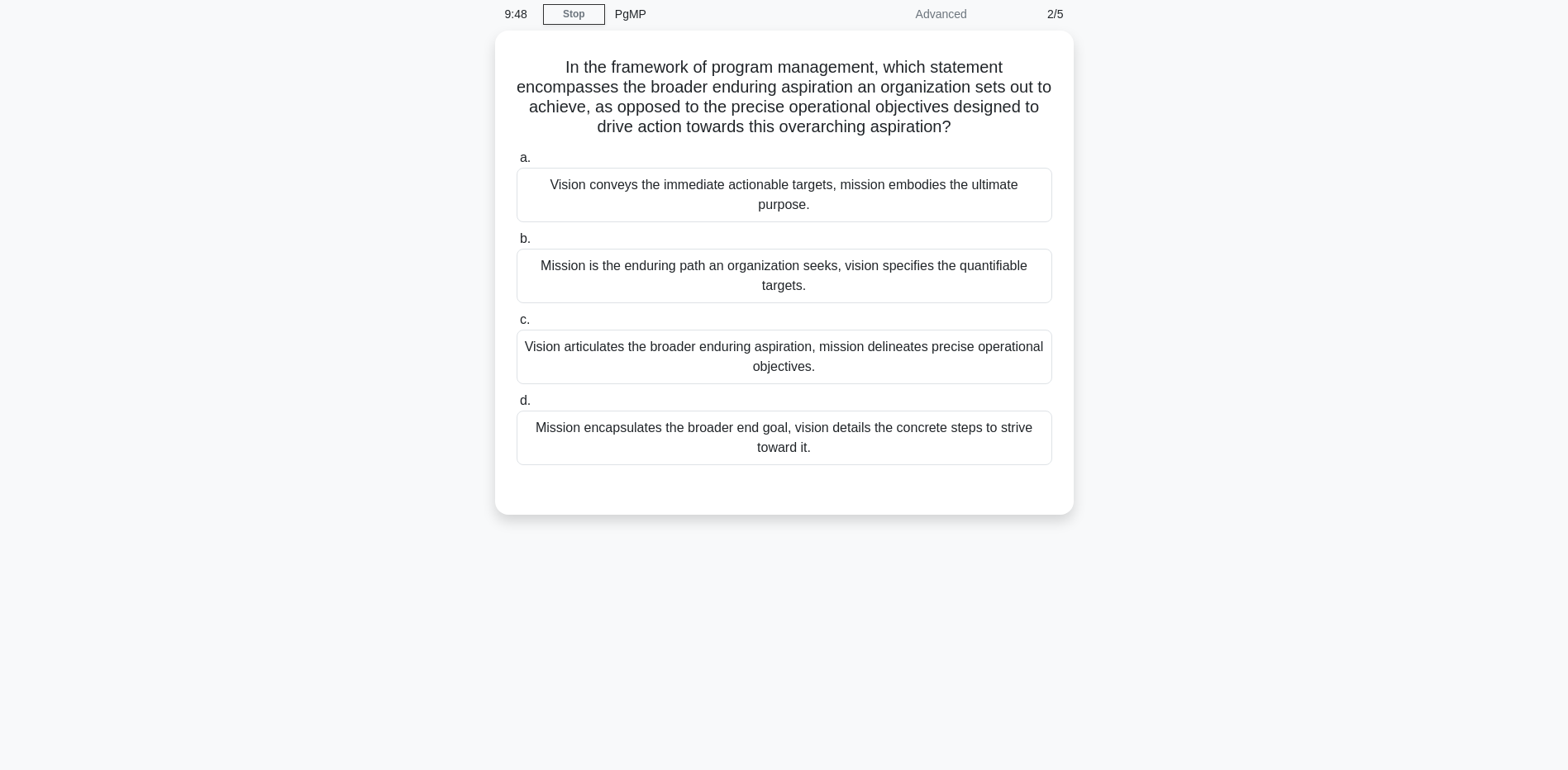
scroll to position [0, 0]
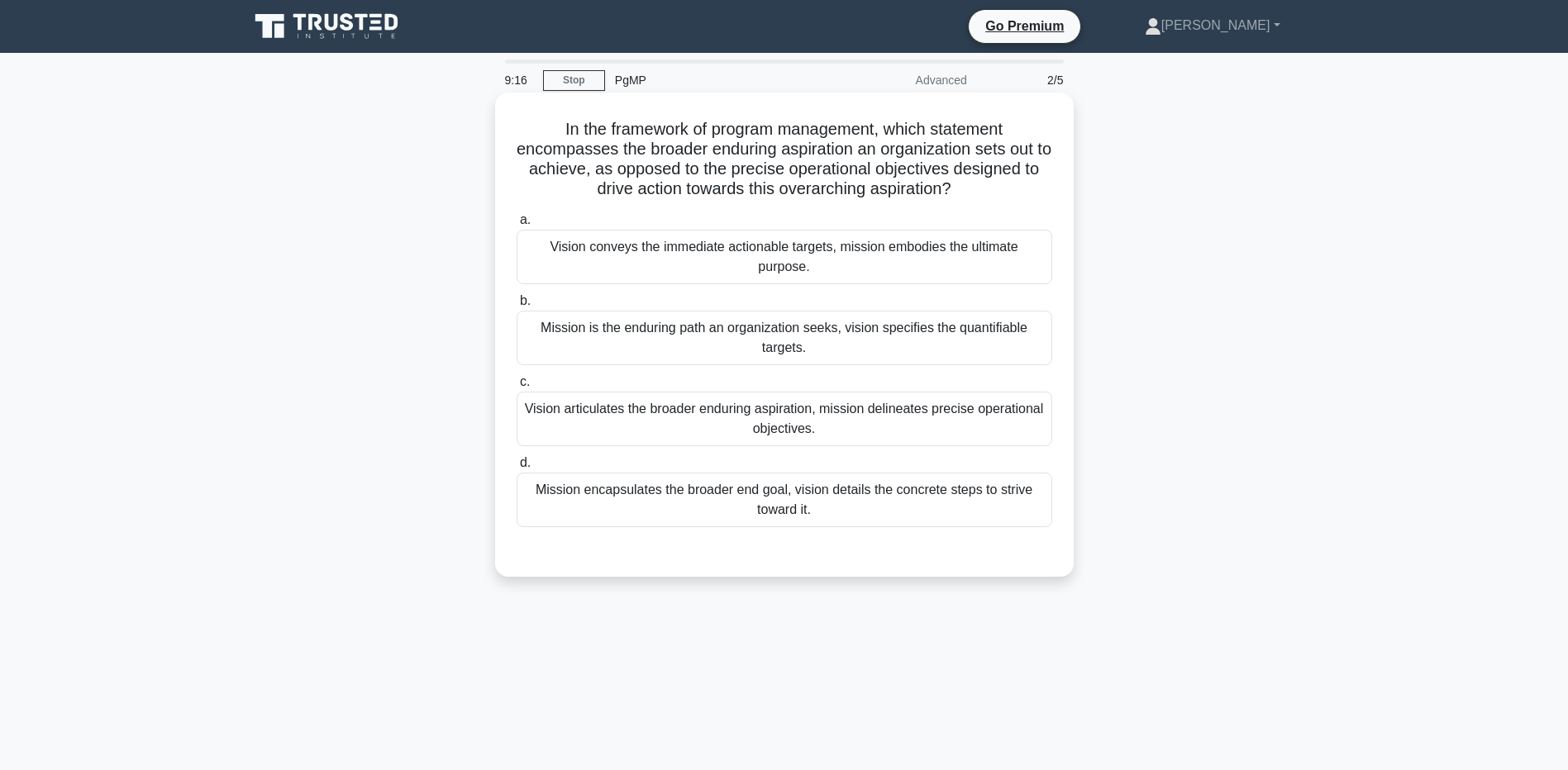
click at [804, 420] on div "Vision articulates the broader enduring aspiration, mission delineates precise …" at bounding box center [785, 419] width 536 height 54
click at [517, 388] on input "c. Vision articulates the broader enduring aspiration, mission delineates preci…" at bounding box center [517, 382] width 0 height 11
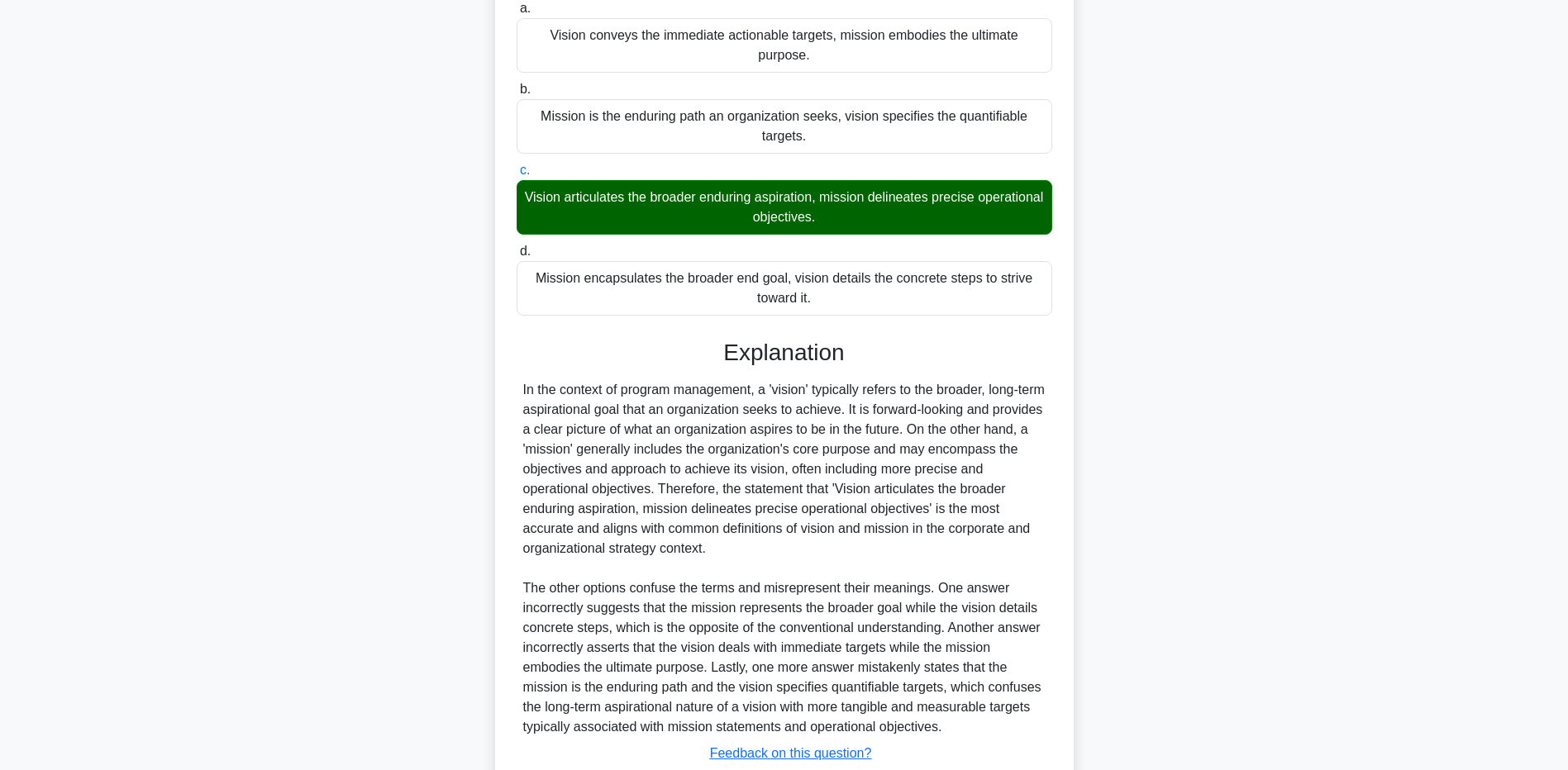
scroll to position [329, 0]
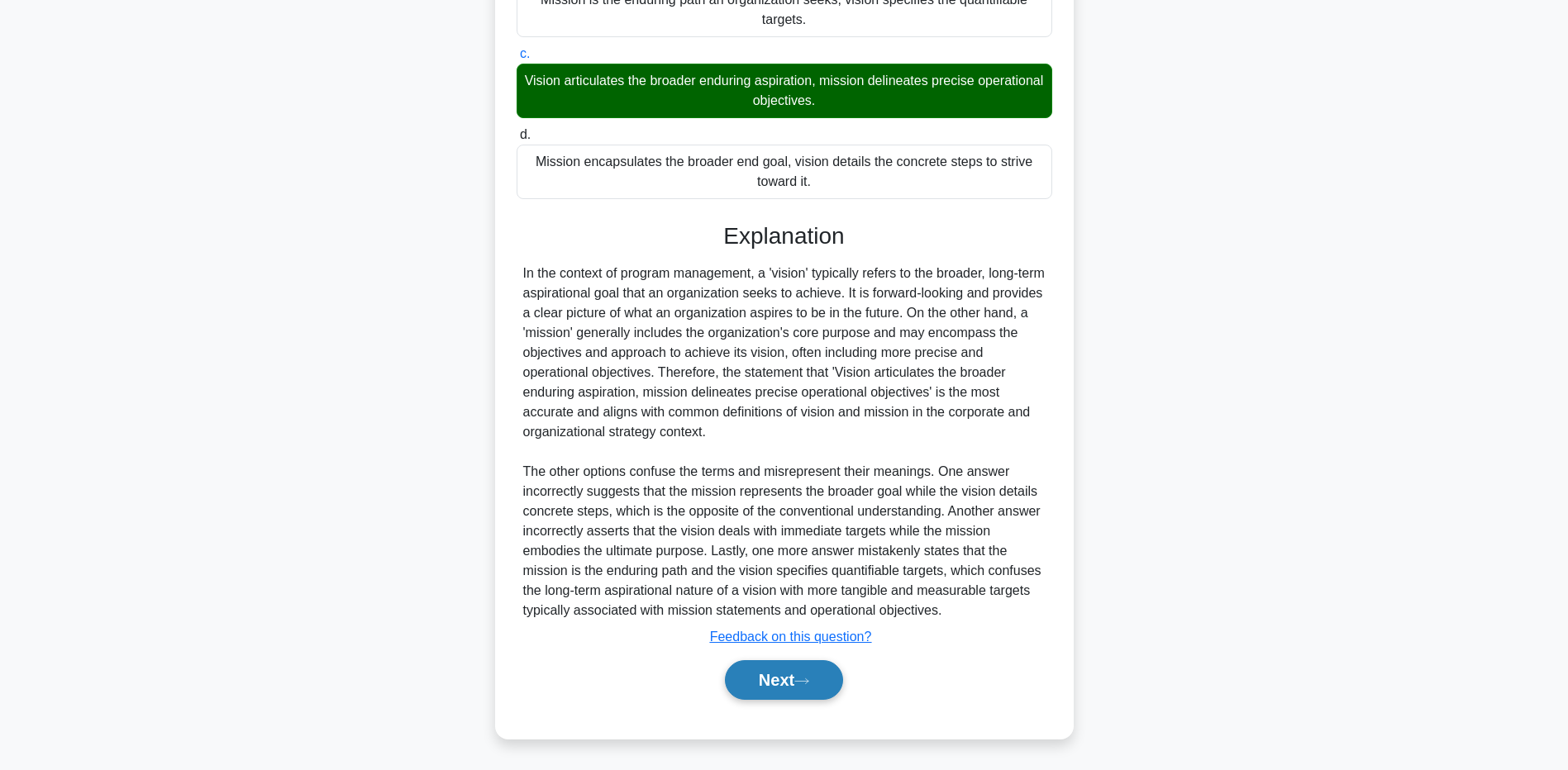
click at [793, 661] on button "Next" at bounding box center [784, 680] width 118 height 40
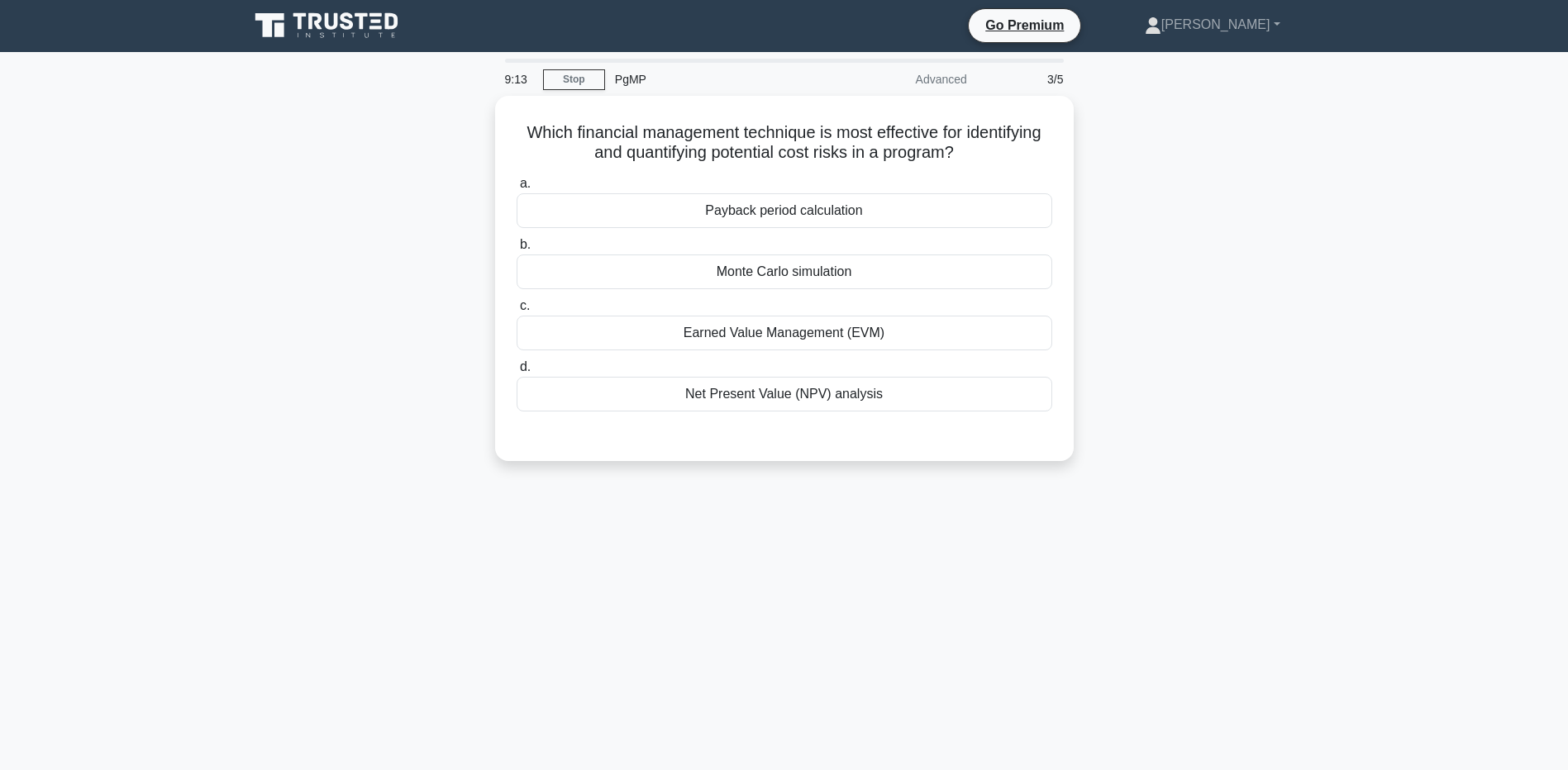
scroll to position [0, 0]
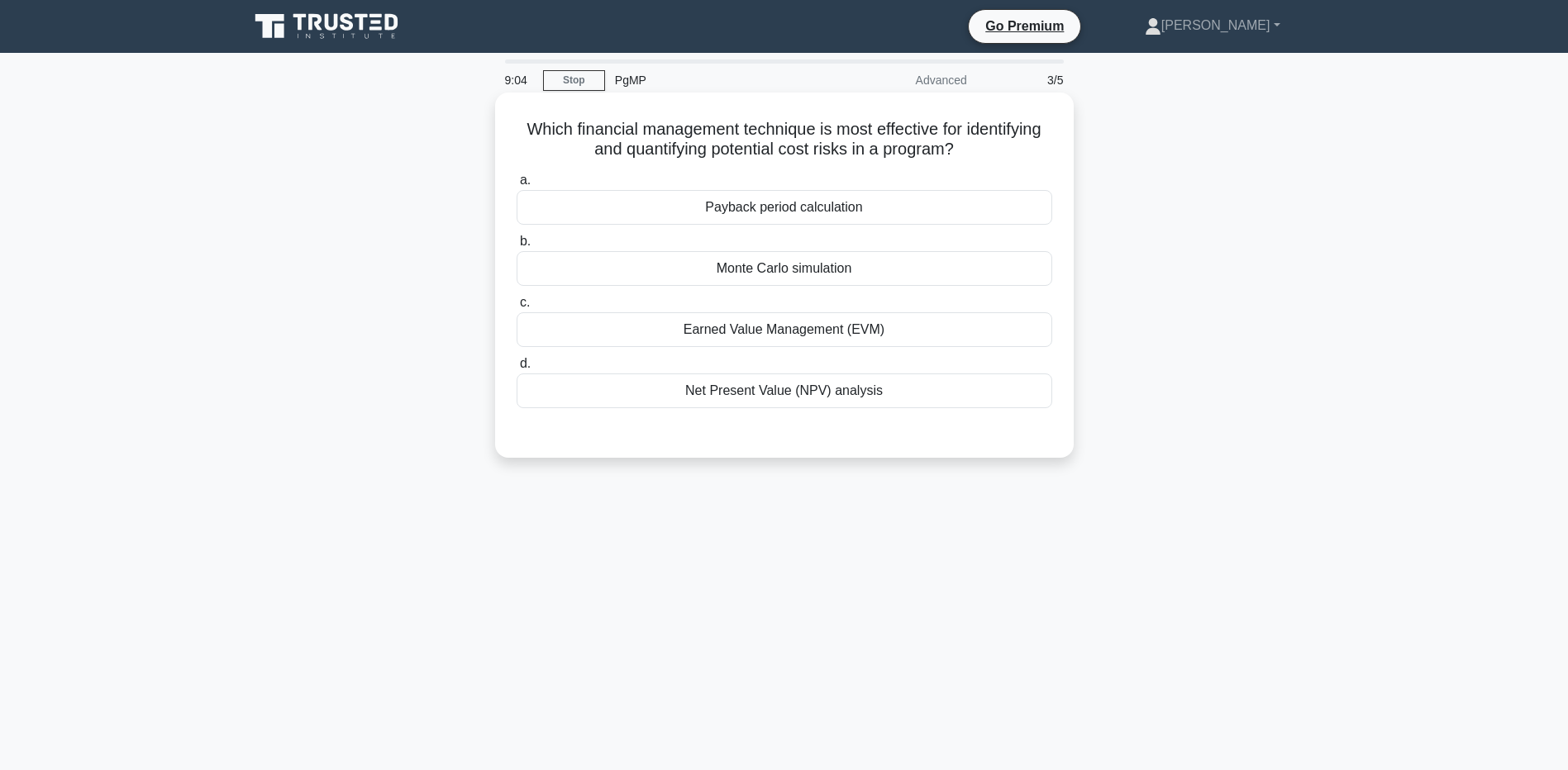
click at [818, 264] on div "Monte Carlo simulation" at bounding box center [785, 269] width 536 height 35
click at [517, 247] on input "b. Monte Carlo simulation" at bounding box center [517, 242] width 0 height 11
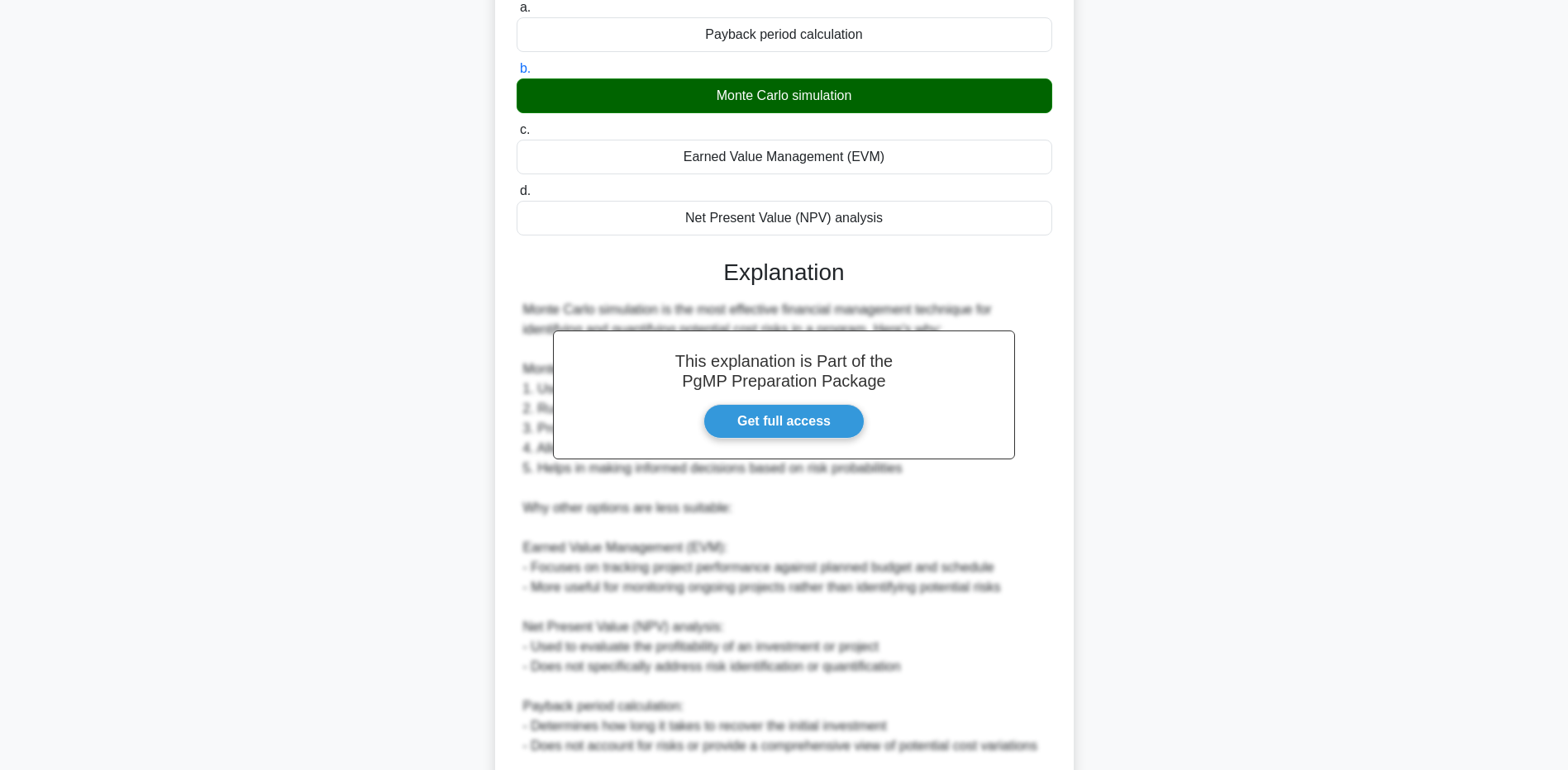
scroll to position [389, 0]
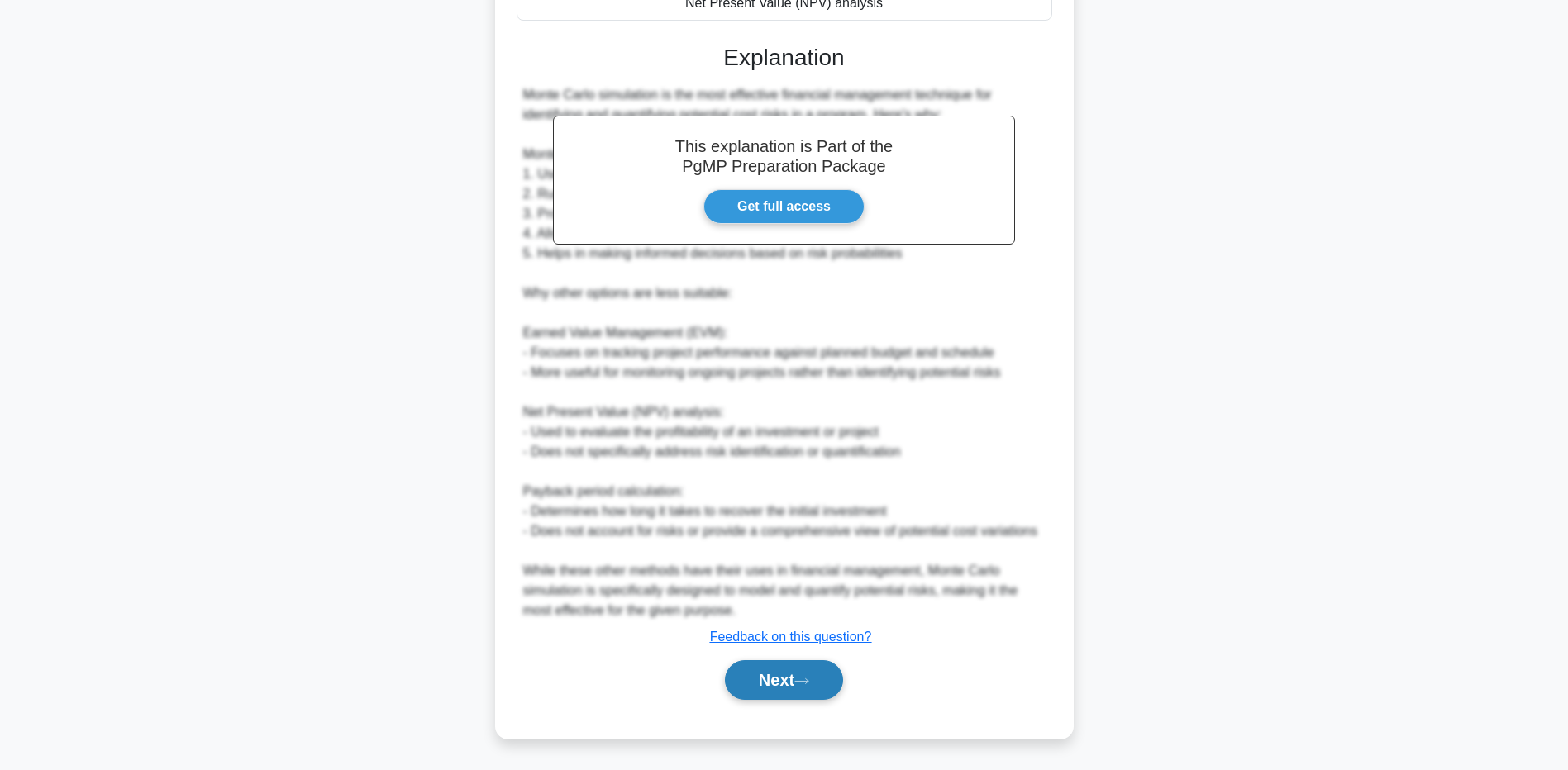
click at [819, 695] on button "Next" at bounding box center [784, 680] width 118 height 40
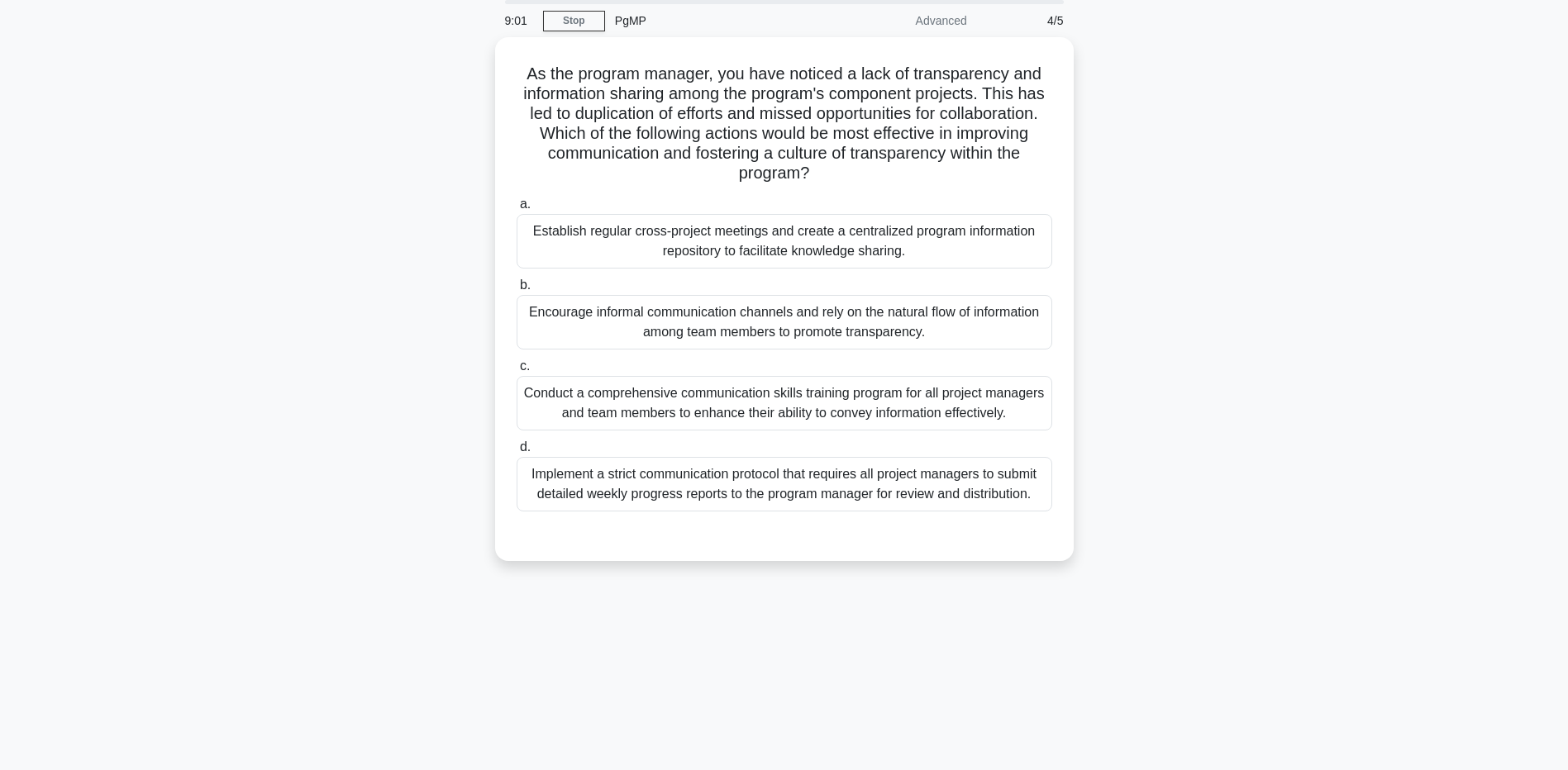
scroll to position [0, 0]
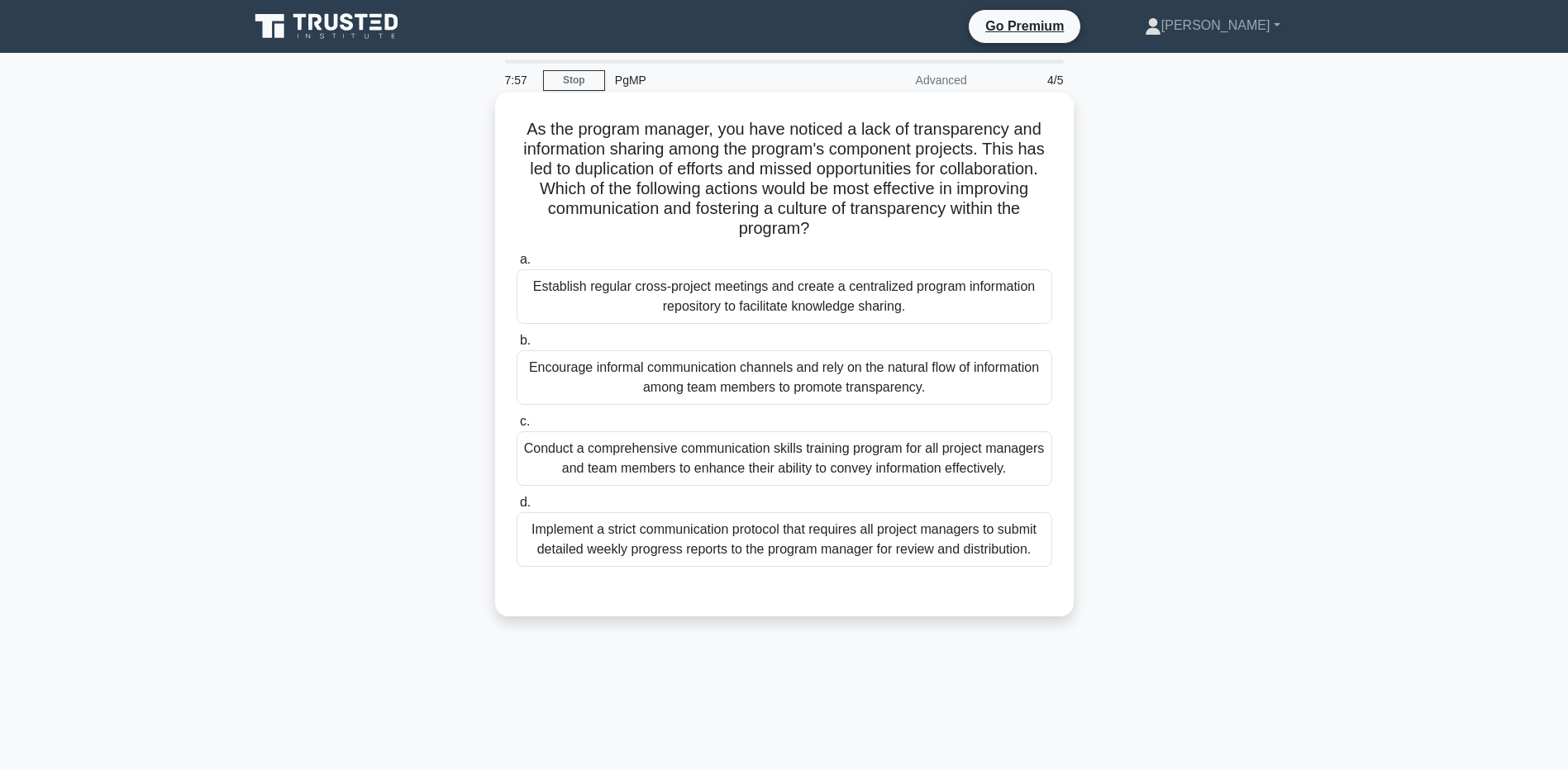
click at [937, 305] on div "Establish regular cross-project meetings and create a centralized program infor…" at bounding box center [785, 297] width 536 height 54
click at [517, 265] on input "a. Establish regular cross-project meetings and create a centralized program in…" at bounding box center [517, 260] width 0 height 11
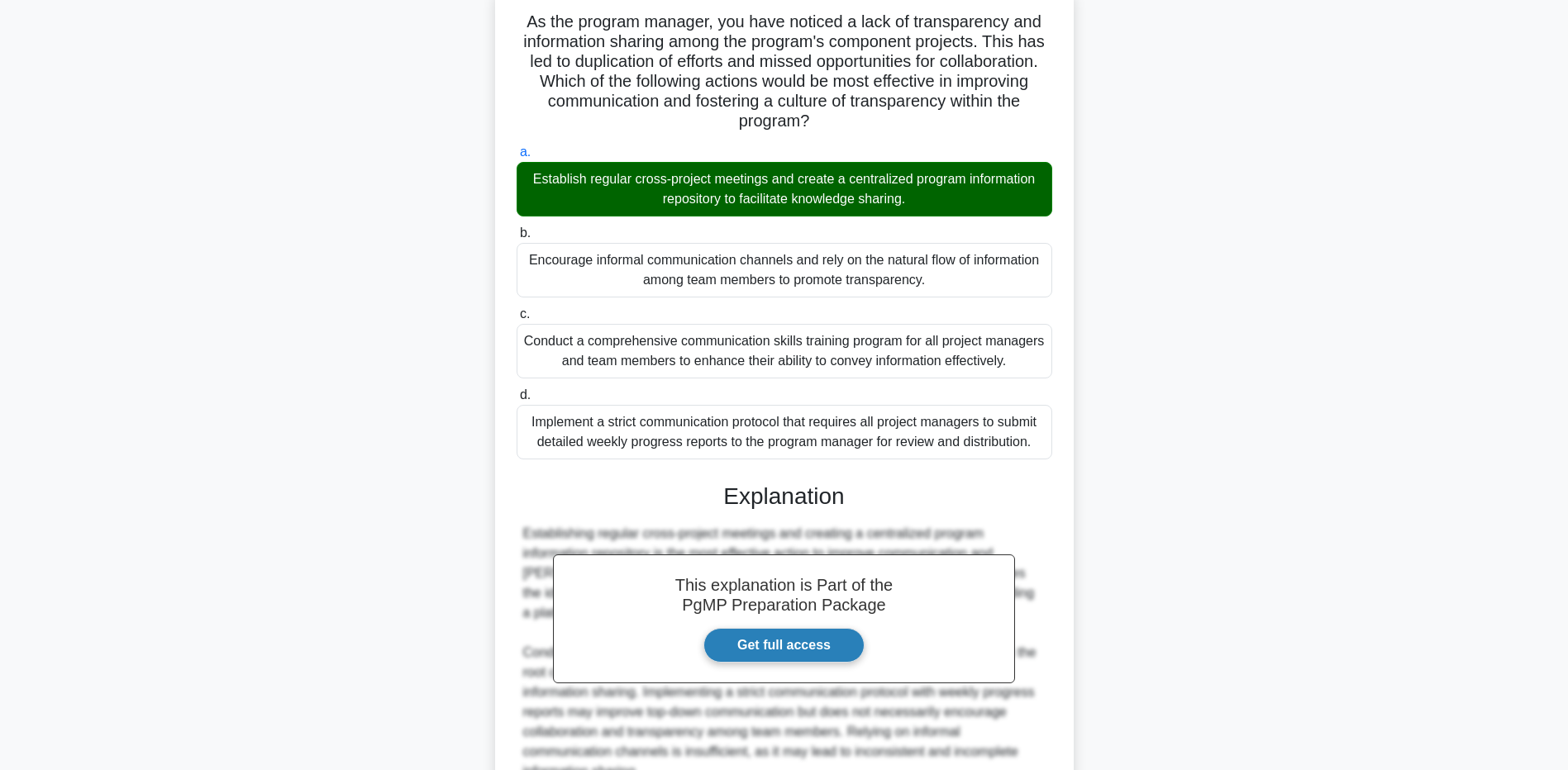
scroll to position [270, 0]
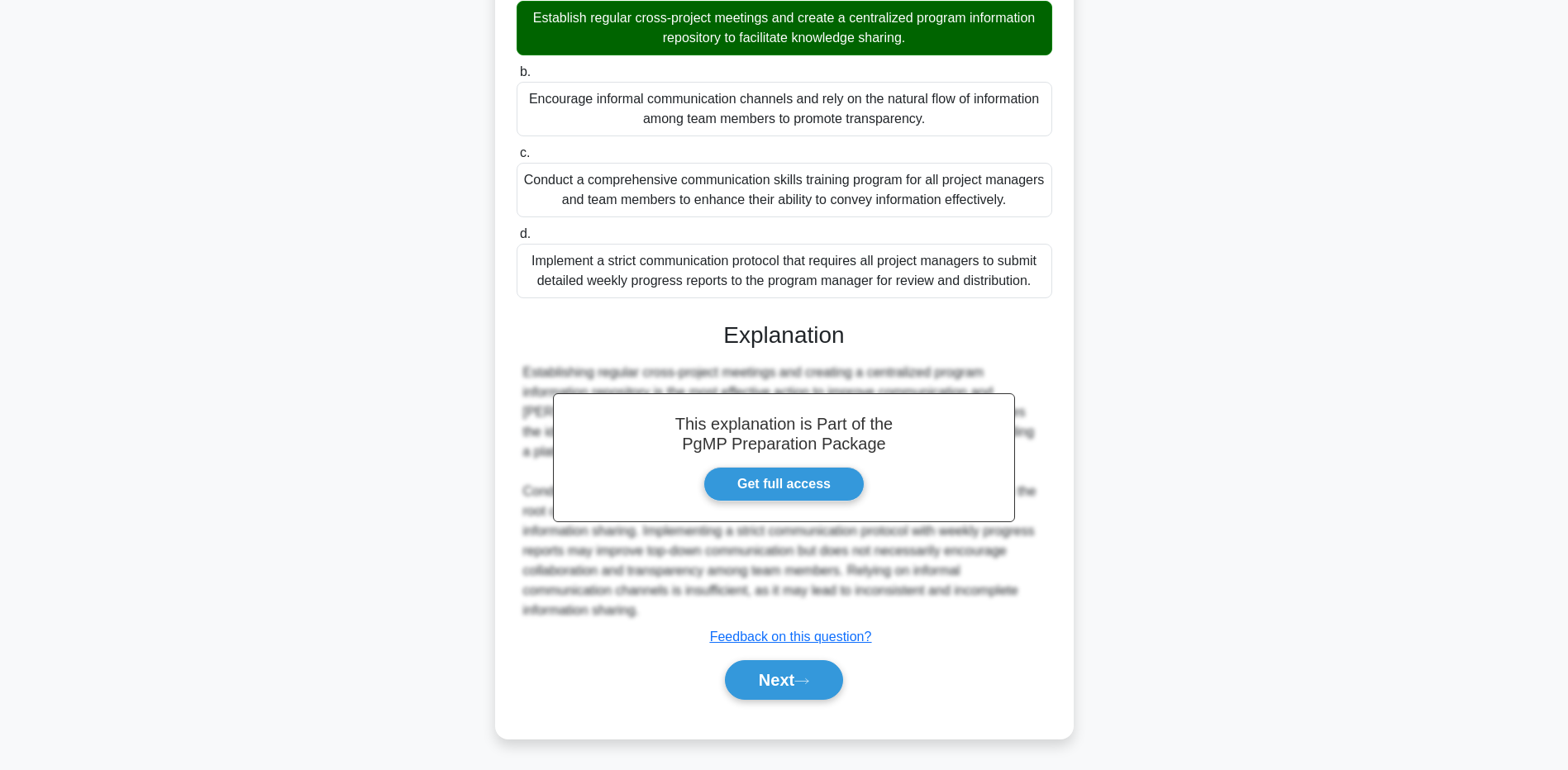
click at [823, 657] on div "Next" at bounding box center [785, 680] width 536 height 53
click at [823, 668] on button "Next" at bounding box center [784, 680] width 118 height 40
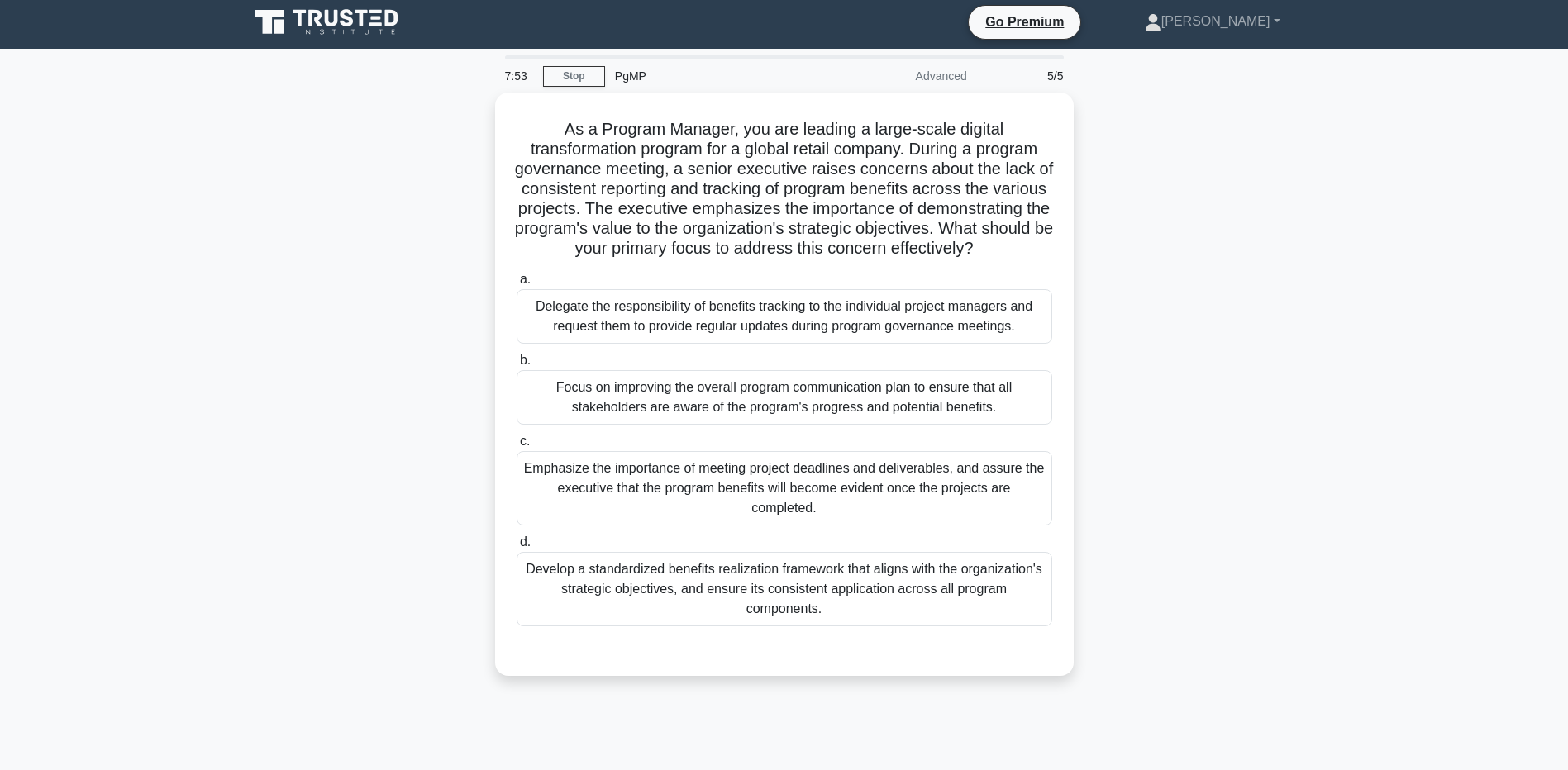
scroll to position [0, 0]
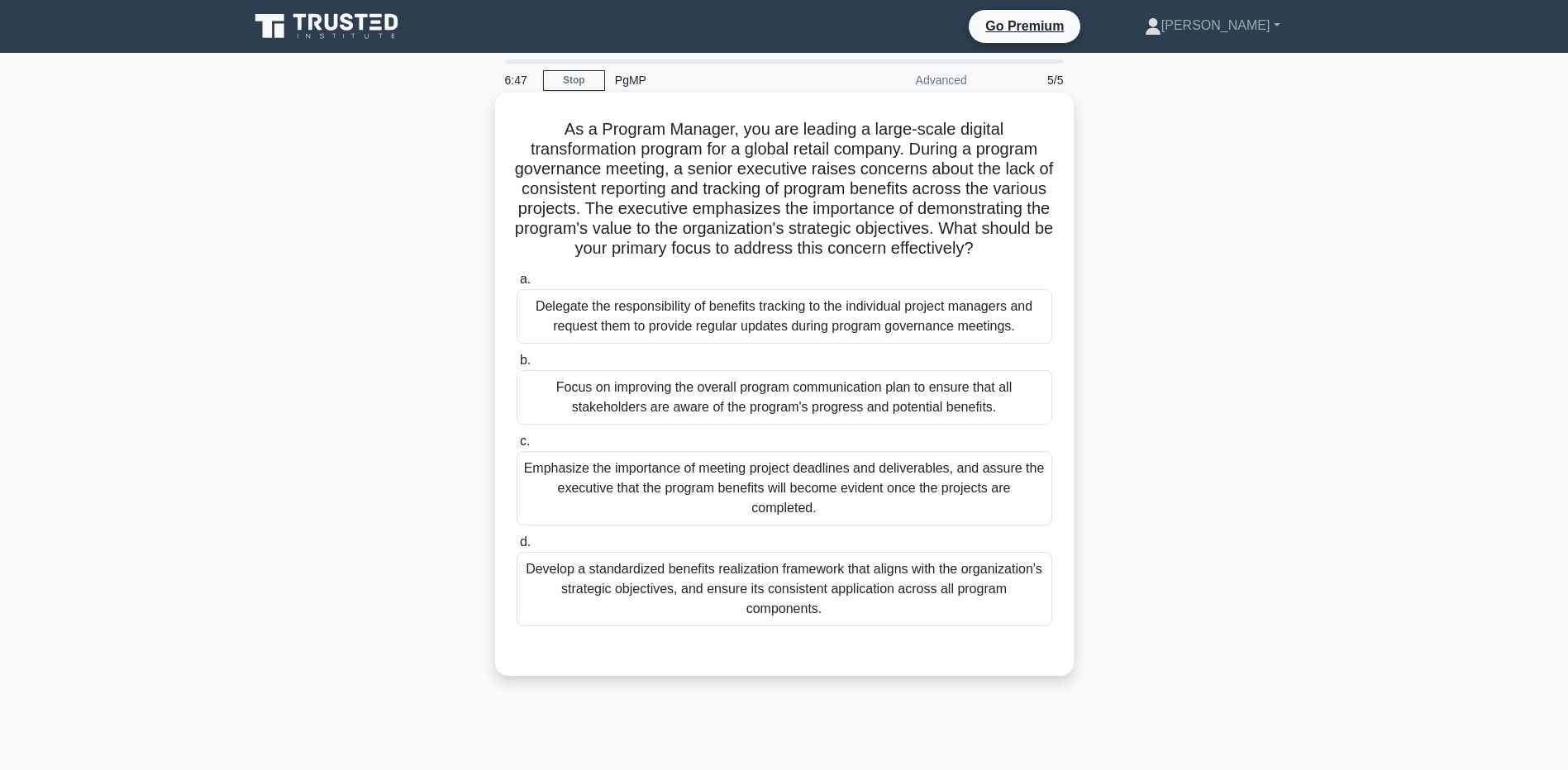
click at [778, 593] on div "Develop a standardized benefits realization framework that aligns with the orga…" at bounding box center [785, 589] width 536 height 74
click at [517, 548] on input "d. Develop a standardized benefits realization framework that aligns with the o…" at bounding box center [517, 543] width 0 height 11
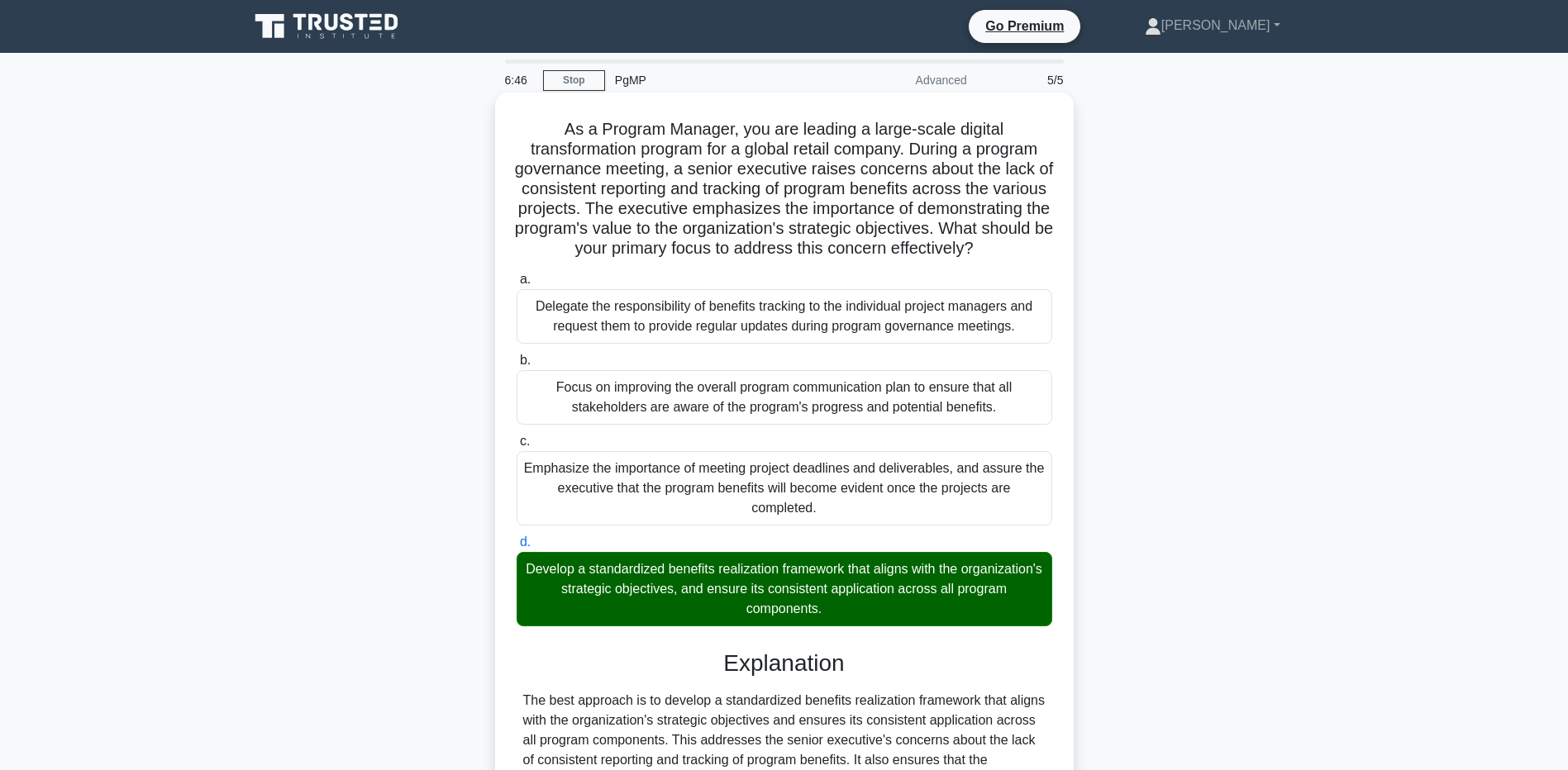
scroll to position [309, 0]
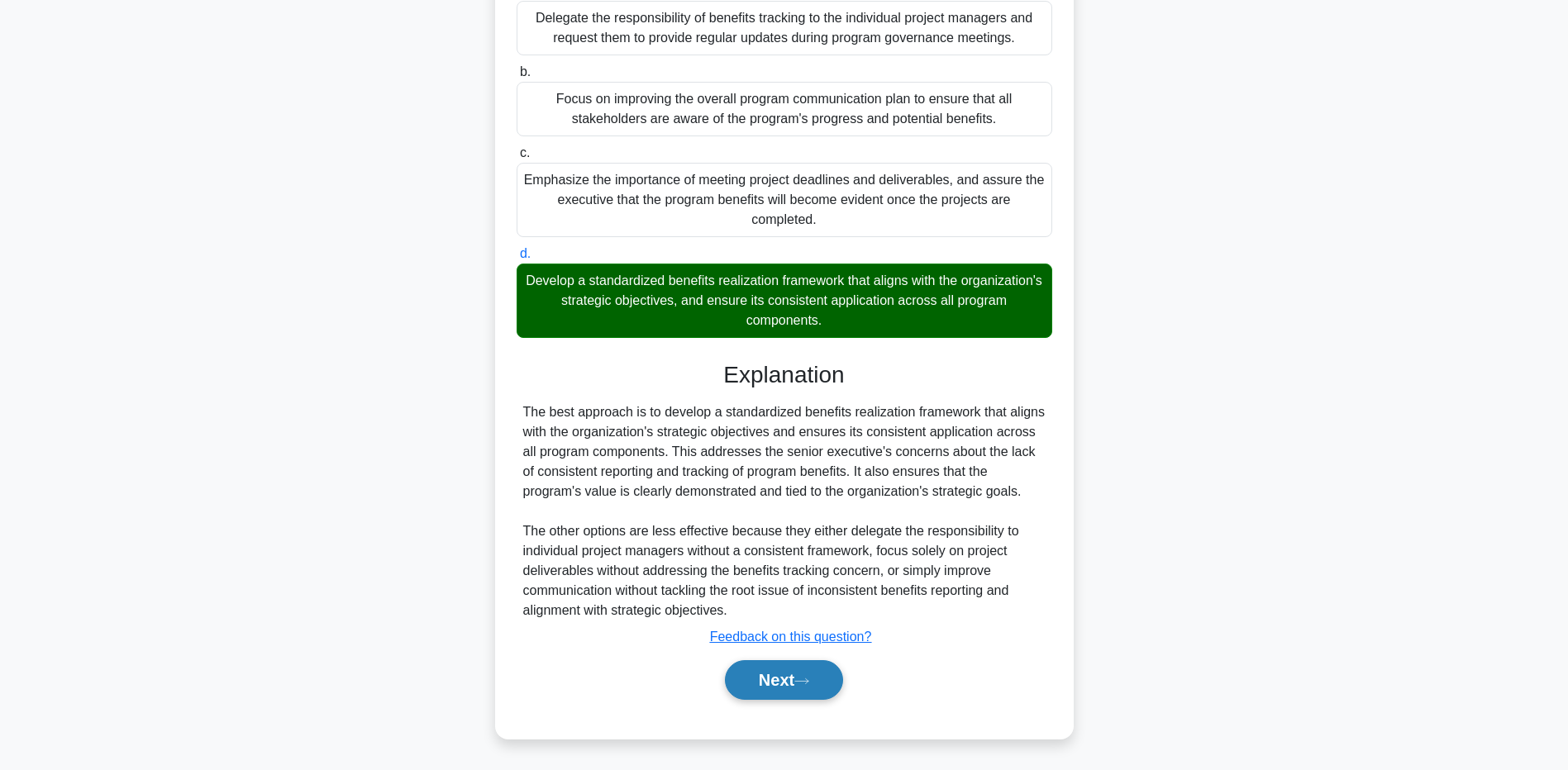
click at [768, 677] on button "Next" at bounding box center [784, 680] width 118 height 40
